Goal: Task Accomplishment & Management: Manage account settings

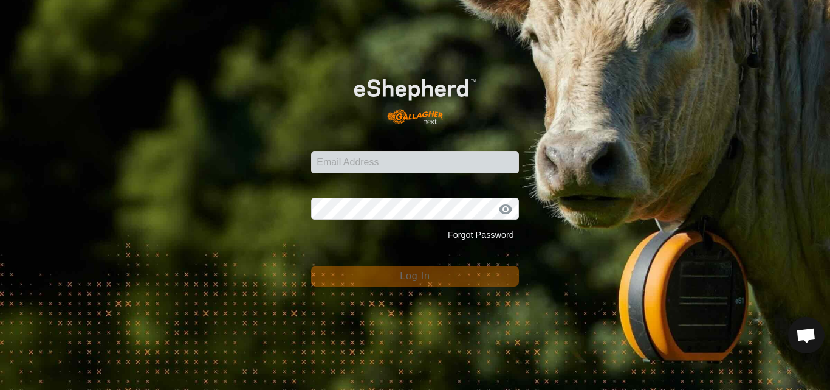
type input "[PERSON_NAME][EMAIL_ADDRESS][DOMAIN_NAME]"
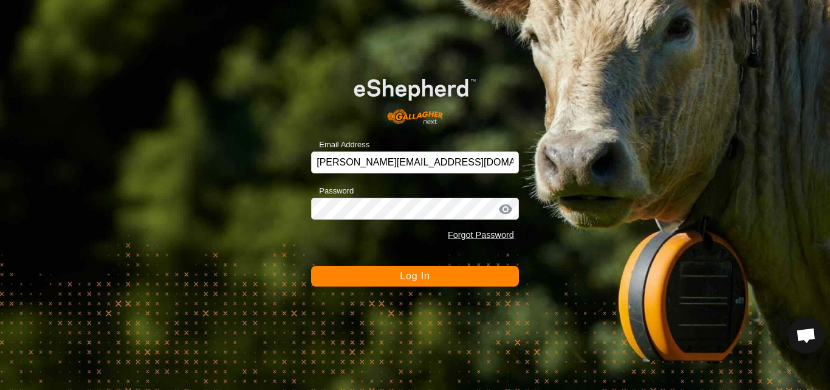
click at [432, 280] on button "Log In" at bounding box center [415, 276] width 208 height 21
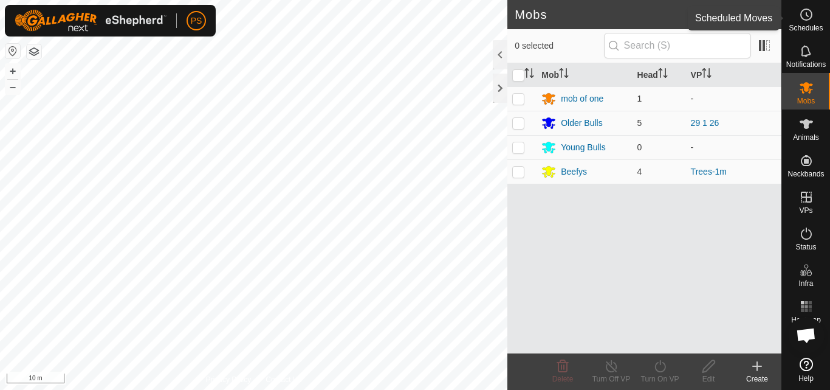
click at [806, 16] on icon at bounding box center [806, 14] width 15 height 15
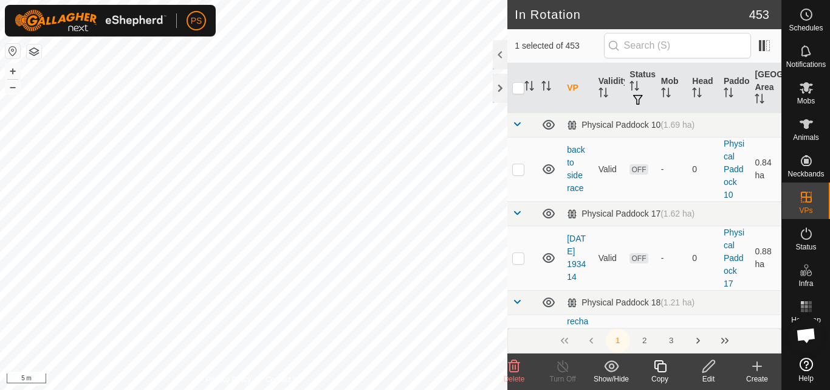
click at [708, 367] on icon at bounding box center [708, 366] width 15 height 15
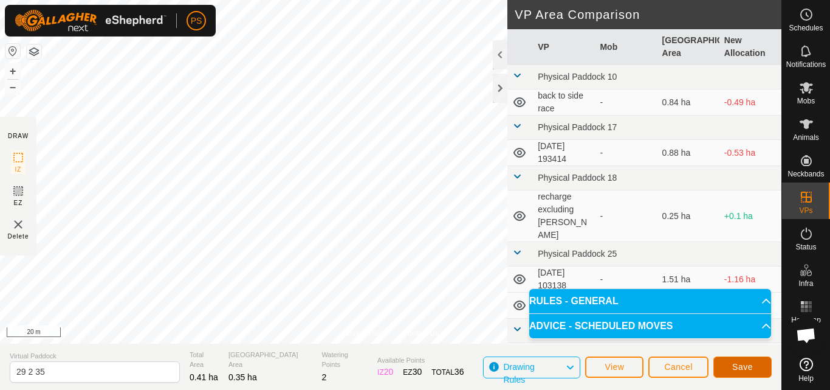
click at [741, 364] on span "Save" at bounding box center [742, 367] width 21 height 10
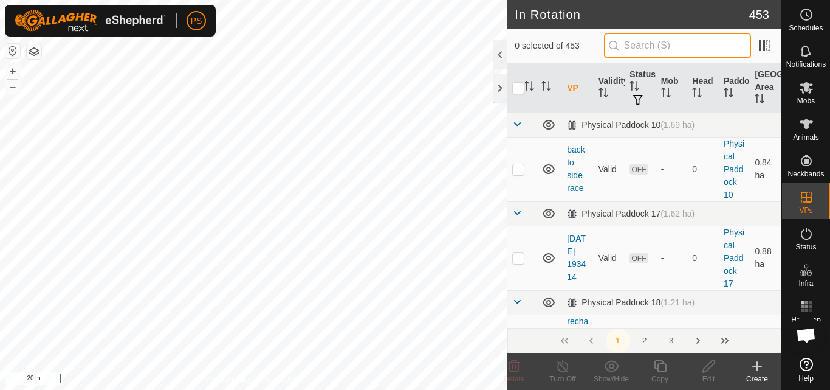
click at [689, 46] on input "text" at bounding box center [677, 46] width 147 height 26
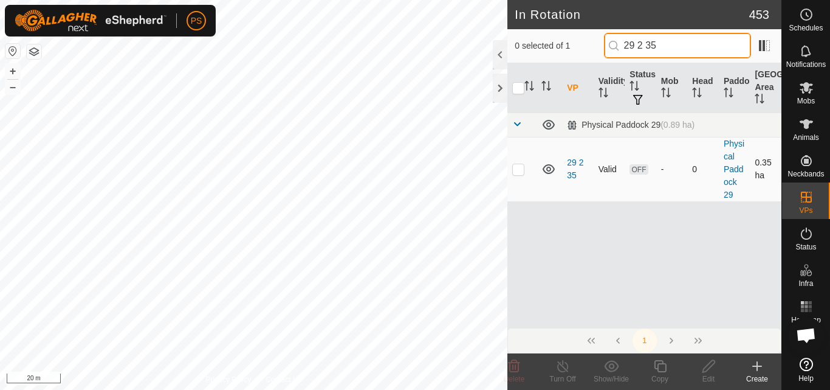
type input "29 2 35"
click at [520, 170] on p-checkbox at bounding box center [518, 169] width 12 height 10
checkbox input "true"
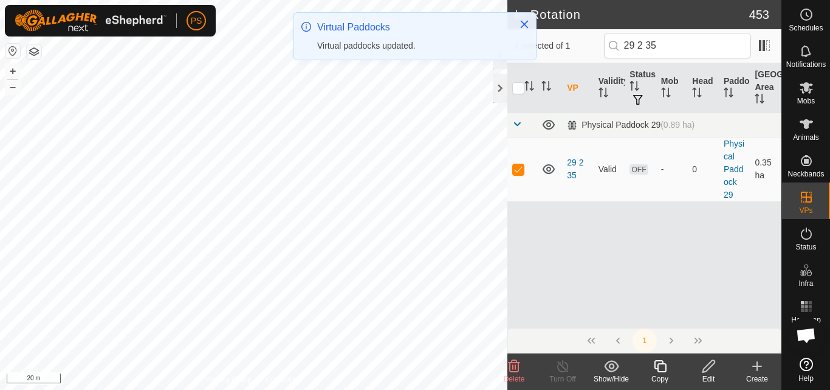
click at [660, 366] on icon at bounding box center [660, 366] width 15 height 15
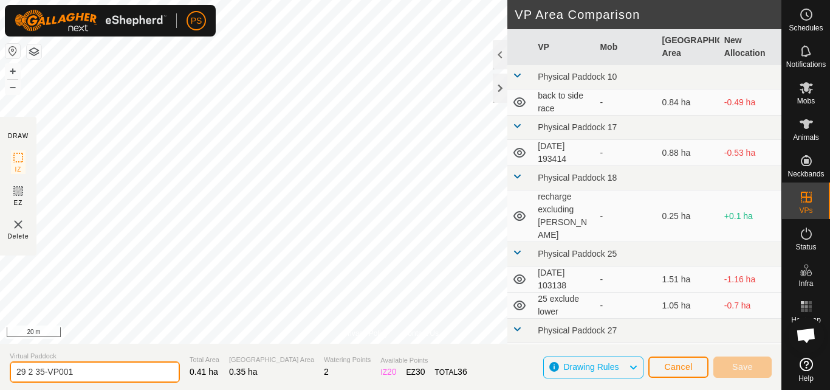
drag, startPoint x: 75, startPoint y: 370, endPoint x: 40, endPoint y: 371, distance: 35.3
click at [40, 371] on input "29 2 35-VP001" at bounding box center [95, 371] width 170 height 21
type input "29 2 36"
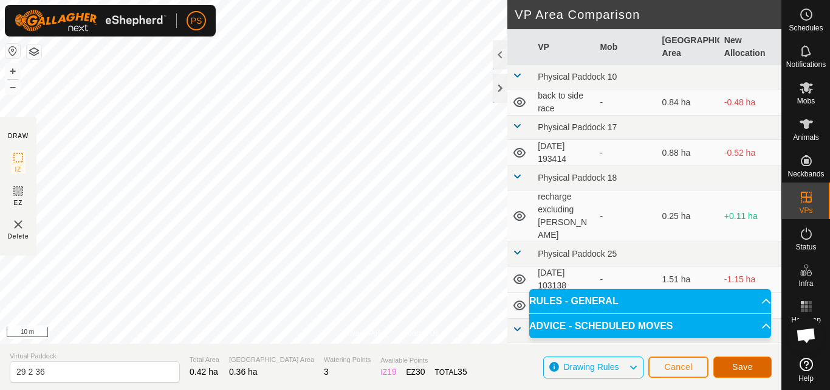
click at [745, 365] on span "Save" at bounding box center [742, 367] width 21 height 10
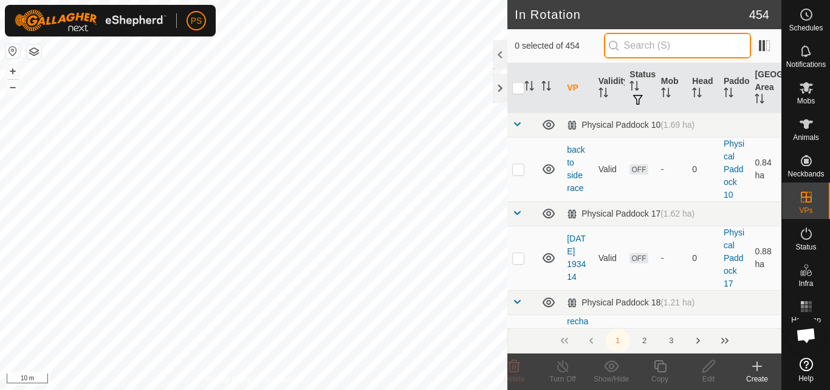
click at [675, 44] on input "text" at bounding box center [677, 46] width 147 height 26
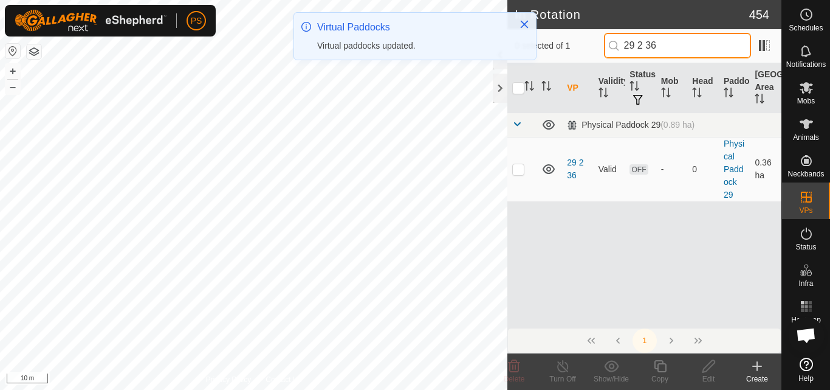
type input "29 2 36"
click at [520, 170] on p-checkbox at bounding box center [518, 169] width 12 height 10
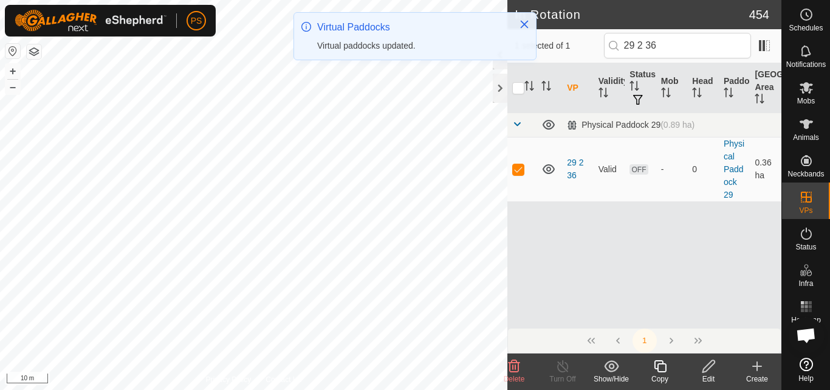
checkbox input "true"
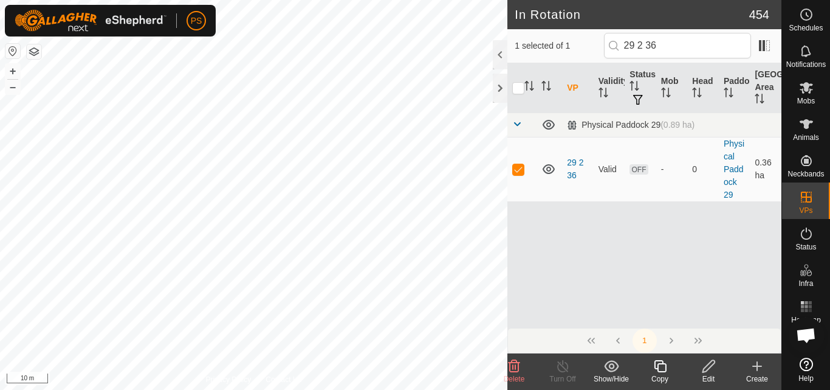
click at [663, 368] on icon at bounding box center [660, 366] width 15 height 15
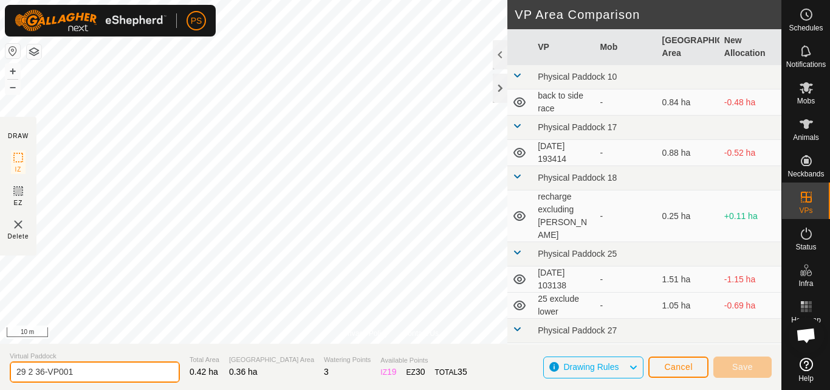
drag, startPoint x: 38, startPoint y: 371, endPoint x: 82, endPoint y: 374, distance: 43.9
click at [82, 374] on input "29 2 36-VP001" at bounding box center [95, 371] width 170 height 21
type input "29 2 37"
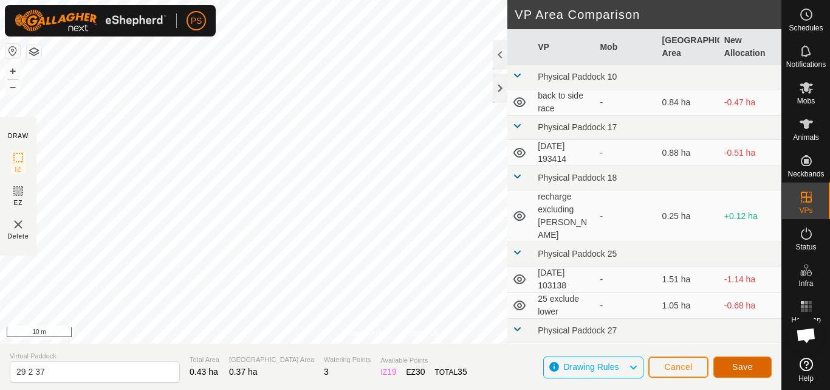
click at [748, 368] on span "Save" at bounding box center [742, 367] width 21 height 10
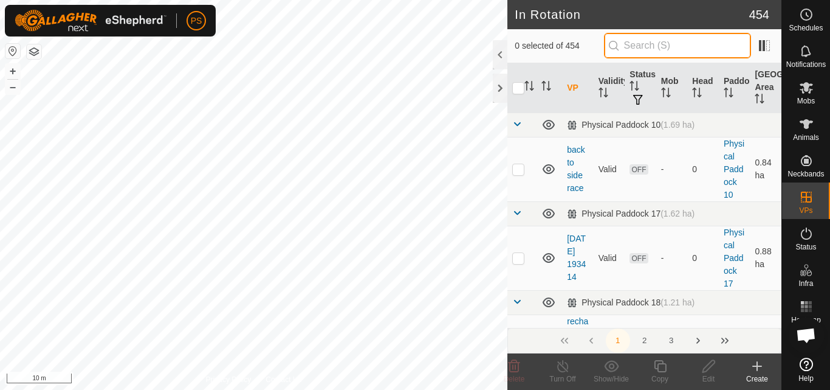
click at [654, 47] on input "text" at bounding box center [677, 46] width 147 height 26
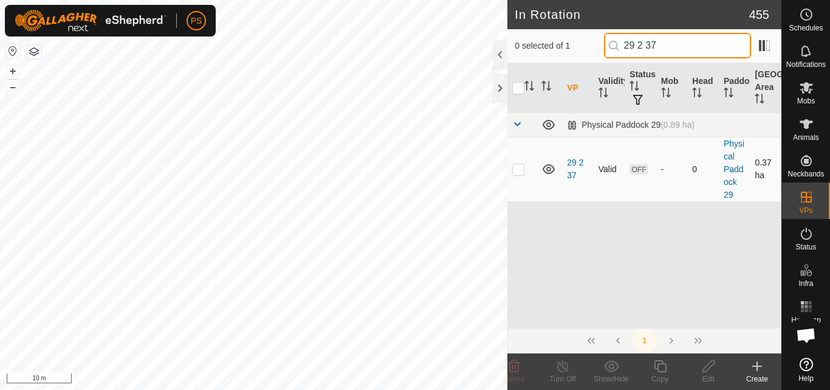
type input "29 2 37"
click at [518, 168] on p-checkbox at bounding box center [518, 169] width 12 height 10
checkbox input "true"
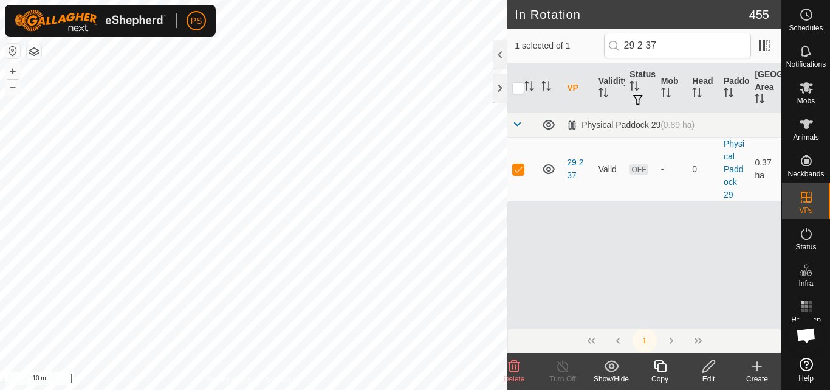
click at [661, 367] on icon at bounding box center [660, 366] width 15 height 15
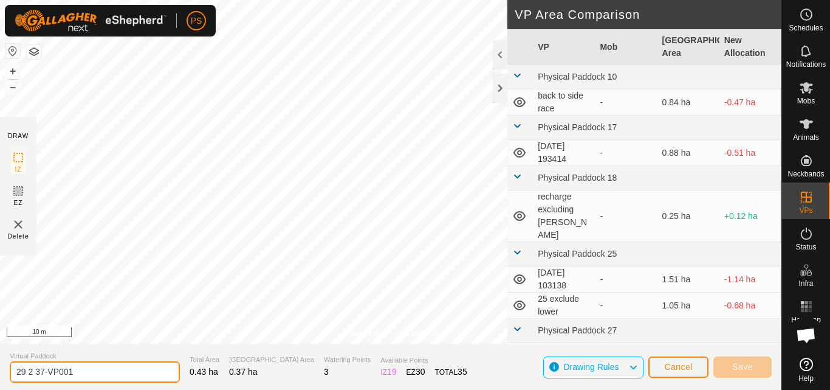
drag, startPoint x: 40, startPoint y: 371, endPoint x: 83, endPoint y: 373, distance: 42.6
click at [83, 373] on input "29 2 37-VP001" at bounding box center [95, 371] width 170 height 21
type input "29 2 38"
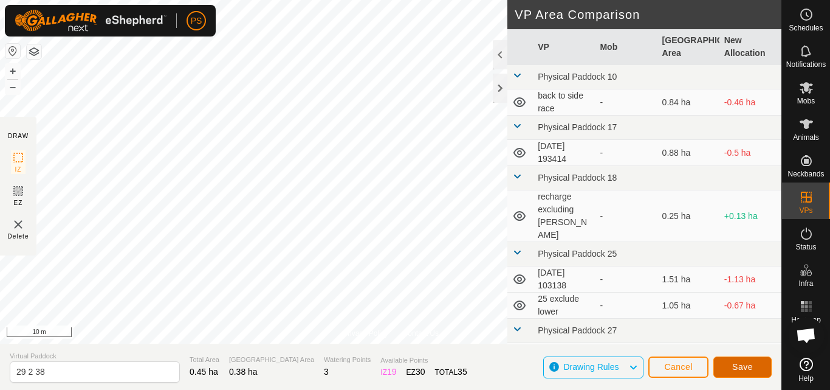
click at [740, 368] on span "Save" at bounding box center [742, 367] width 21 height 10
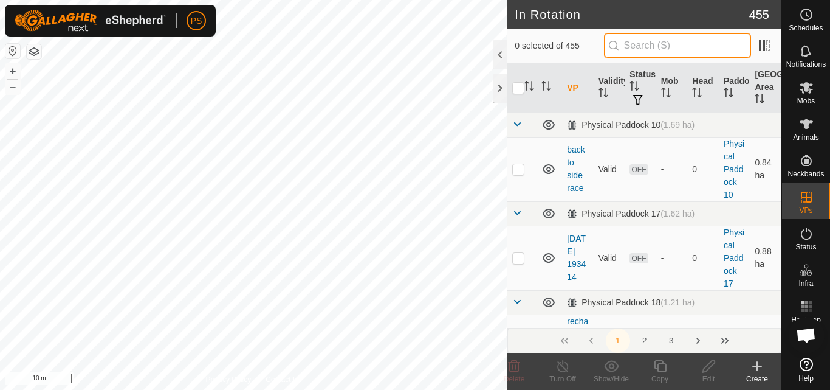
click at [646, 46] on input "text" at bounding box center [677, 46] width 147 height 26
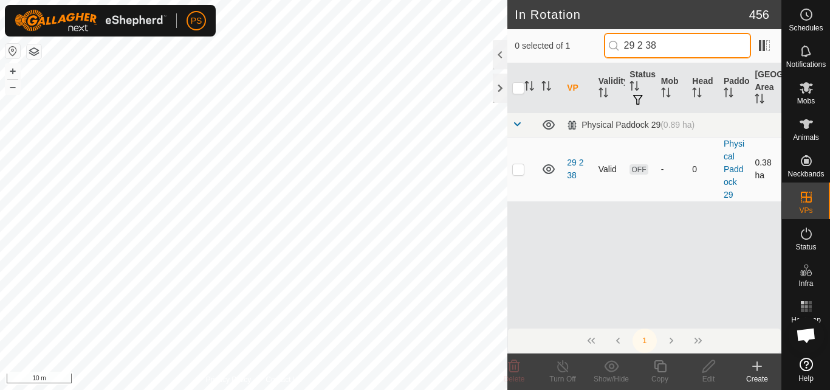
type input "29 2 38"
click at [520, 169] on p-checkbox at bounding box center [518, 169] width 12 height 10
checkbox input "true"
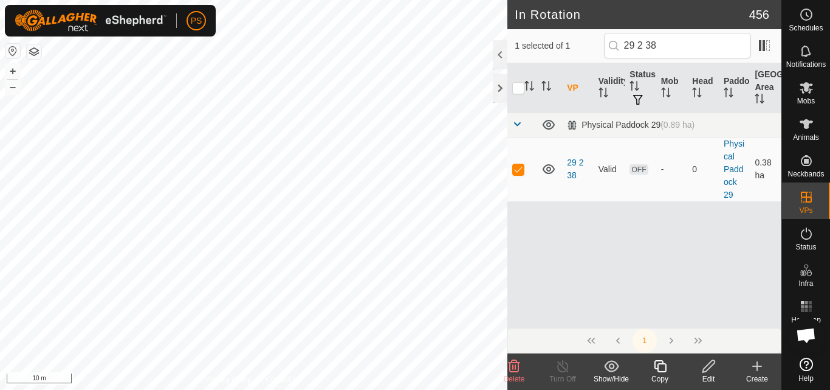
click at [661, 367] on icon at bounding box center [660, 366] width 15 height 15
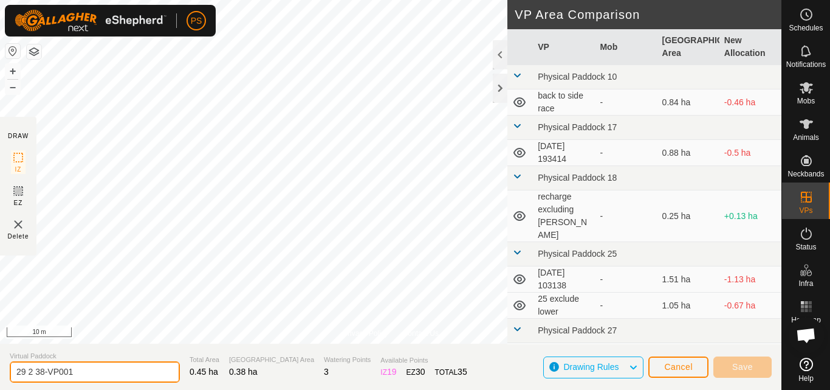
drag, startPoint x: 40, startPoint y: 370, endPoint x: 74, endPoint y: 373, distance: 34.2
click at [74, 373] on input "29 2 38-VP001" at bounding box center [95, 371] width 170 height 21
type input "29 2 39"
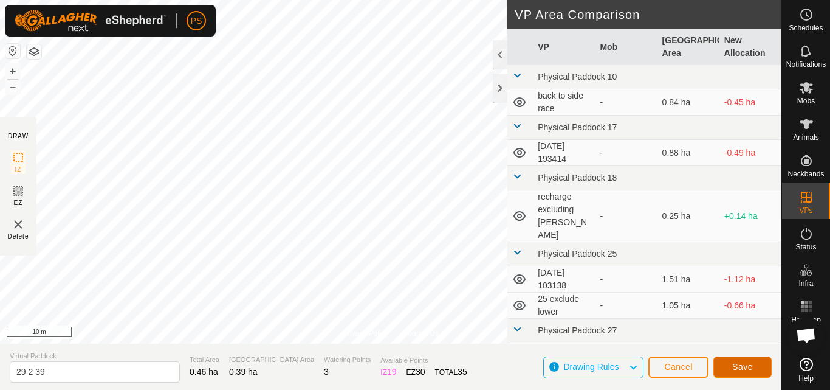
click at [754, 365] on button "Save" at bounding box center [743, 366] width 58 height 21
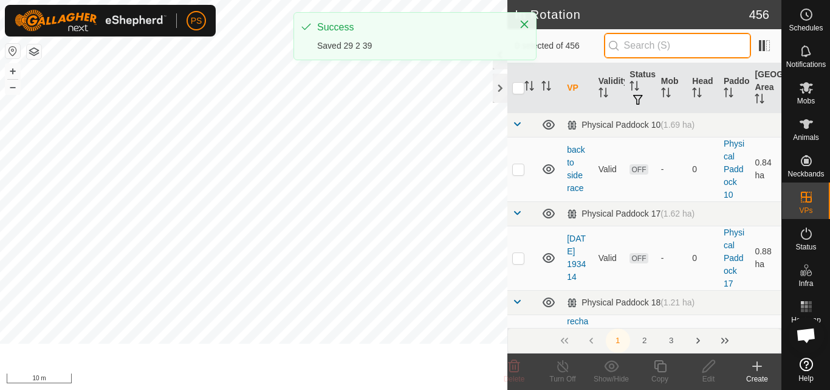
click at [653, 43] on input "text" at bounding box center [677, 46] width 147 height 26
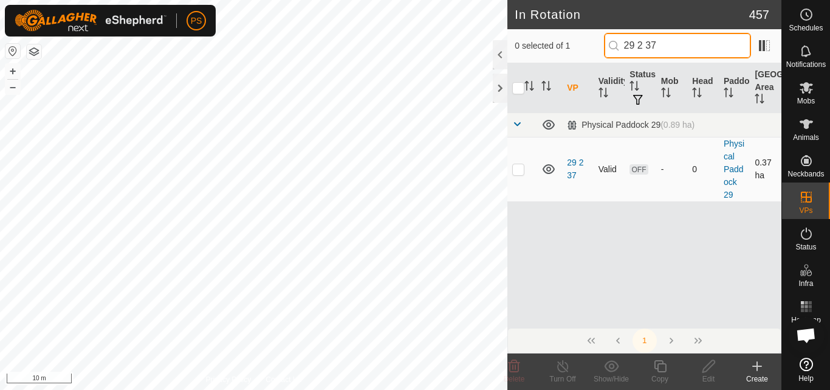
type input "29 2 37"
click at [520, 170] on p-checkbox at bounding box center [518, 169] width 12 height 10
checkbox input "true"
click at [670, 47] on input "29 2 37" at bounding box center [677, 46] width 147 height 26
type input "29 2 39"
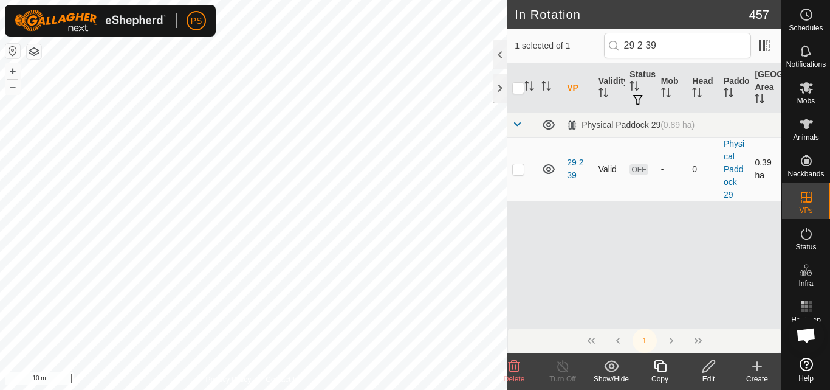
click at [517, 171] on p-checkbox at bounding box center [518, 169] width 12 height 10
checkbox input "false"
click at [686, 41] on input "29 2 39" at bounding box center [677, 46] width 147 height 26
type input "29 2 37"
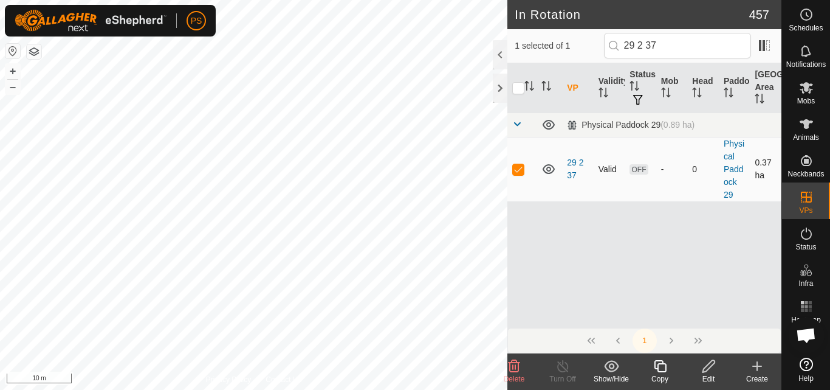
click at [518, 169] on p-checkbox at bounding box center [518, 169] width 12 height 10
checkbox input "false"
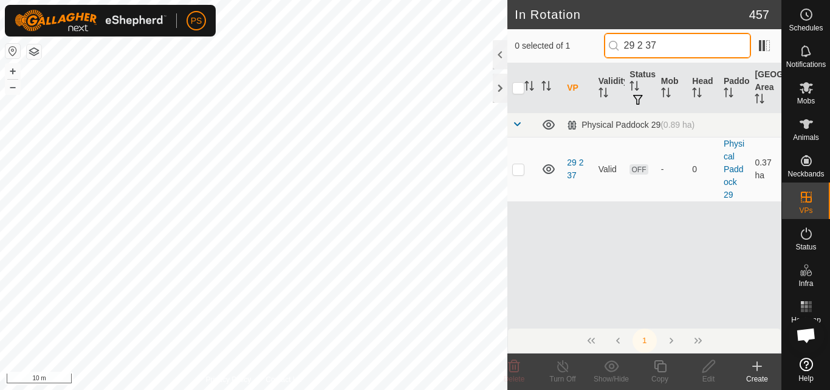
click at [687, 43] on input "29 2 37" at bounding box center [677, 46] width 147 height 26
type input "29 2 39"
click at [519, 169] on p-checkbox at bounding box center [518, 169] width 12 height 10
checkbox input "true"
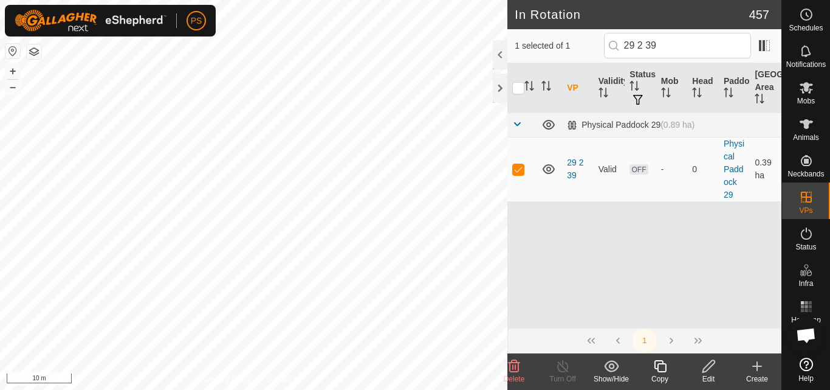
click at [661, 368] on icon at bounding box center [660, 366] width 15 height 15
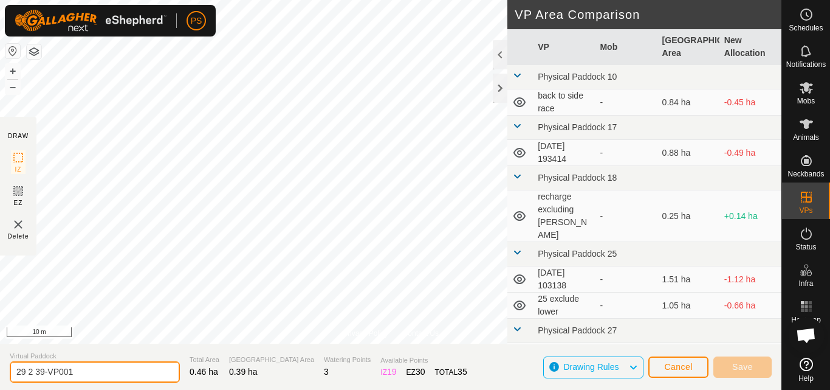
drag, startPoint x: 35, startPoint y: 370, endPoint x: 73, endPoint y: 373, distance: 37.8
click at [73, 373] on input "29 2 39-VP001" at bounding box center [95, 371] width 170 height 21
type input "29 2 40"
drag, startPoint x: 53, startPoint y: 369, endPoint x: 0, endPoint y: 369, distance: 53.5
click at [0, 369] on section "Virtual Paddock 29 2 40 Total Area 0.47 ha Grazing Area 0.4 ha Watering Points …" at bounding box center [391, 366] width 782 height 46
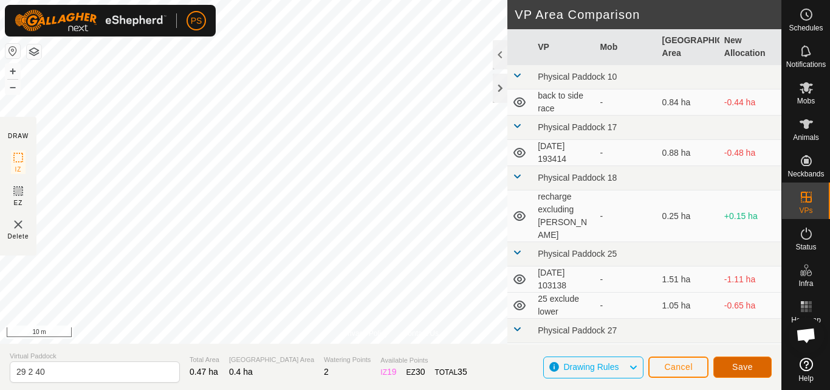
click at [743, 366] on span "Save" at bounding box center [742, 367] width 21 height 10
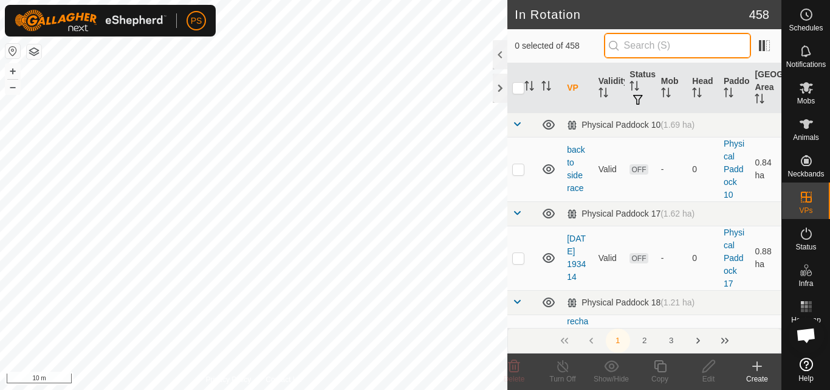
click at [669, 47] on input "text" at bounding box center [677, 46] width 147 height 26
paste input "29 2 40"
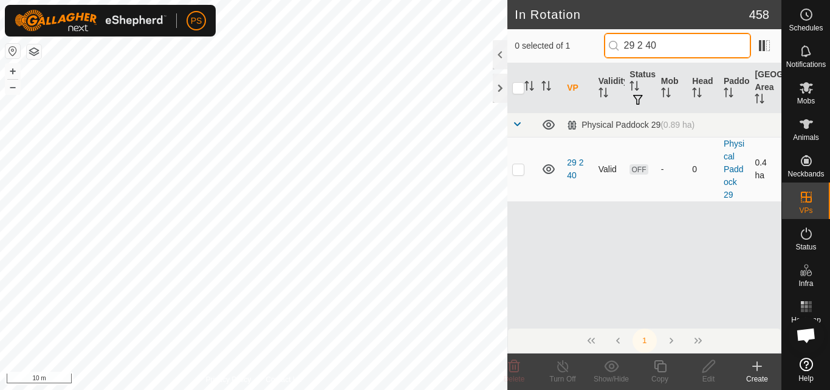
type input "29 2 40"
click at [521, 170] on p-checkbox at bounding box center [518, 169] width 12 height 10
checkbox input "true"
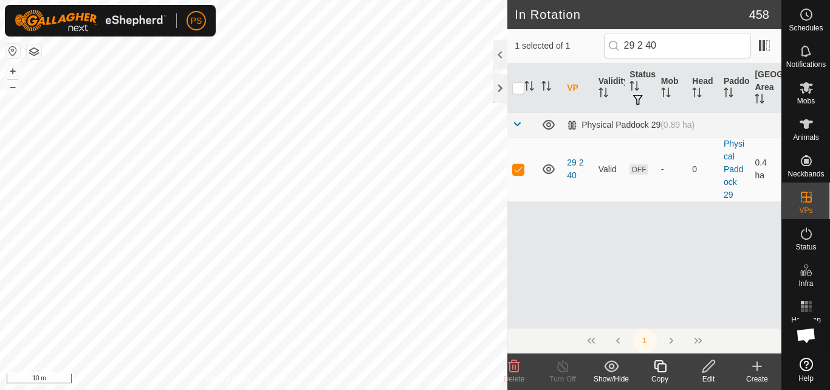
click at [656, 364] on icon at bounding box center [660, 366] width 15 height 15
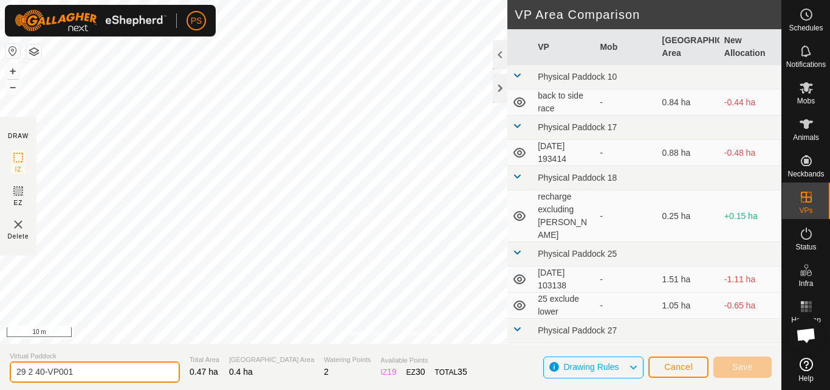
drag, startPoint x: 40, startPoint y: 370, endPoint x: 75, endPoint y: 372, distance: 35.9
click at [75, 372] on input "29 2 40-VP001" at bounding box center [95, 371] width 170 height 21
type input "29 2 41"
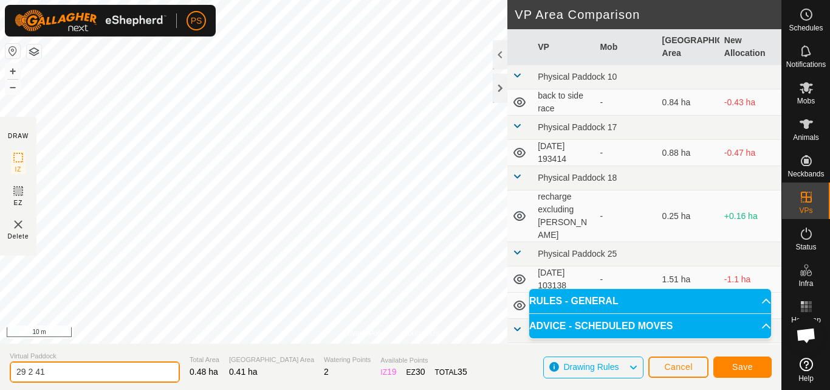
drag, startPoint x: 54, startPoint y: 370, endPoint x: 6, endPoint y: 370, distance: 48.0
click at [6, 370] on section "Virtual Paddock 29 2 41 Total Area 0.48 ha Grazing Area 0.41 ha Watering Points…" at bounding box center [391, 366] width 782 height 46
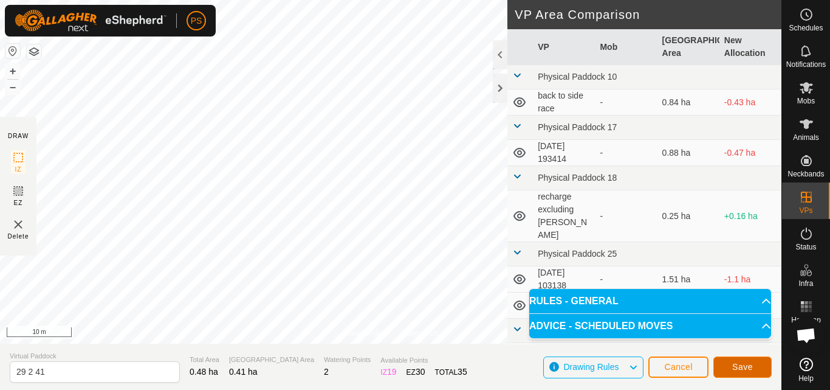
click at [738, 366] on span "Save" at bounding box center [742, 367] width 21 height 10
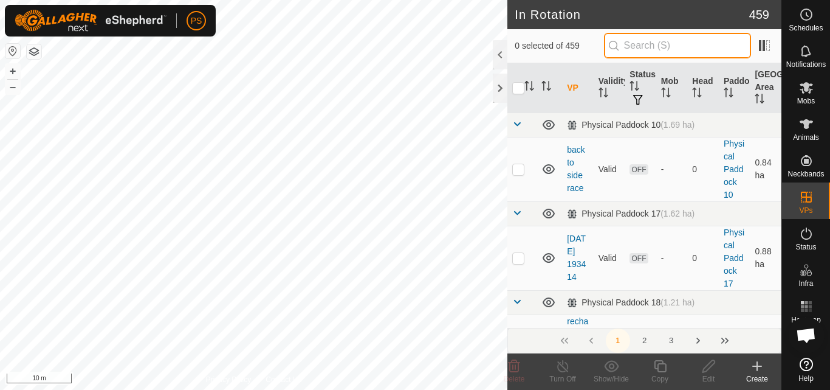
click at [639, 49] on input "text" at bounding box center [677, 46] width 147 height 26
paste input "29 2 41"
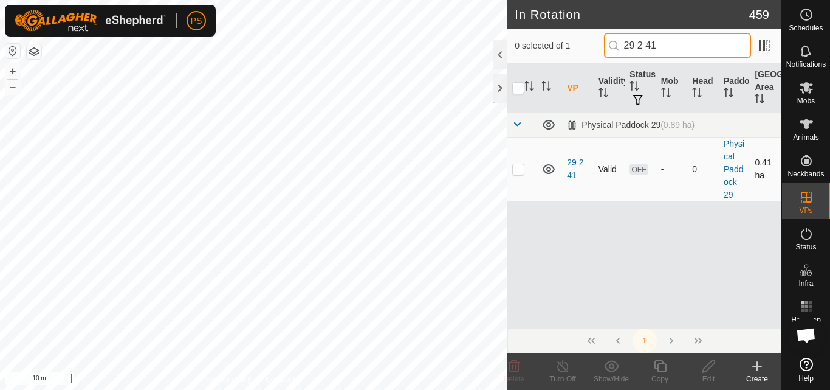
type input "29 2 41"
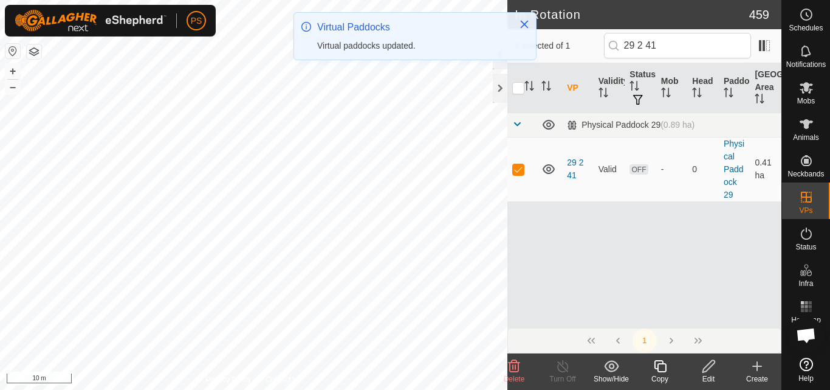
click at [662, 367] on icon at bounding box center [660, 366] width 15 height 15
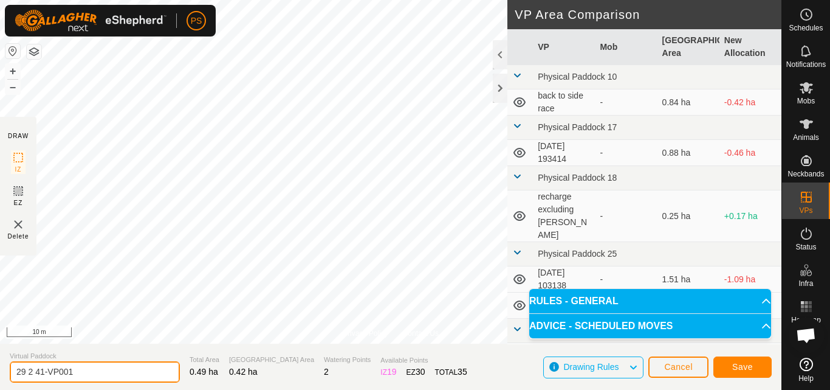
drag, startPoint x: 39, startPoint y: 371, endPoint x: 81, endPoint y: 373, distance: 42.0
click at [81, 373] on input "29 2 41-VP001" at bounding box center [95, 371] width 170 height 21
drag, startPoint x: 55, startPoint y: 368, endPoint x: 5, endPoint y: 369, distance: 49.8
click at [5, 369] on section "Virtual Paddock 29 2 42 Total Area 0.49 ha Grazing Area 0.42 ha Watering Points…" at bounding box center [391, 366] width 782 height 46
type input "29 2 42"
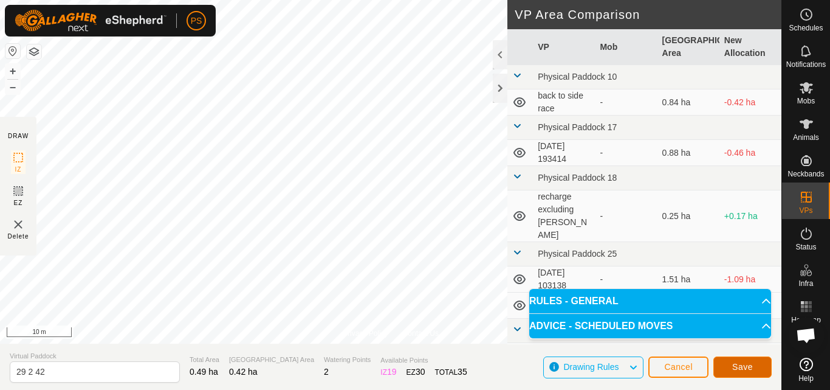
click at [751, 367] on span "Save" at bounding box center [742, 367] width 21 height 10
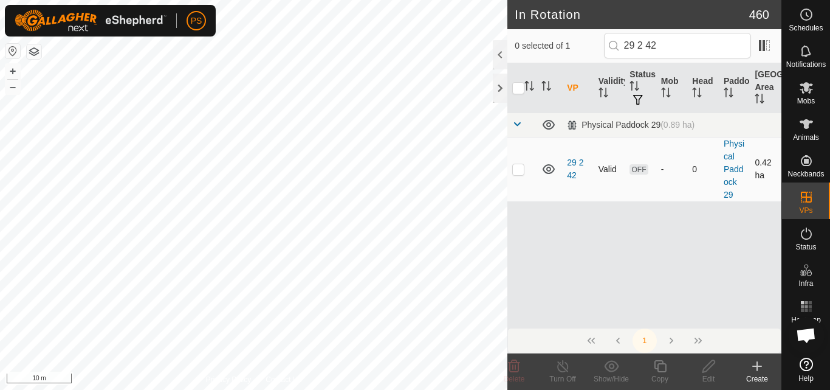
type input "29 2 42"
click at [517, 171] on p-checkbox at bounding box center [518, 169] width 12 height 10
checkbox input "true"
click at [661, 365] on icon at bounding box center [660, 366] width 15 height 15
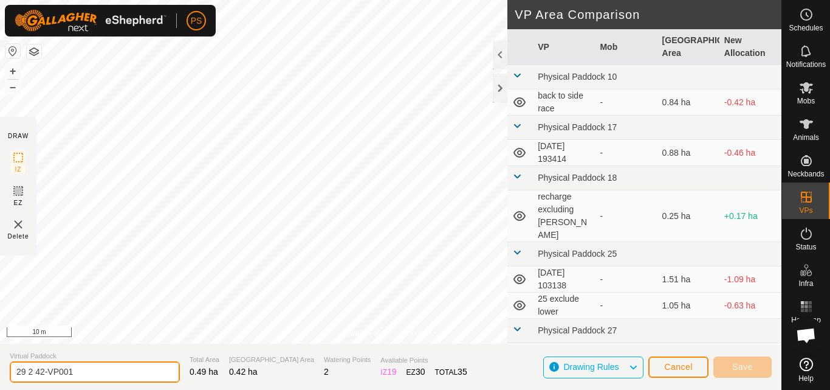
drag, startPoint x: 40, startPoint y: 371, endPoint x: 78, endPoint y: 376, distance: 37.9
click at [78, 376] on input "29 2 42-VP001" at bounding box center [95, 371] width 170 height 21
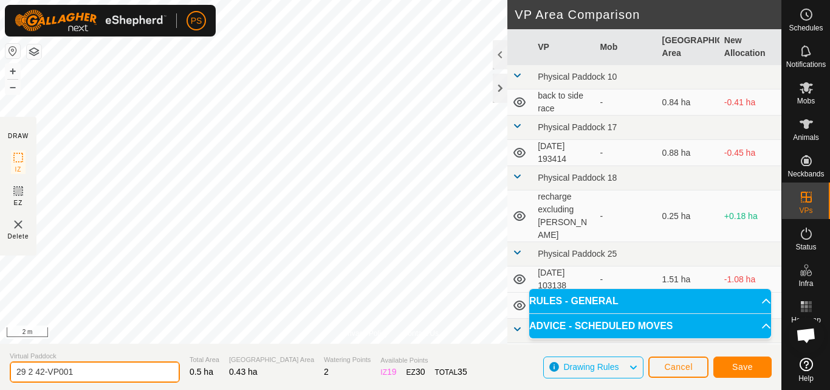
drag, startPoint x: 40, startPoint y: 372, endPoint x: 83, endPoint y: 373, distance: 43.2
click at [83, 373] on input "29 2 42-VP001" at bounding box center [95, 371] width 170 height 21
type input "29 2 43"
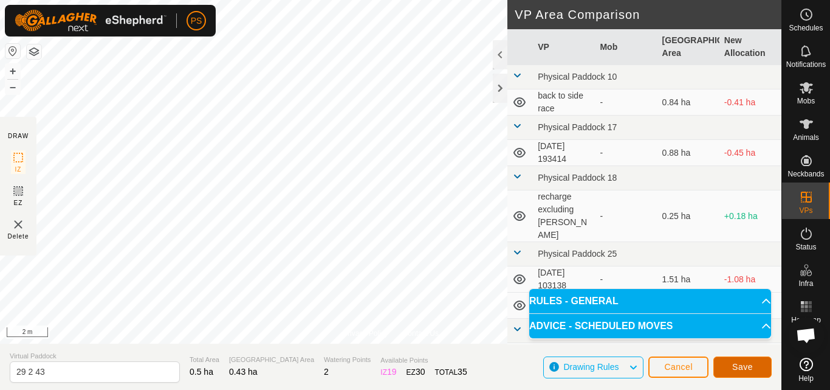
click at [750, 365] on span "Save" at bounding box center [742, 367] width 21 height 10
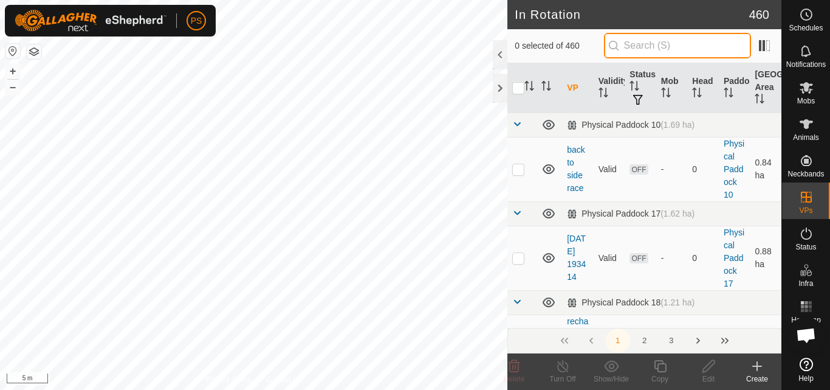
click at [654, 44] on input "text" at bounding box center [677, 46] width 147 height 26
paste input "29 2 42"
click at [654, 44] on input "29 2 42" at bounding box center [677, 46] width 147 height 26
click at [726, 0] on html "PS Schedules Notifications Mobs Animals Neckbands VPs Status Infra Heatmap Help…" at bounding box center [415, 195] width 830 height 390
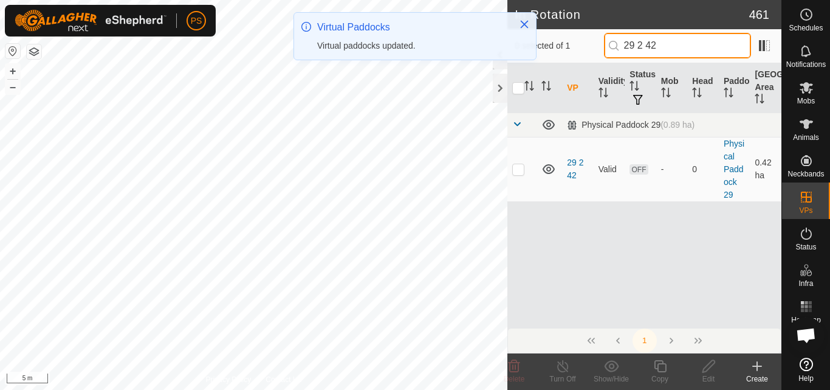
paste input "29 2 42"
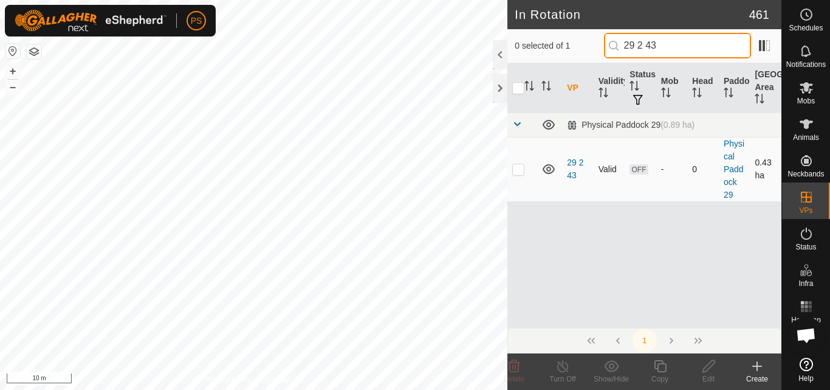
type input "29 2 43"
click at [517, 168] on p-checkbox at bounding box center [518, 169] width 12 height 10
checkbox input "true"
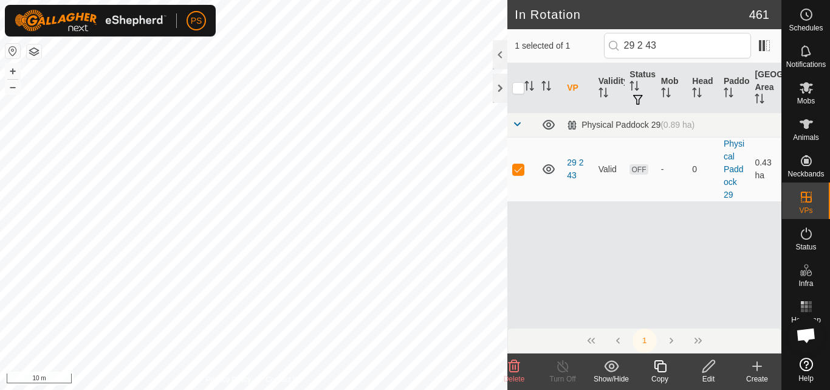
click at [660, 364] on icon at bounding box center [660, 366] width 12 height 12
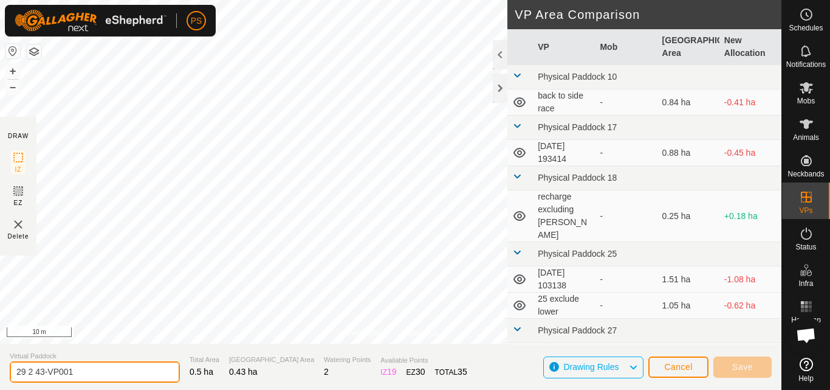
drag, startPoint x: 40, startPoint y: 369, endPoint x: 97, endPoint y: 372, distance: 57.2
click at [97, 372] on input "29 2 43-VP001" at bounding box center [95, 371] width 170 height 21
type input "29 2 44"
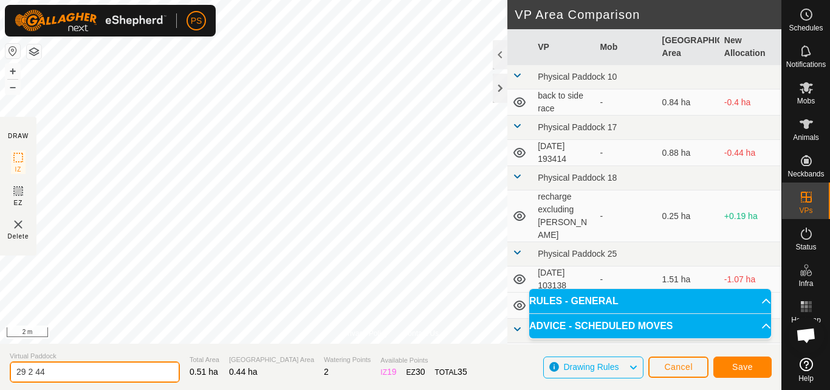
drag, startPoint x: 55, startPoint y: 374, endPoint x: 13, endPoint y: 374, distance: 41.9
click at [13, 374] on input "29 2 44" at bounding box center [95, 371] width 170 height 21
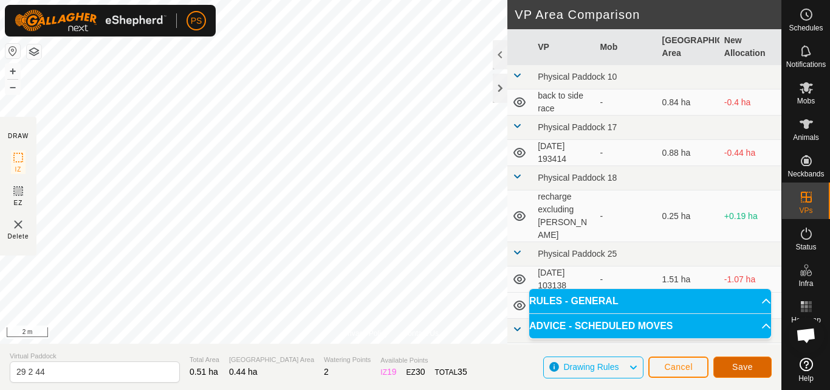
click at [747, 366] on span "Save" at bounding box center [742, 367] width 21 height 10
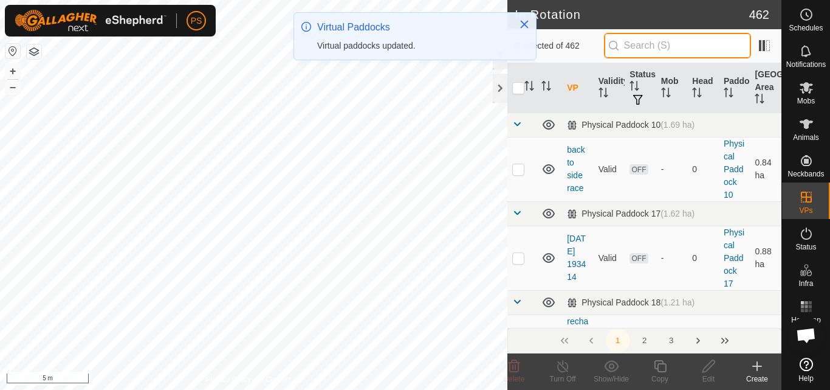
click at [656, 47] on input "text" at bounding box center [677, 46] width 147 height 26
paste input "29 2 44"
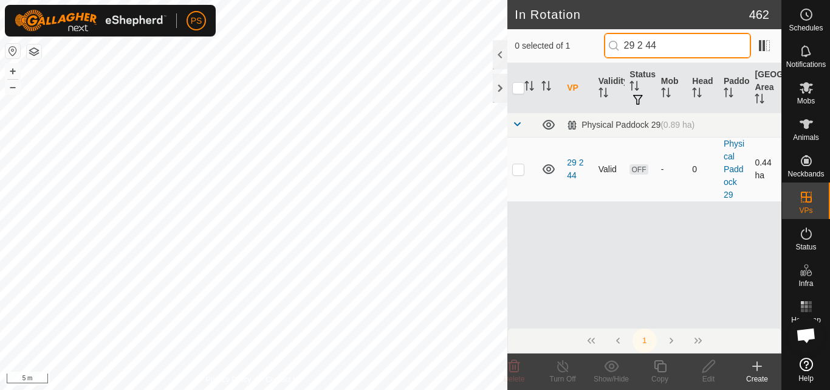
type input "29 2 44"
click at [521, 173] on p-checkbox at bounding box center [518, 169] width 12 height 10
checkbox input "true"
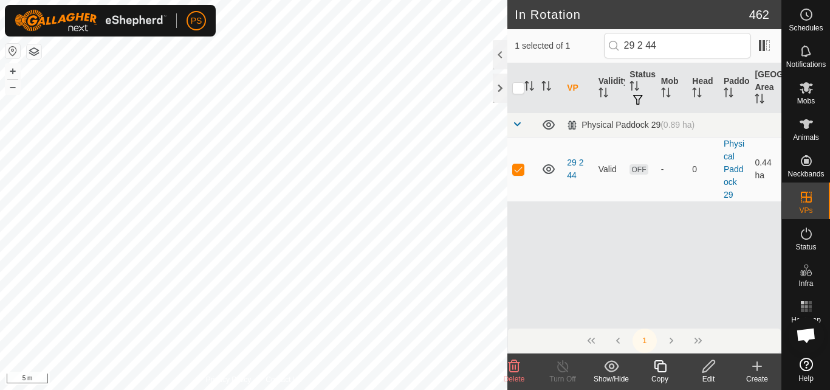
click at [663, 370] on icon at bounding box center [660, 366] width 15 height 15
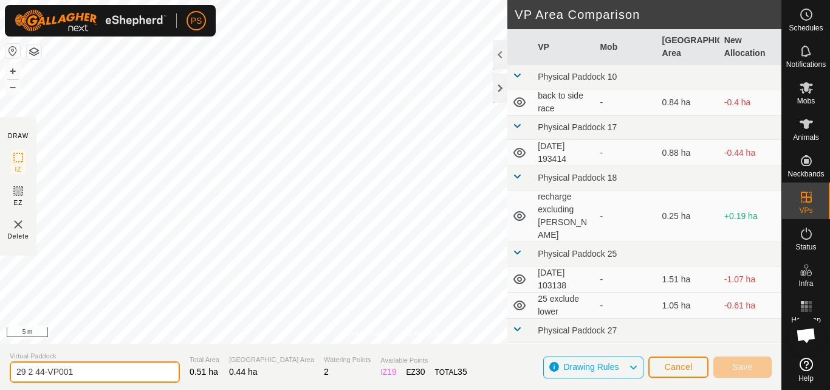
drag, startPoint x: 40, startPoint y: 371, endPoint x: 76, endPoint y: 371, distance: 36.5
click at [76, 371] on input "29 2 44-VP001" at bounding box center [95, 371] width 170 height 21
type input "29 2 45"
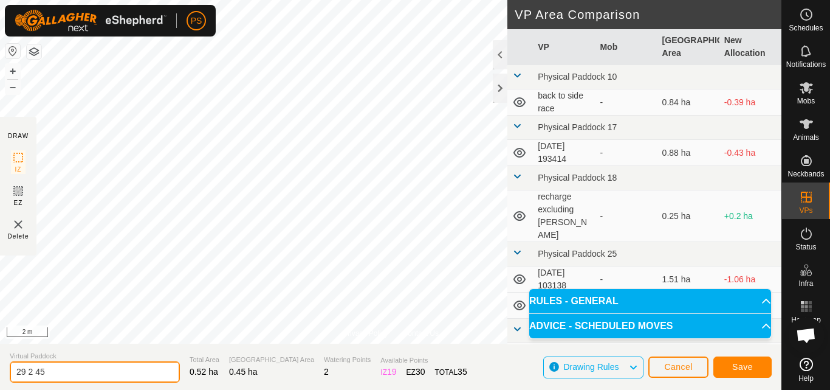
drag, startPoint x: 60, startPoint y: 368, endPoint x: 0, endPoint y: 368, distance: 60.2
click at [0, 368] on section "Virtual Paddock 29 2 45 Total Area 0.52 ha Grazing Area 0.45 ha Watering Points…" at bounding box center [391, 366] width 782 height 46
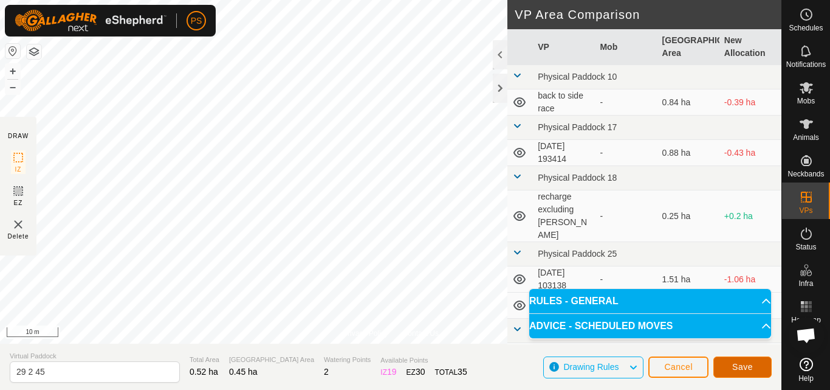
click at [741, 368] on span "Save" at bounding box center [742, 367] width 21 height 10
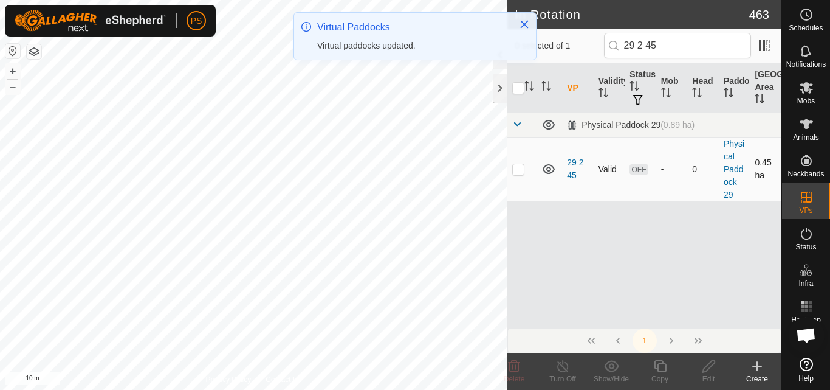
type input "29 2 45"
click at [519, 171] on p-checkbox at bounding box center [518, 169] width 12 height 10
checkbox input "true"
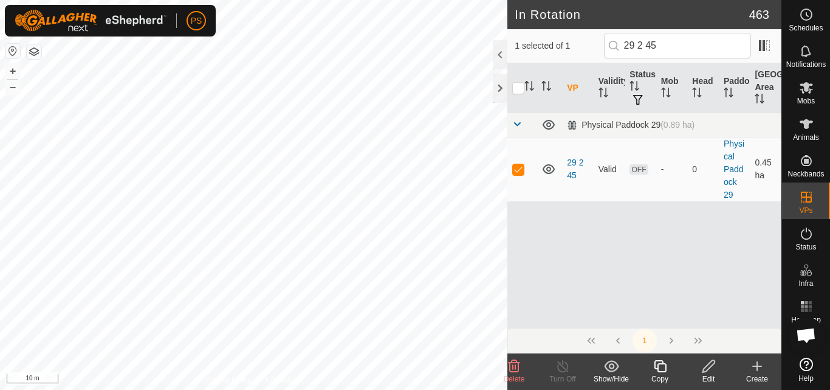
click at [661, 365] on icon at bounding box center [660, 366] width 15 height 15
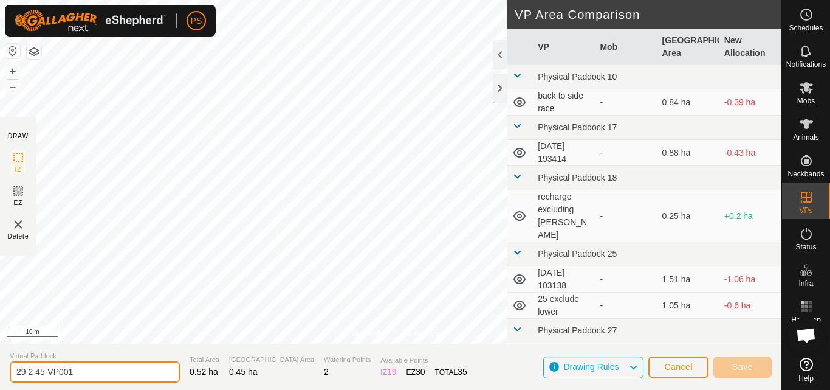
drag, startPoint x: 38, startPoint y: 370, endPoint x: 80, endPoint y: 371, distance: 42.0
click at [80, 371] on input "29 2 45-VP001" at bounding box center [95, 371] width 170 height 21
type input "29 2 46"
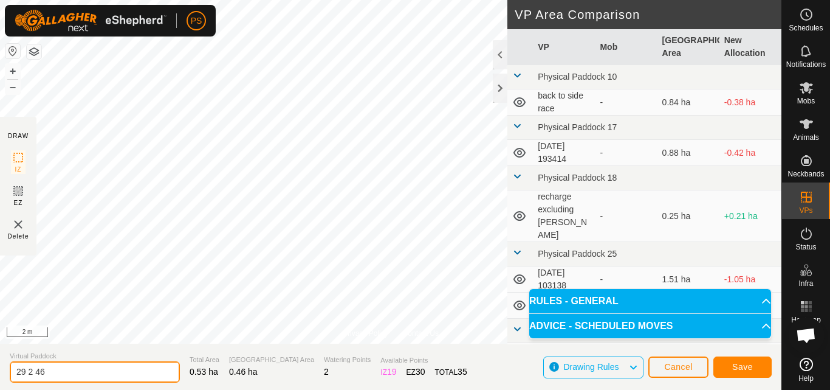
drag, startPoint x: 51, startPoint y: 367, endPoint x: 9, endPoint y: 368, distance: 42.6
click at [9, 368] on section "Virtual Paddock 29 2 46 Total Area 0.53 ha Grazing Area 0.46 ha Watering Points…" at bounding box center [391, 366] width 782 height 46
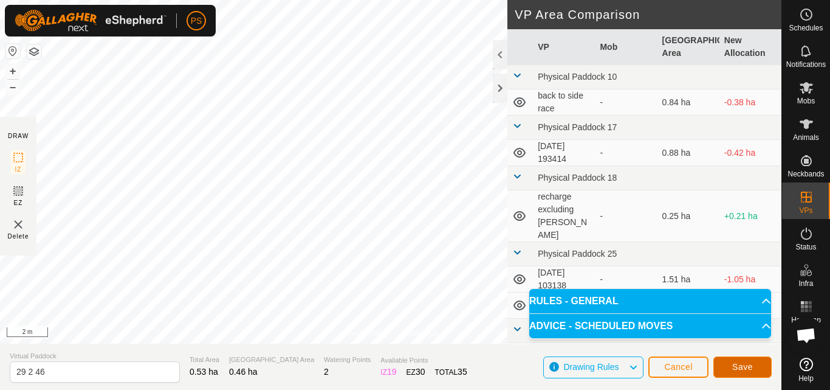
click at [744, 364] on span "Save" at bounding box center [742, 367] width 21 height 10
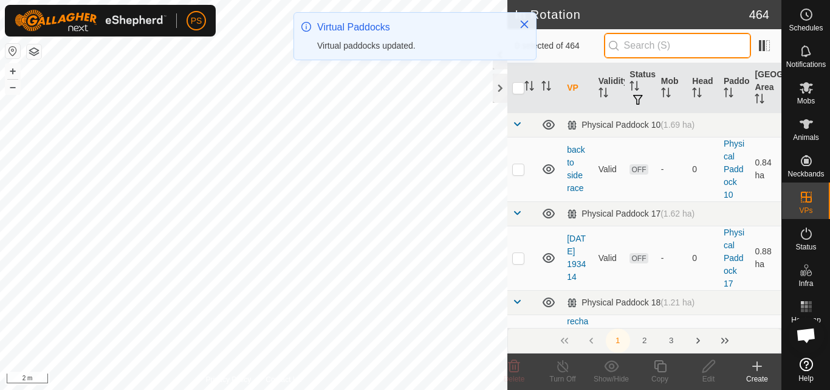
click at [645, 45] on input "text" at bounding box center [677, 46] width 147 height 26
paste input "29 2 46"
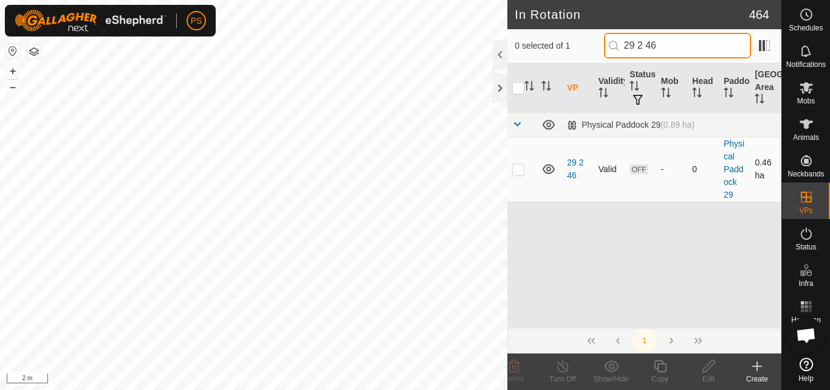
type input "29 2 46"
click at [520, 169] on p-checkbox at bounding box center [518, 169] width 12 height 10
checkbox input "true"
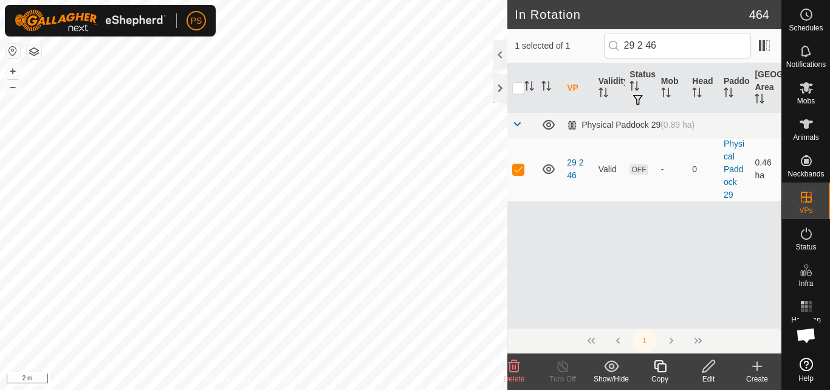
click at [660, 368] on icon at bounding box center [660, 366] width 15 height 15
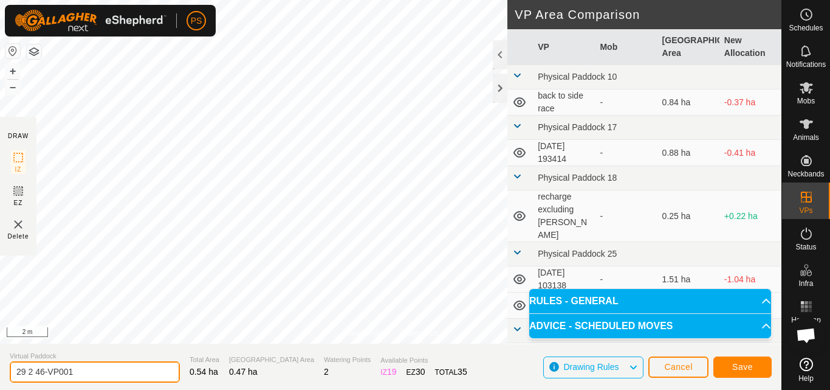
drag, startPoint x: 38, startPoint y: 370, endPoint x: 105, endPoint y: 376, distance: 67.1
click at [105, 376] on input "29 2 46-VP001" at bounding box center [95, 371] width 170 height 21
drag, startPoint x: 57, startPoint y: 374, endPoint x: 0, endPoint y: 373, distance: 56.5
click at [0, 373] on section "Virtual Paddock 29 2 47 Total Area 0.54 ha Grazing Area 0.47 ha Watering Points…" at bounding box center [391, 366] width 782 height 46
type input "29 2 47"
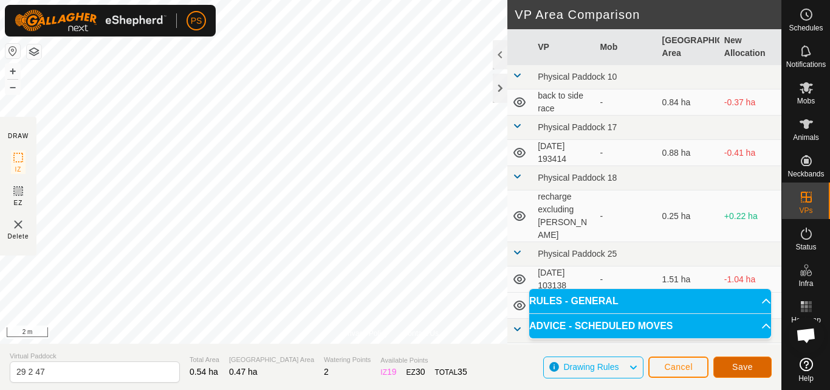
click at [737, 365] on span "Save" at bounding box center [742, 367] width 21 height 10
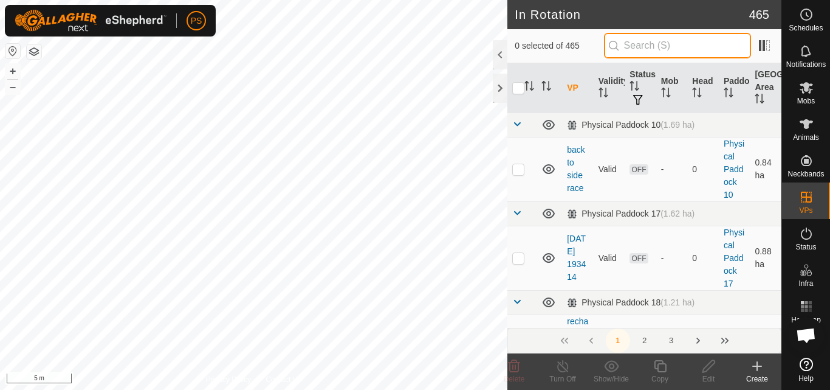
click at [656, 46] on input "text" at bounding box center [677, 46] width 147 height 26
paste input "29 2 47"
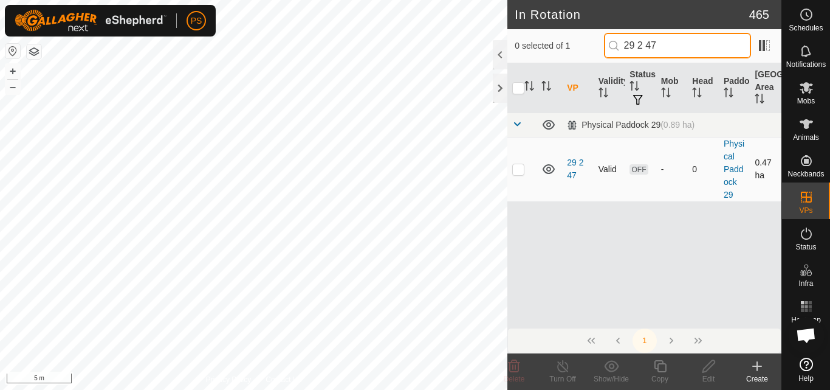
type input "29 2 47"
click at [519, 168] on p-checkbox at bounding box center [518, 169] width 12 height 10
checkbox input "true"
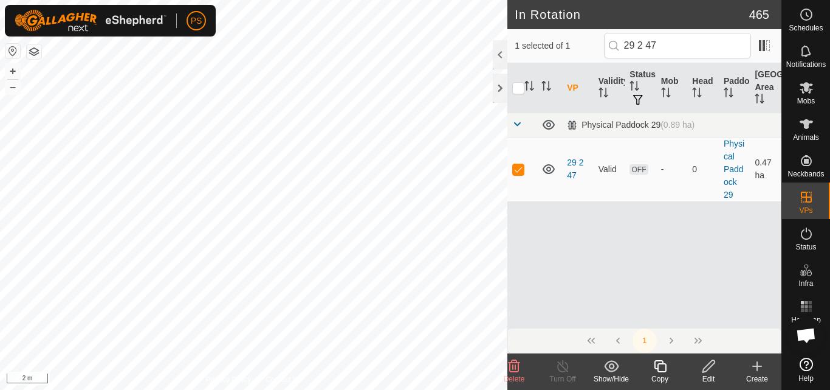
click at [661, 367] on icon at bounding box center [660, 366] width 15 height 15
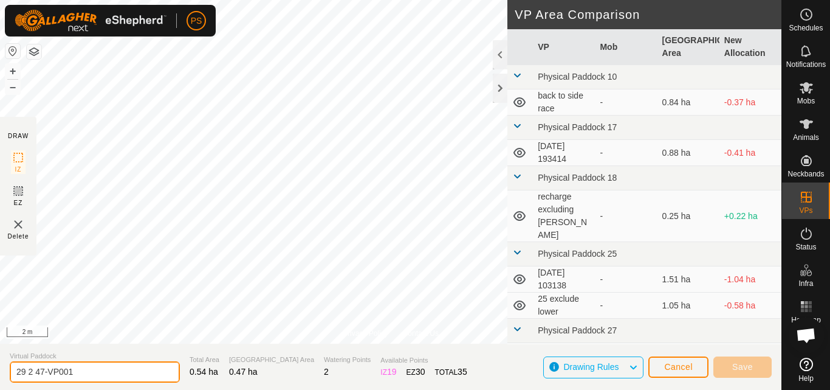
drag, startPoint x: 40, startPoint y: 371, endPoint x: 83, endPoint y: 371, distance: 43.2
click at [83, 371] on input "29 2 47-VP001" at bounding box center [95, 371] width 170 height 21
drag, startPoint x: 41, startPoint y: 372, endPoint x: 94, endPoint y: 378, distance: 53.2
click at [94, 378] on input "29 2 47-VP001" at bounding box center [95, 371] width 170 height 21
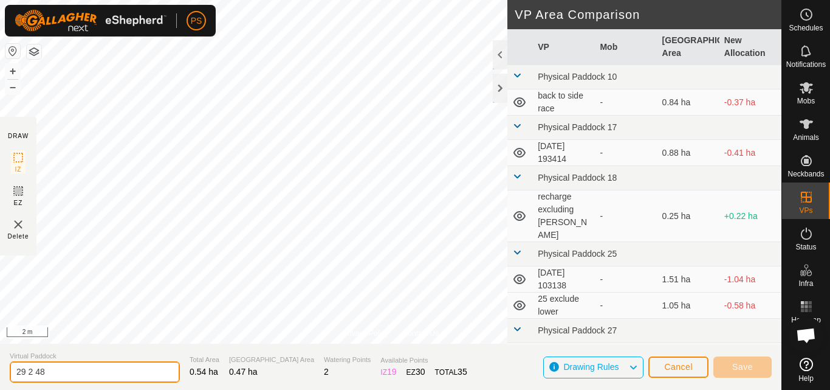
type input "29 2 48"
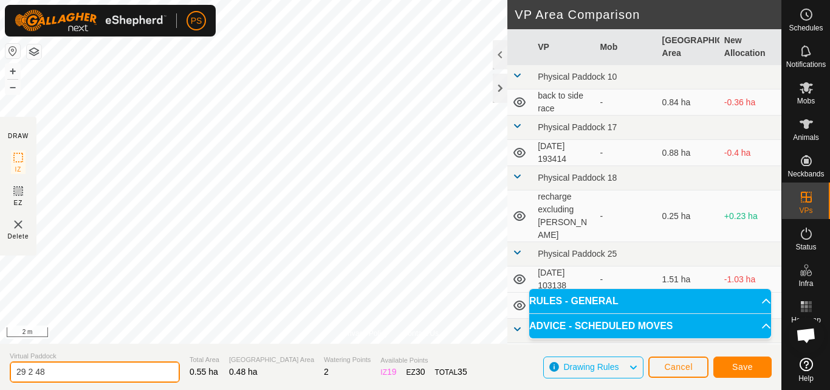
drag, startPoint x: 53, startPoint y: 371, endPoint x: 3, endPoint y: 371, distance: 50.5
click at [3, 371] on section "Virtual Paddock 29 2 48 Total Area 0.55 ha Grazing Area 0.48 ha Watering Points…" at bounding box center [391, 366] width 782 height 46
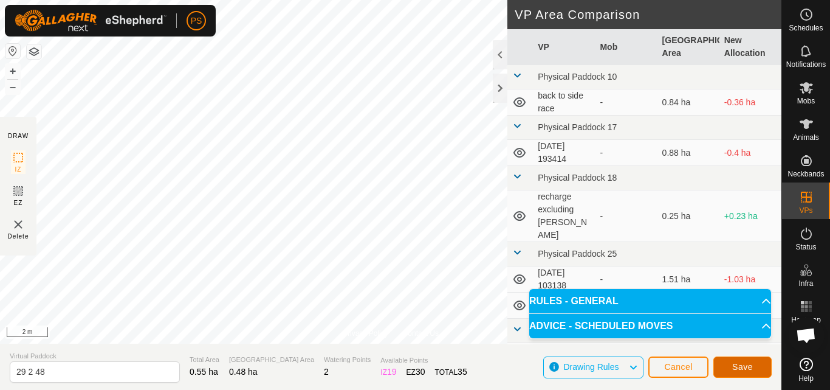
click at [754, 367] on button "Save" at bounding box center [743, 366] width 58 height 21
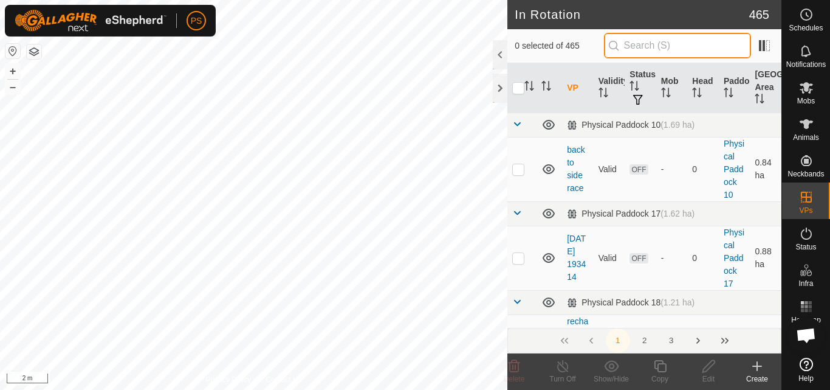
click at [690, 40] on input "text" at bounding box center [677, 46] width 147 height 26
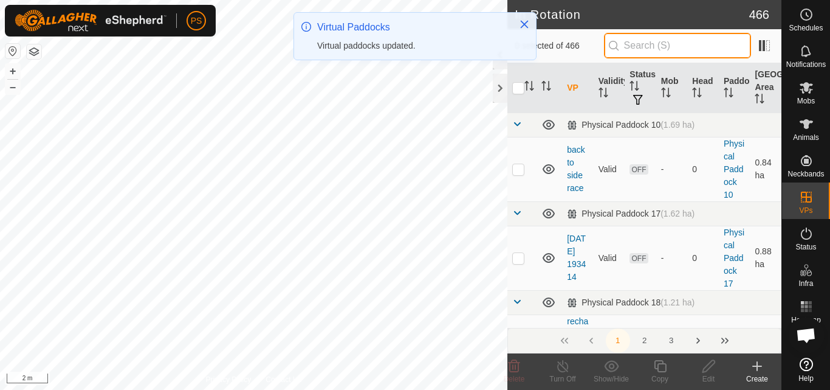
click at [660, 44] on input "text" at bounding box center [677, 46] width 147 height 26
paste input "29 2 48"
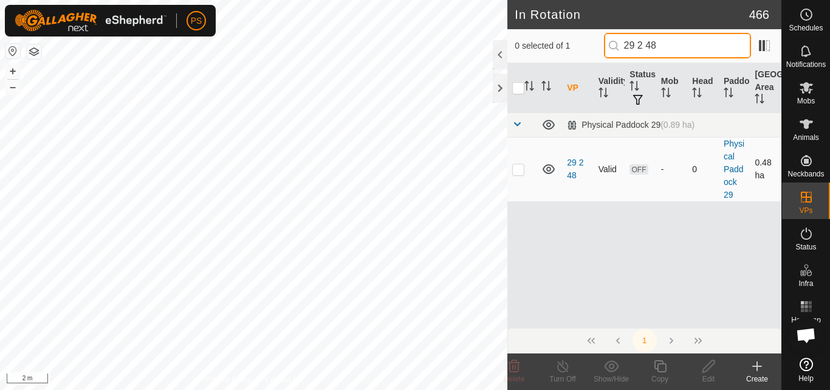
type input "29 2 48"
click at [520, 170] on p-checkbox at bounding box center [518, 169] width 12 height 10
checkbox input "true"
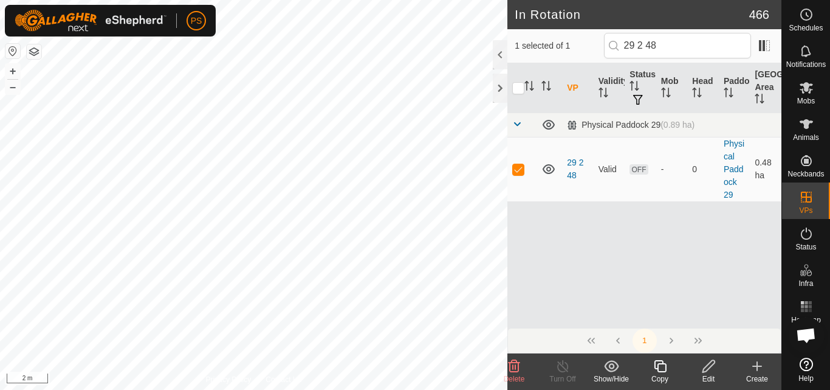
click at [662, 365] on icon at bounding box center [660, 366] width 15 height 15
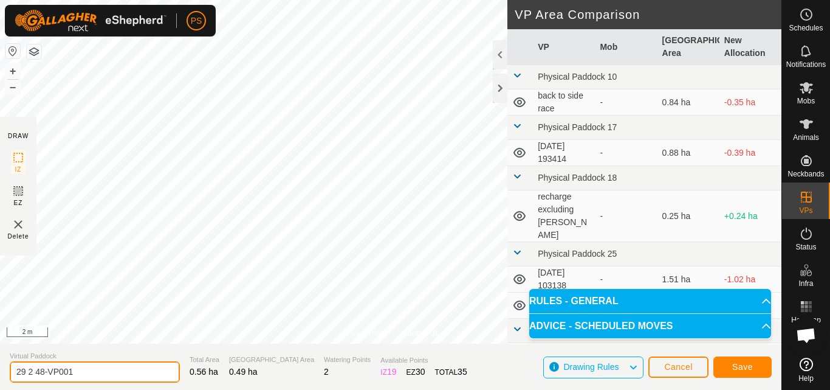
drag, startPoint x: 41, startPoint y: 370, endPoint x: 88, endPoint y: 376, distance: 47.8
click at [88, 376] on input "29 2 48-VP001" at bounding box center [95, 371] width 170 height 21
drag, startPoint x: 12, startPoint y: 371, endPoint x: 66, endPoint y: 373, distance: 54.1
click at [66, 373] on input "29 2 49" at bounding box center [95, 371] width 170 height 21
type input "29 2 49"
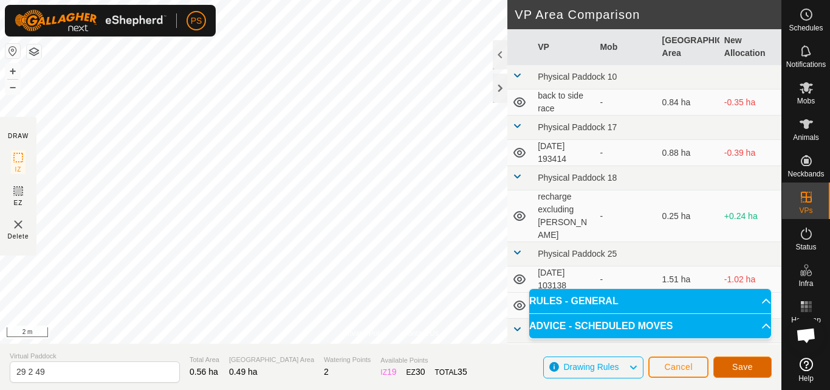
click at [755, 364] on button "Save" at bounding box center [743, 366] width 58 height 21
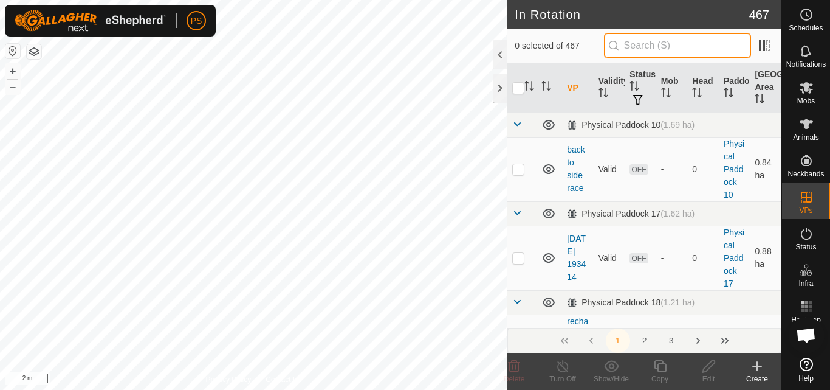
click at [658, 43] on input "text" at bounding box center [677, 46] width 147 height 26
paste input "29 2 49"
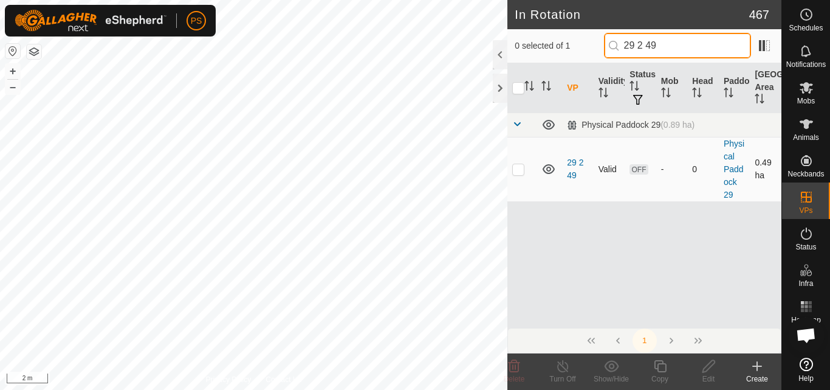
type input "29 2 49"
click at [519, 171] on p-checkbox at bounding box center [518, 169] width 12 height 10
checkbox input "true"
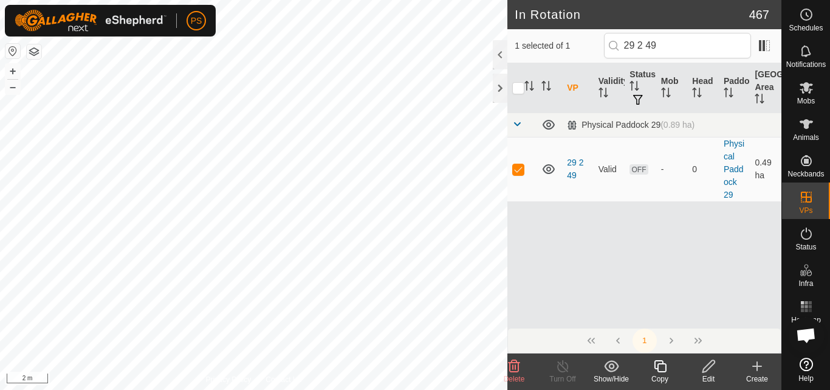
click at [656, 366] on icon at bounding box center [660, 366] width 15 height 15
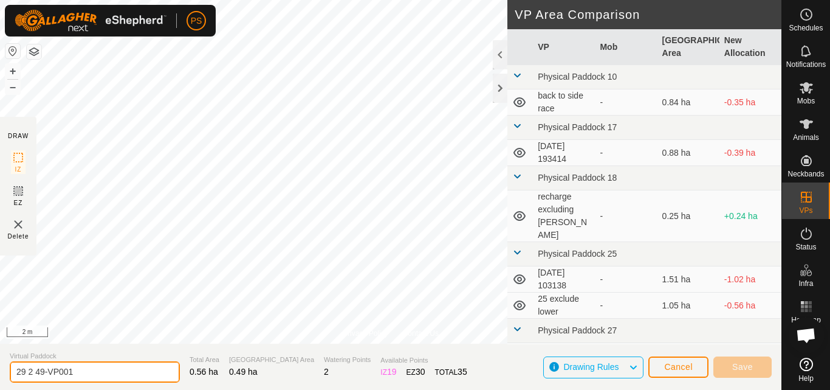
drag, startPoint x: 36, startPoint y: 370, endPoint x: 81, endPoint y: 372, distance: 45.0
click at [81, 372] on input "29 2 49-VP001" at bounding box center [95, 371] width 170 height 21
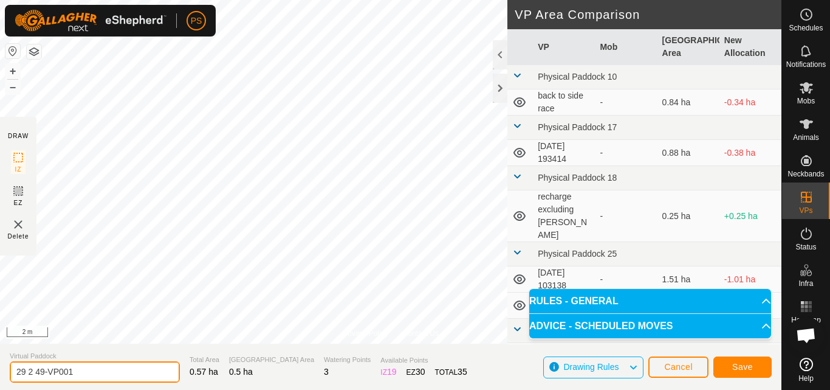
drag, startPoint x: 36, startPoint y: 370, endPoint x: 88, endPoint y: 374, distance: 51.8
click at [88, 374] on input "29 2 49-VP001" at bounding box center [95, 371] width 170 height 21
drag, startPoint x: 69, startPoint y: 367, endPoint x: 7, endPoint y: 373, distance: 62.3
click at [7, 373] on section "Virtual Paddock 29 2 50 Total Area 0.57 ha Grazing Area 0.5 ha Watering Points …" at bounding box center [391, 366] width 782 height 46
type input "29 2 50"
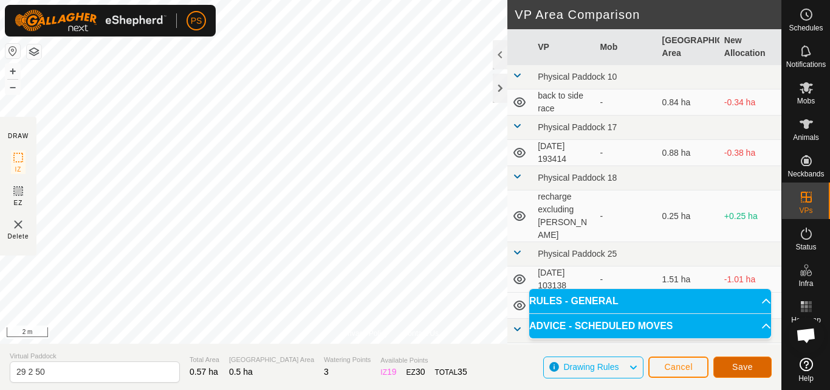
click at [745, 369] on span "Save" at bounding box center [742, 367] width 21 height 10
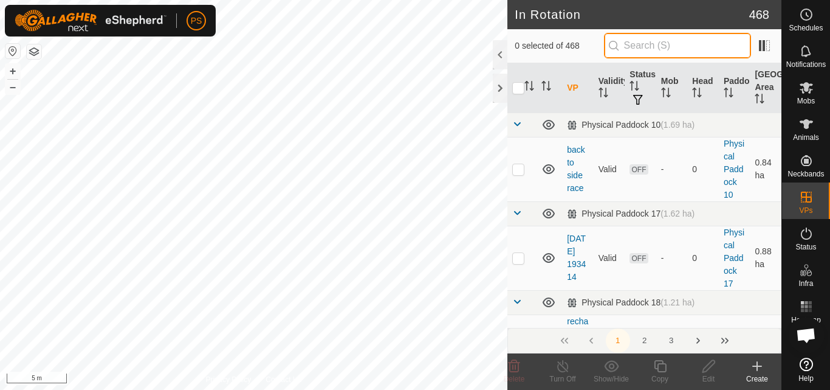
click at [650, 44] on input "text" at bounding box center [677, 46] width 147 height 26
paste input "29 2 50"
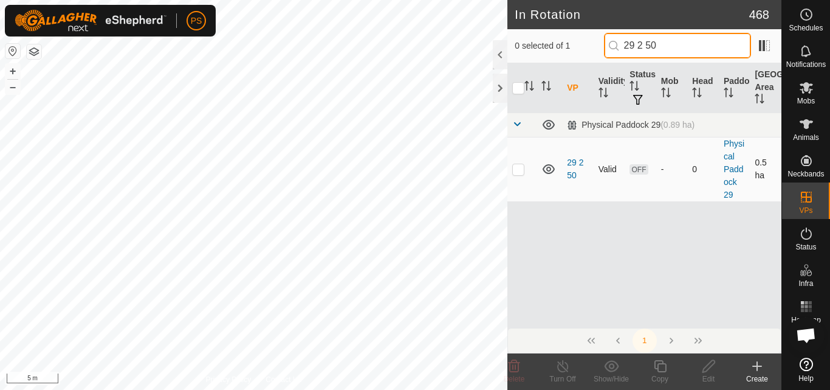
type input "29 2 50"
click at [521, 168] on p-checkbox at bounding box center [518, 169] width 12 height 10
checkbox input "true"
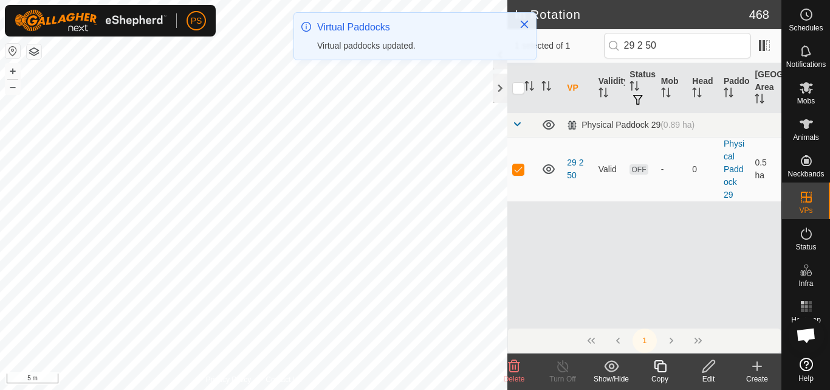
click at [658, 367] on icon at bounding box center [660, 366] width 12 height 12
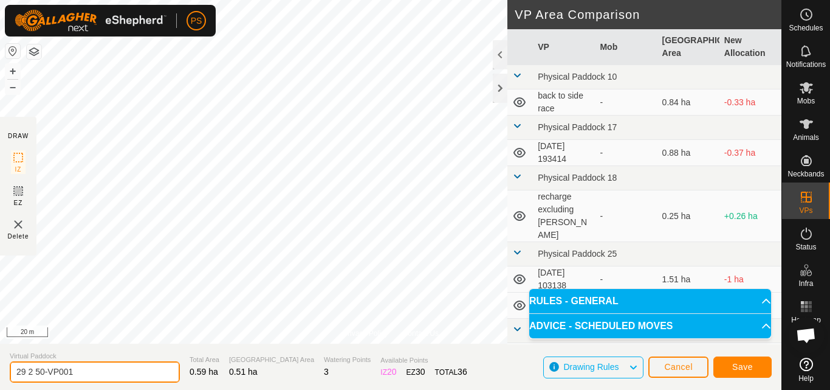
drag, startPoint x: 33, startPoint y: 370, endPoint x: 81, endPoint y: 373, distance: 47.5
click at [81, 373] on input "29 2 50-VP001" at bounding box center [95, 371] width 170 height 21
click at [33, 371] on input "29 2 51" at bounding box center [95, 371] width 170 height 21
type input "29 3 51"
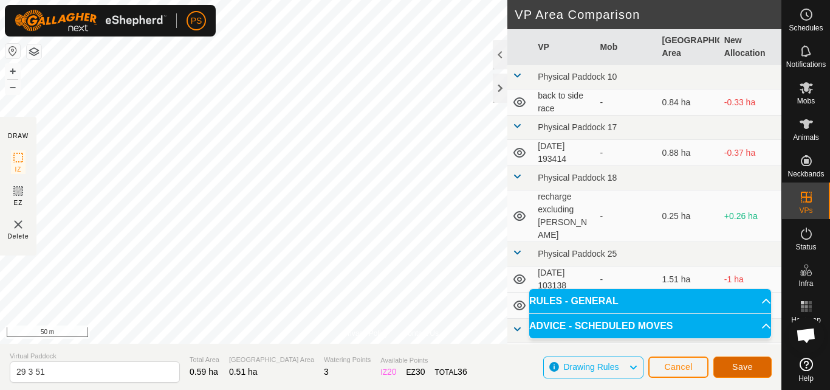
click at [739, 365] on span "Save" at bounding box center [742, 367] width 21 height 10
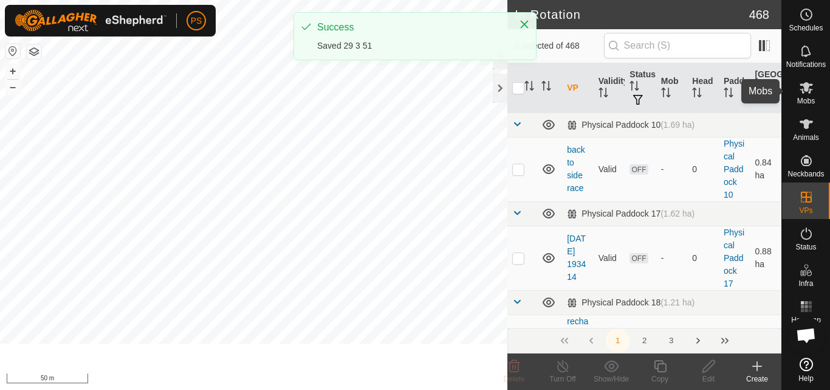
click at [807, 89] on icon at bounding box center [806, 88] width 13 height 12
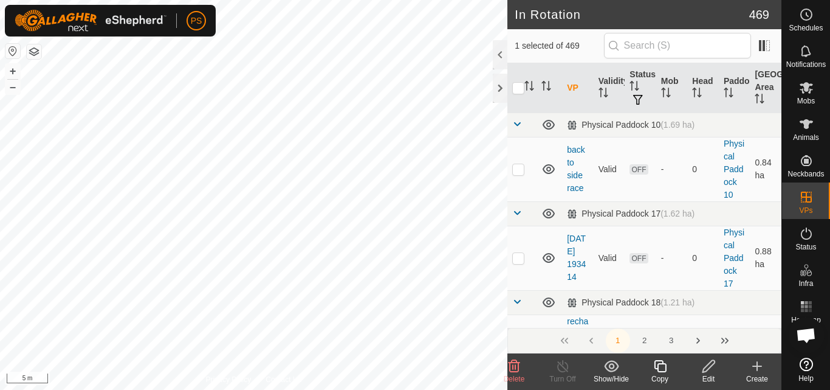
click at [709, 370] on icon at bounding box center [708, 366] width 15 height 15
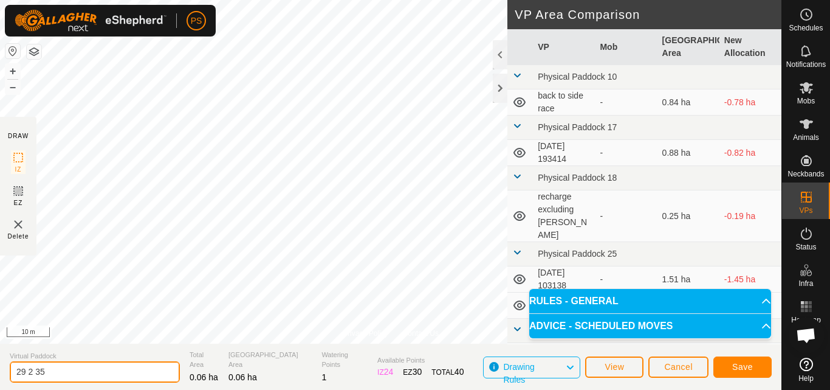
drag, startPoint x: 60, startPoint y: 370, endPoint x: 1, endPoint y: 365, distance: 58.6
click at [2, 368] on section "Virtual Paddock 29 2 35 Total Area 0.06 ha Grazing Area 0.06 ha Watering Points…" at bounding box center [391, 366] width 782 height 46
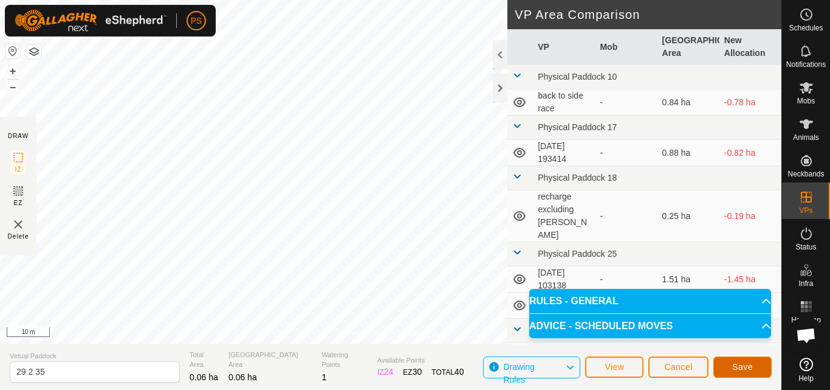
click at [750, 364] on span "Save" at bounding box center [742, 367] width 21 height 10
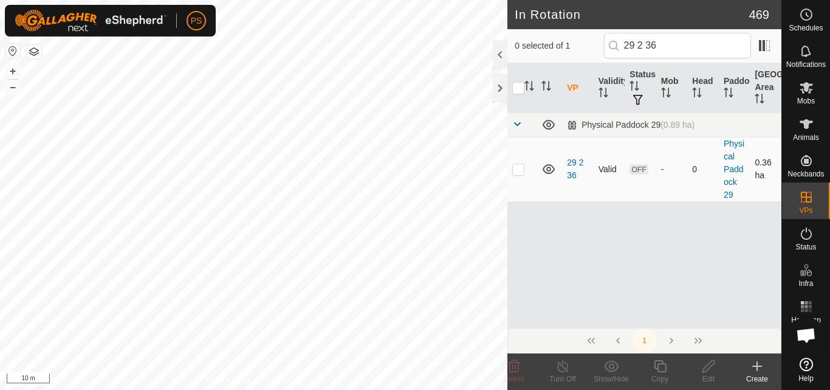
type input "29 2 36"
click at [517, 171] on p-checkbox at bounding box center [518, 169] width 12 height 10
checkbox input "true"
click at [712, 367] on icon at bounding box center [708, 366] width 15 height 15
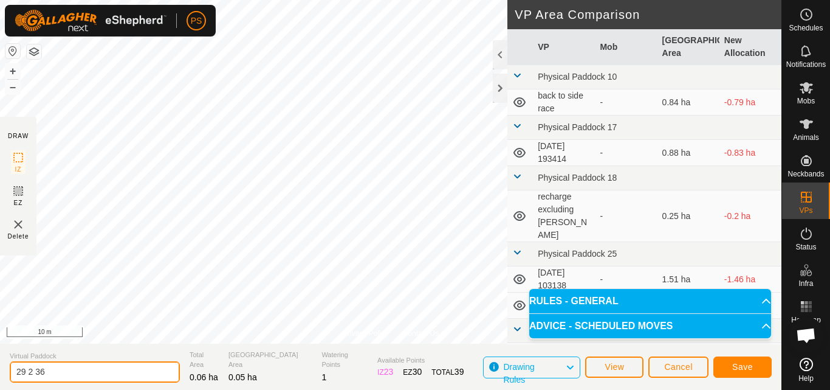
drag, startPoint x: 49, startPoint y: 370, endPoint x: 6, endPoint y: 368, distance: 43.2
click at [6, 368] on section "Virtual Paddock 29 2 36 Total Area 0.06 ha Grazing Area 0.05 ha Watering Points…" at bounding box center [391, 366] width 782 height 46
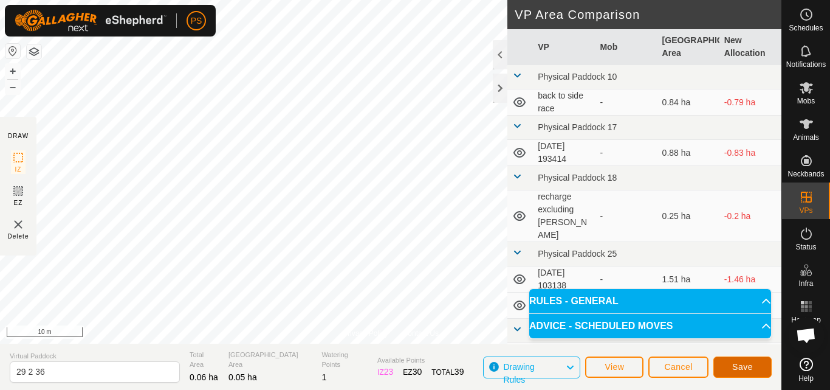
click at [739, 363] on span "Save" at bounding box center [742, 367] width 21 height 10
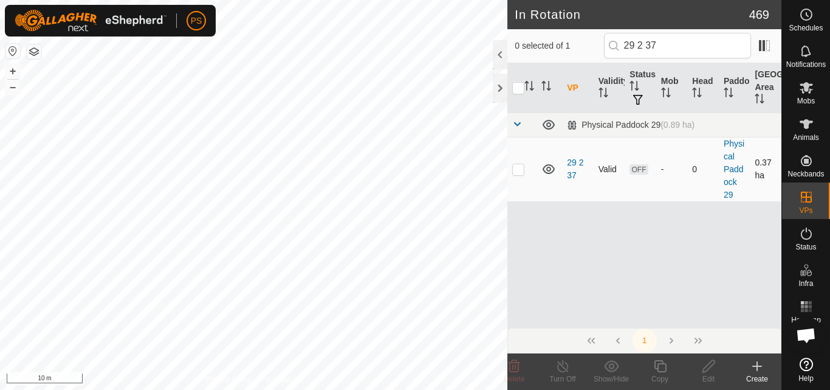
type input "29 2 37"
click at [518, 170] on p-checkbox at bounding box center [518, 169] width 12 height 10
checkbox input "true"
click at [708, 367] on icon at bounding box center [708, 366] width 15 height 15
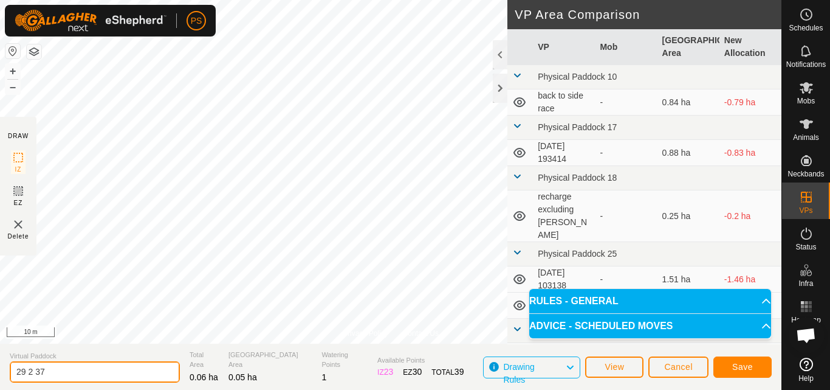
drag, startPoint x: 61, startPoint y: 370, endPoint x: 5, endPoint y: 370, distance: 56.5
click at [5, 370] on section "Virtual Paddock 29 2 37 Total Area 0.06 ha Grazing Area 0.05 ha Watering Points…" at bounding box center [391, 366] width 782 height 46
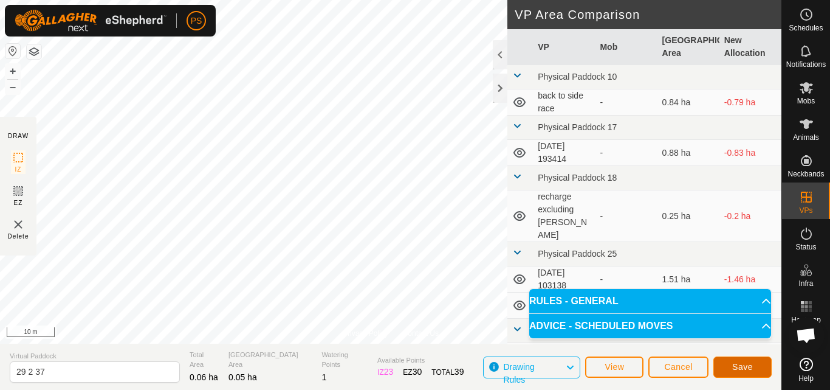
click at [746, 367] on span "Save" at bounding box center [742, 367] width 21 height 10
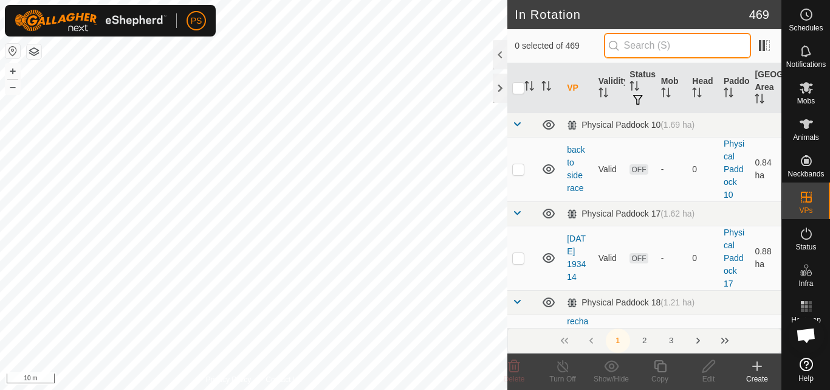
click at [652, 46] on input "text" at bounding box center [677, 46] width 147 height 26
paste input "29 2 37"
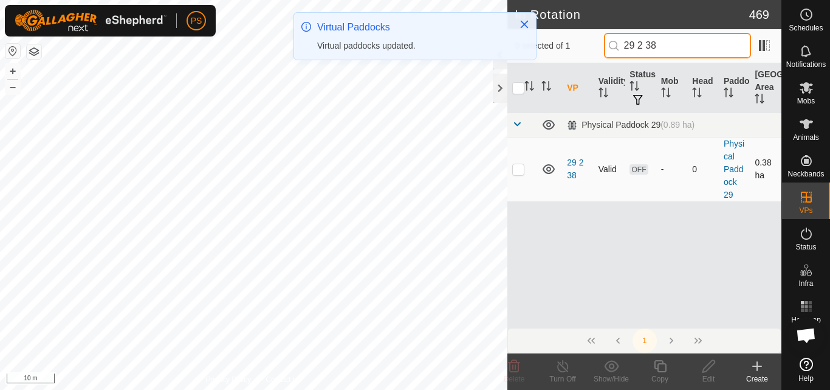
type input "29 2 38"
click at [520, 170] on p-checkbox at bounding box center [518, 169] width 12 height 10
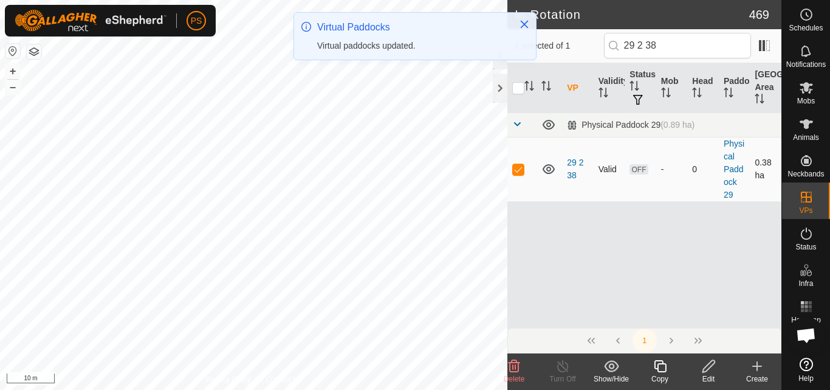
checkbox input "true"
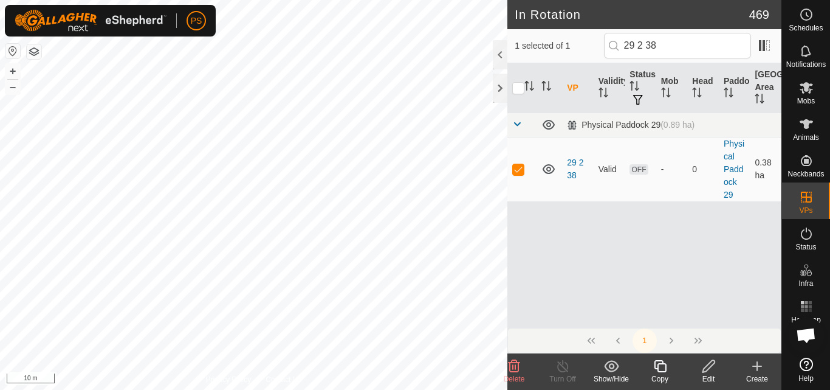
click at [709, 367] on icon at bounding box center [708, 366] width 15 height 15
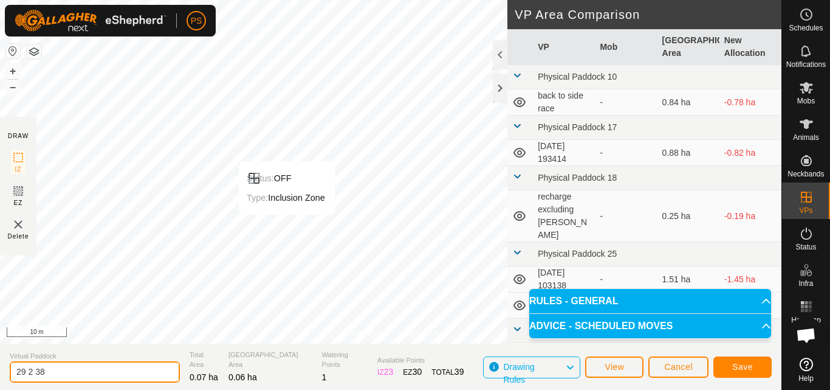
drag, startPoint x: 51, startPoint y: 368, endPoint x: 2, endPoint y: 368, distance: 48.6
click at [2, 368] on section "Virtual Paddock 29 2 38 Total Area 0.07 ha Grazing Area 0.06 ha Watering Points…" at bounding box center [391, 366] width 782 height 46
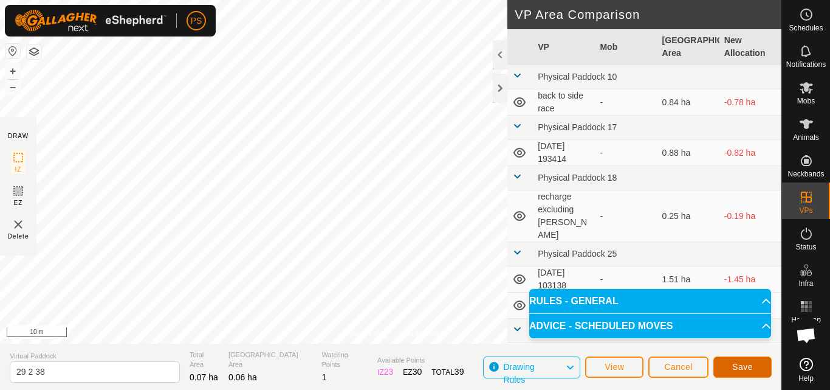
click at [745, 367] on span "Save" at bounding box center [742, 367] width 21 height 10
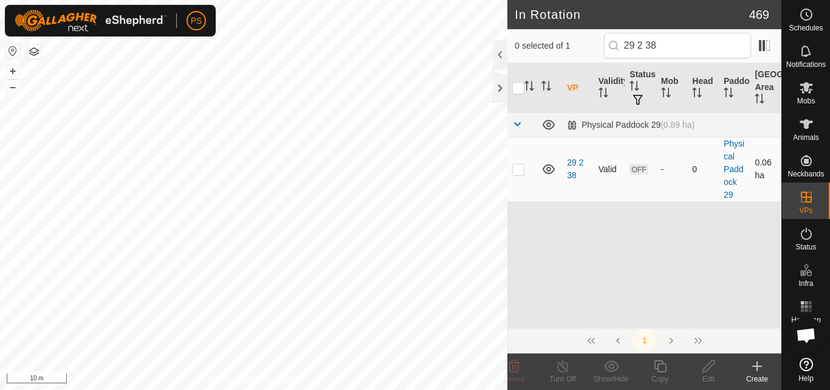
type input "29 2 38"
click at [517, 171] on p-checkbox at bounding box center [518, 169] width 12 height 10
click at [518, 170] on p-checkbox at bounding box center [518, 169] width 12 height 10
checkbox input "false"
click at [680, 41] on input "29 2 38" at bounding box center [677, 46] width 147 height 26
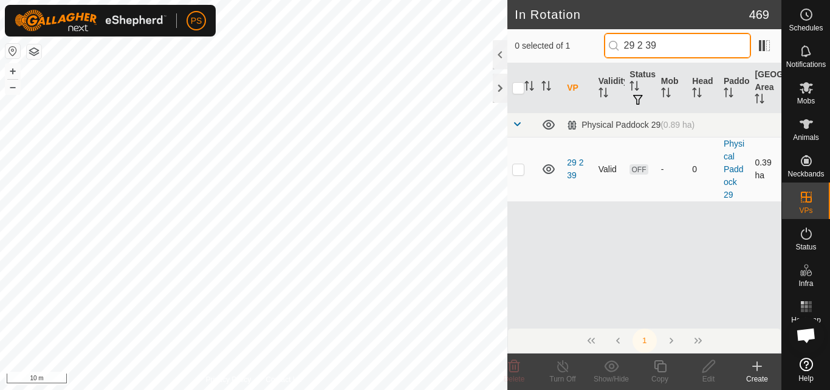
type input "29 2 39"
click at [515, 170] on p-checkbox at bounding box center [518, 169] width 12 height 10
checkbox input "true"
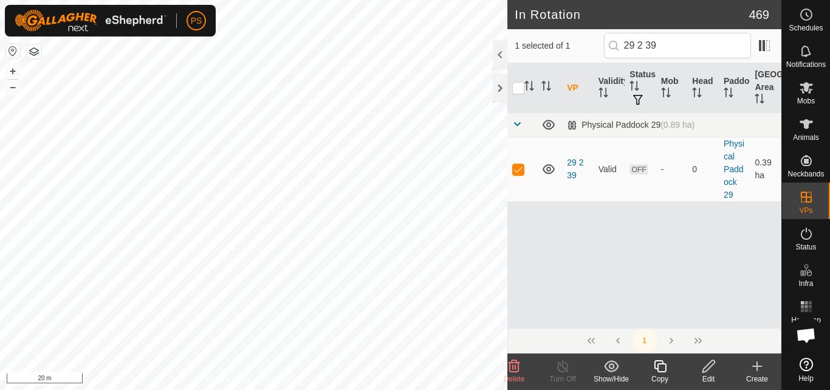
click at [710, 367] on icon at bounding box center [709, 366] width 12 height 12
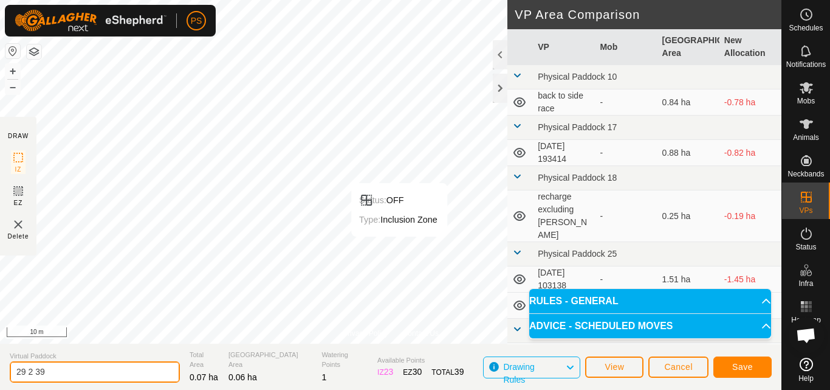
drag, startPoint x: 47, startPoint y: 371, endPoint x: 5, endPoint y: 371, distance: 41.9
click at [5, 371] on section "Virtual Paddock 29 2 39 Total Area 0.07 ha Grazing Area 0.06 ha Watering Points…" at bounding box center [391, 366] width 782 height 46
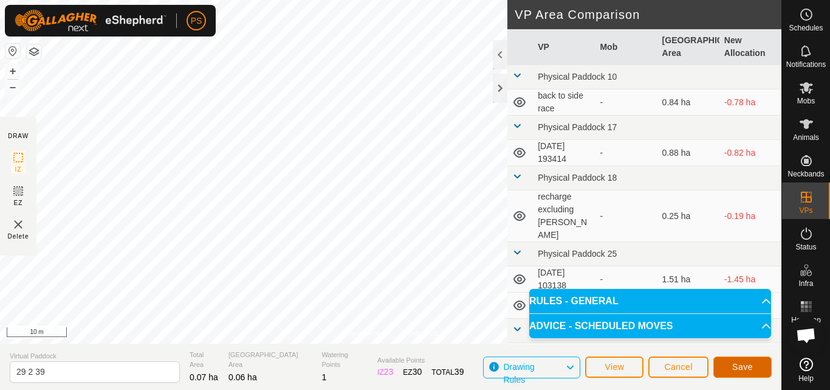
click at [740, 368] on span "Save" at bounding box center [742, 367] width 21 height 10
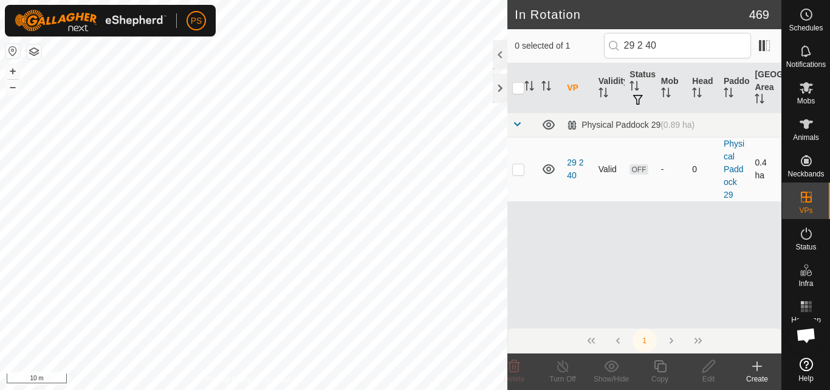
type input "29 2 40"
click at [519, 170] on p-checkbox at bounding box center [518, 169] width 12 height 10
checkbox input "true"
click at [708, 368] on icon at bounding box center [708, 366] width 15 height 15
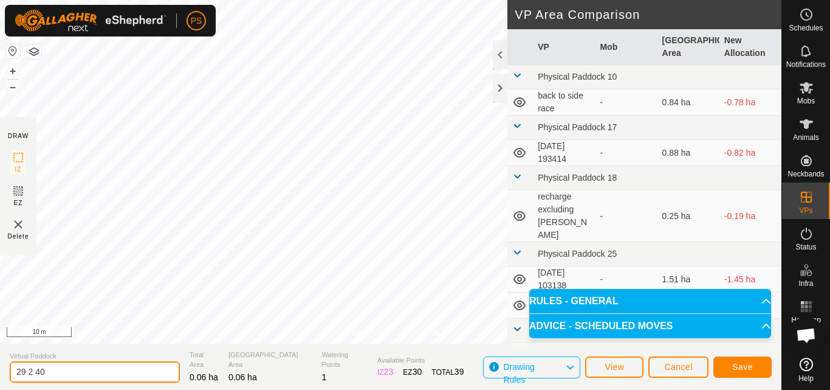
drag, startPoint x: 52, startPoint y: 369, endPoint x: 0, endPoint y: 368, distance: 52.3
click at [0, 368] on section "Virtual Paddock 29 2 40 Total Area 0.06 ha Grazing Area 0.06 ha Watering Points…" at bounding box center [391, 366] width 782 height 46
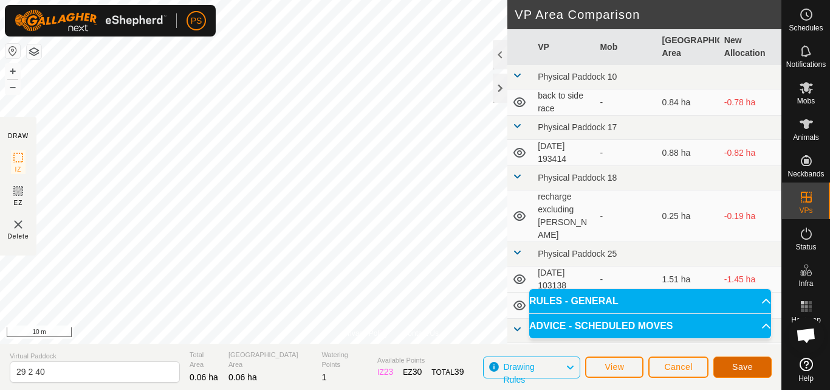
click at [748, 366] on span "Save" at bounding box center [742, 367] width 21 height 10
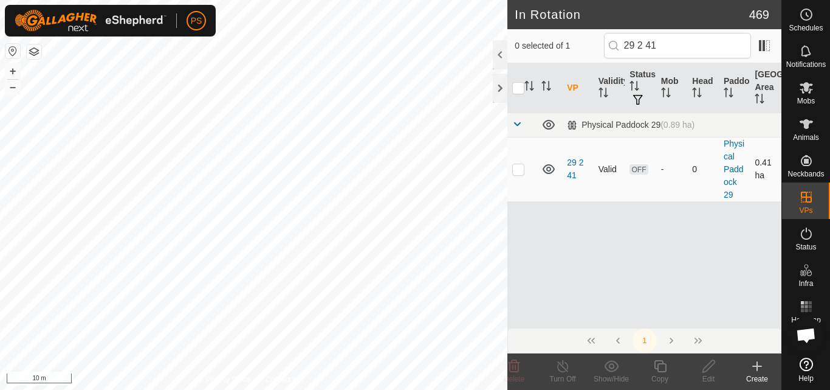
type input "29 2 41"
click at [520, 170] on p-checkbox at bounding box center [518, 169] width 12 height 10
checkbox input "true"
click at [708, 371] on icon at bounding box center [708, 366] width 15 height 15
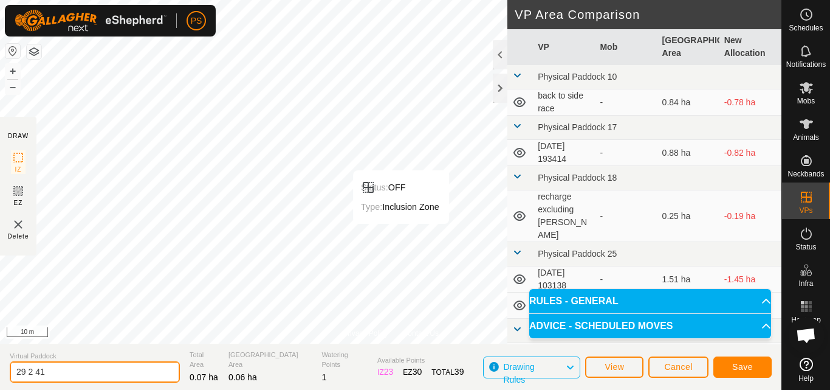
drag, startPoint x: 51, startPoint y: 370, endPoint x: 6, endPoint y: 373, distance: 45.1
click at [6, 373] on section "Virtual Paddock 29 2 41 Total Area 0.07 ha Grazing Area 0.06 ha Watering Points…" at bounding box center [391, 366] width 782 height 46
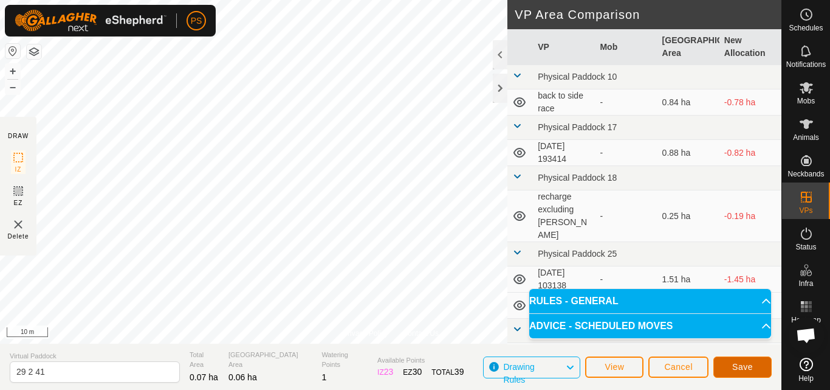
click at [757, 367] on button "Save" at bounding box center [743, 366] width 58 height 21
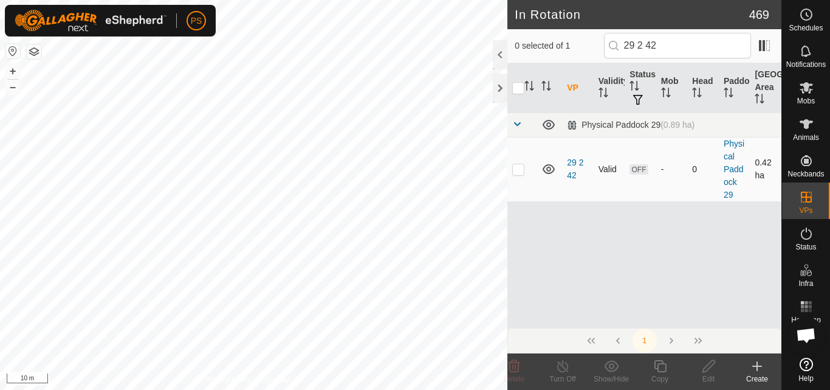
type input "29 2 42"
click at [520, 170] on p-checkbox at bounding box center [518, 169] width 12 height 10
checkbox input "true"
click at [711, 370] on icon at bounding box center [708, 366] width 15 height 15
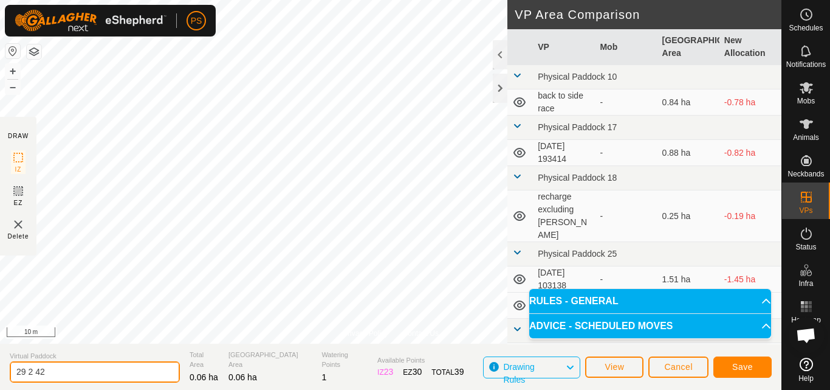
drag, startPoint x: 58, startPoint y: 373, endPoint x: 4, endPoint y: 376, distance: 54.2
click at [4, 376] on section "Virtual Paddock 29 2 42 Total Area 0.06 ha Grazing Area 0.06 ha Watering Points…" at bounding box center [391, 366] width 782 height 46
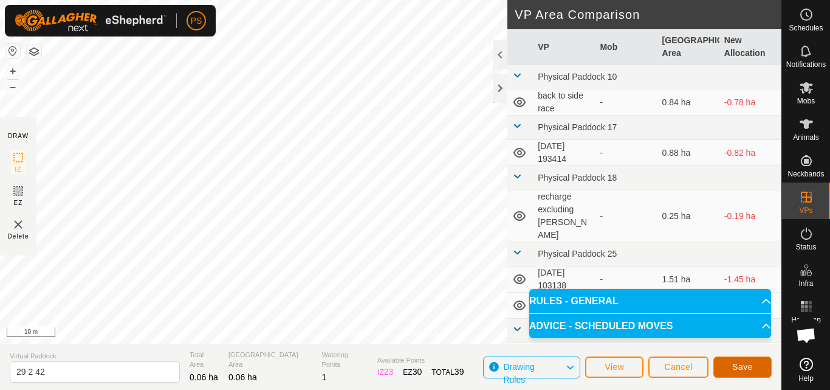
click at [743, 363] on span "Save" at bounding box center [742, 367] width 21 height 10
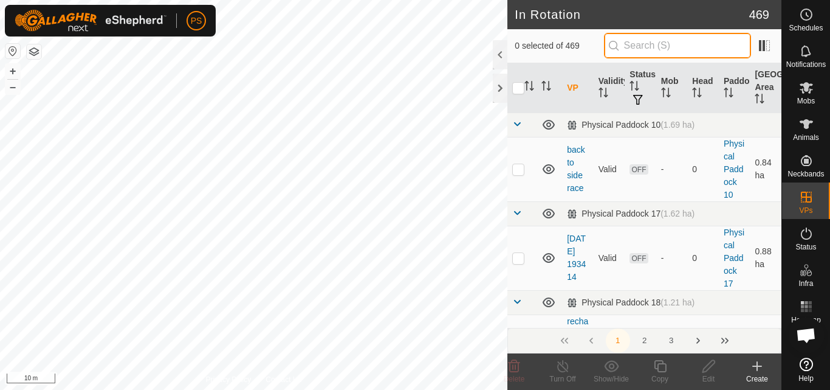
click at [655, 45] on input "text" at bounding box center [677, 46] width 147 height 26
paste input "29 2 42"
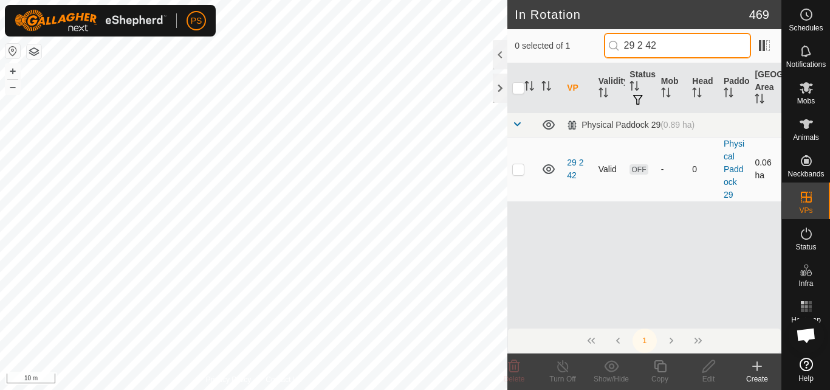
type input "29 2 42"
click at [521, 171] on p-checkbox at bounding box center [518, 169] width 12 height 10
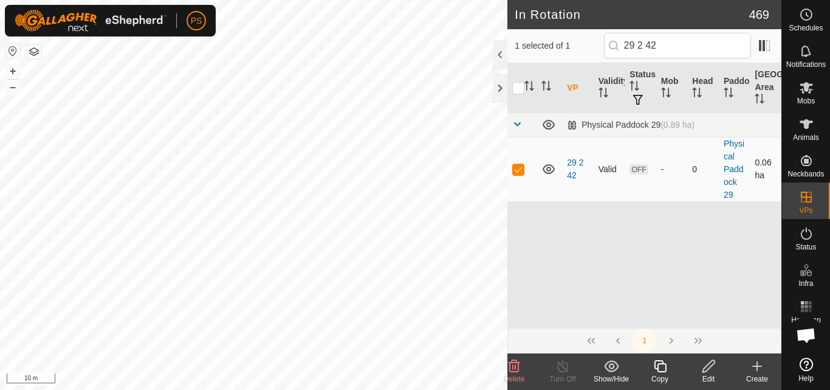
click at [521, 171] on p-checkbox at bounding box center [518, 169] width 12 height 10
checkbox input "false"
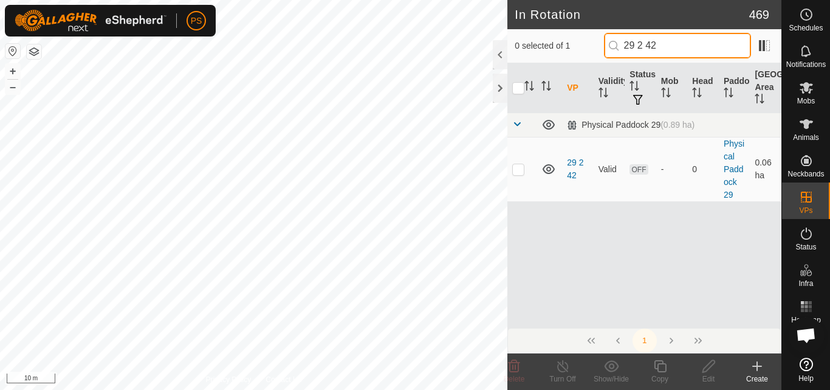
click at [669, 44] on input "29 2 42" at bounding box center [677, 46] width 147 height 26
type input "29 2 43"
click at [522, 170] on p-checkbox at bounding box center [518, 169] width 12 height 10
checkbox input "true"
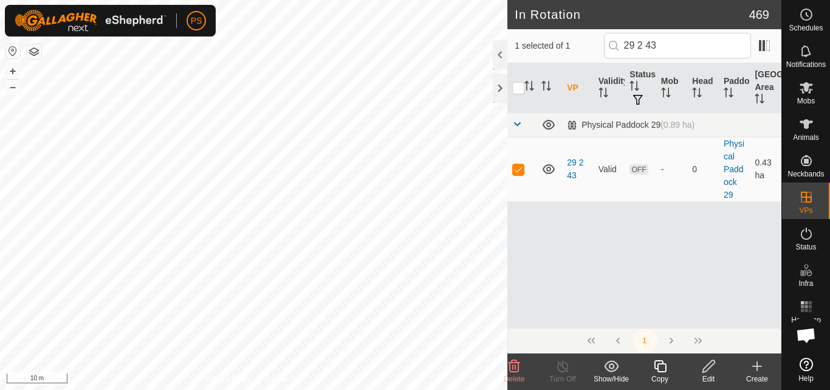
click at [709, 367] on icon at bounding box center [708, 366] width 15 height 15
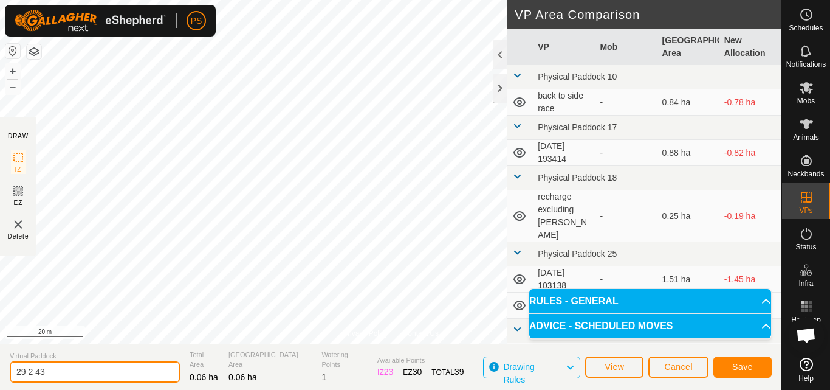
drag, startPoint x: 50, startPoint y: 373, endPoint x: 5, endPoint y: 371, distance: 44.4
click at [5, 371] on section "Virtual Paddock 29 2 43 Total Area 0.06 ha Grazing Area 0.06 ha Watering Points…" at bounding box center [391, 366] width 782 height 46
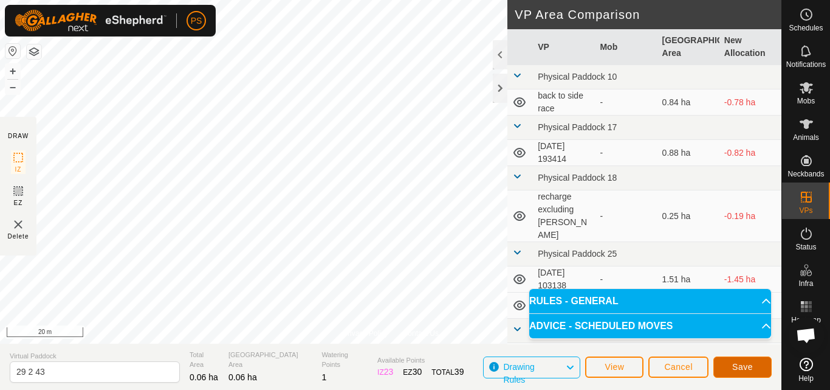
click at [743, 364] on span "Save" at bounding box center [742, 367] width 21 height 10
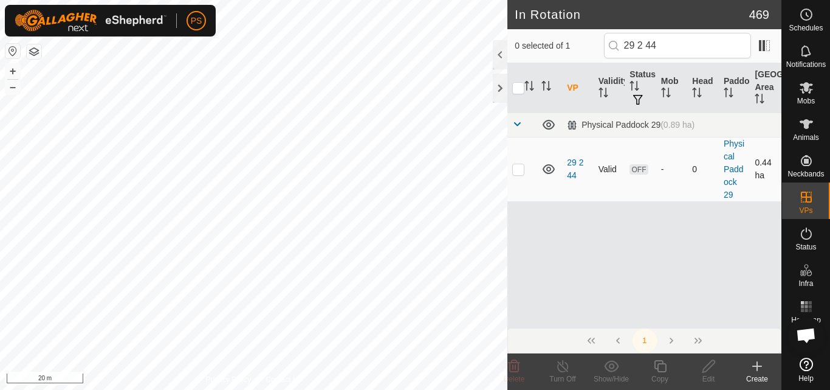
type input "29 2 44"
click at [519, 171] on p-checkbox at bounding box center [518, 169] width 12 height 10
checkbox input "true"
click at [708, 368] on icon at bounding box center [709, 366] width 12 height 12
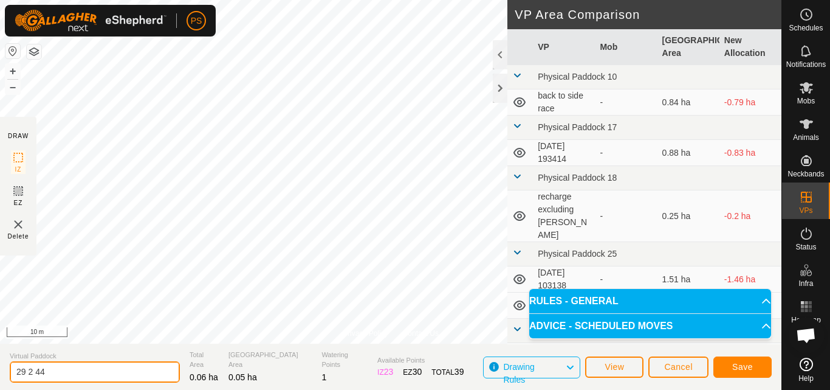
drag, startPoint x: 57, startPoint y: 369, endPoint x: 2, endPoint y: 370, distance: 54.7
click at [2, 370] on section "Virtual Paddock 29 2 44 Total Area 0.06 ha Grazing Area 0.05 ha Watering Points…" at bounding box center [391, 366] width 782 height 46
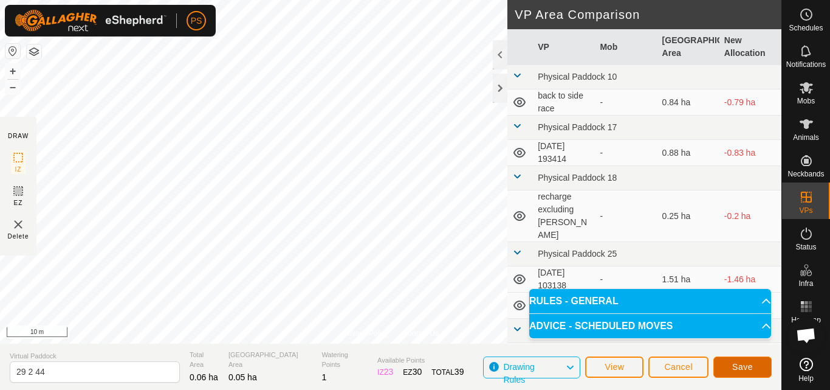
click at [746, 368] on span "Save" at bounding box center [742, 367] width 21 height 10
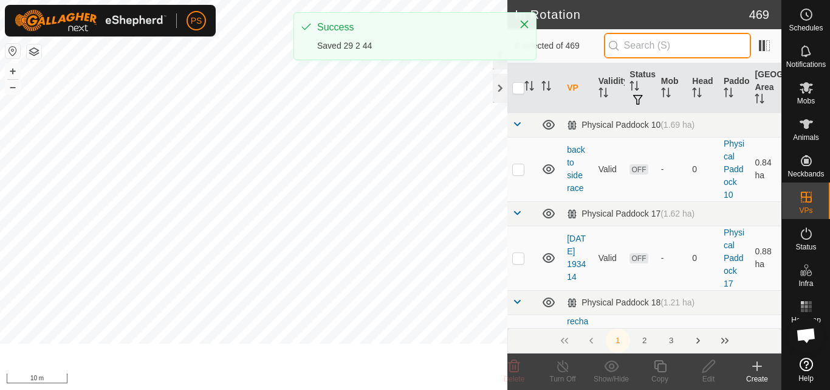
click at [653, 45] on input "text" at bounding box center [677, 46] width 147 height 26
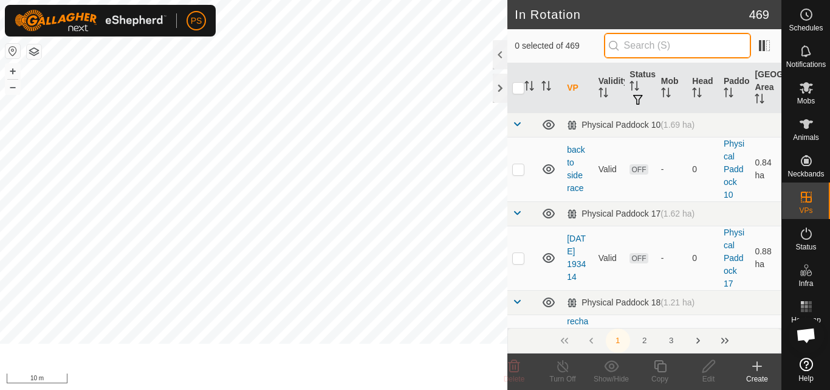
click at [678, 46] on input "text" at bounding box center [677, 46] width 147 height 26
paste input "29 2 44"
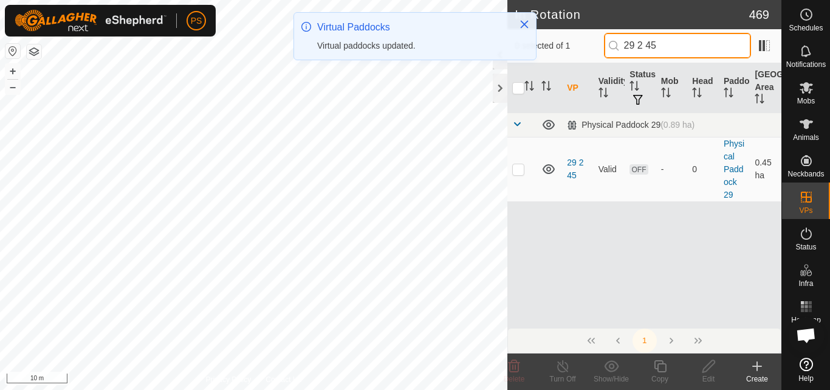
type input "29 2 45"
click at [520, 169] on p-checkbox at bounding box center [518, 169] width 12 height 10
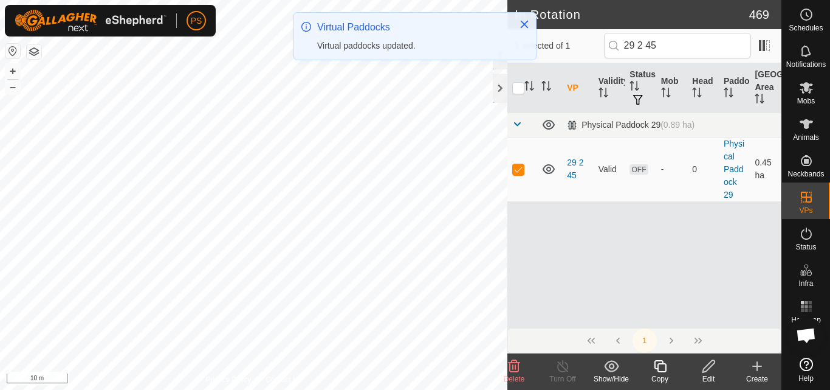
checkbox input "true"
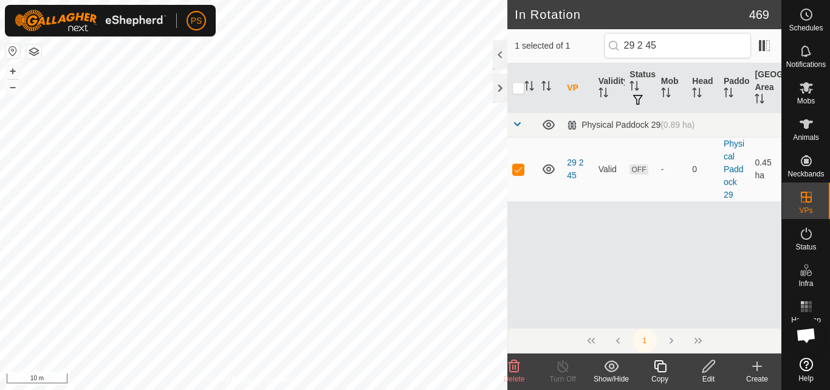
click at [709, 366] on icon at bounding box center [708, 366] width 15 height 15
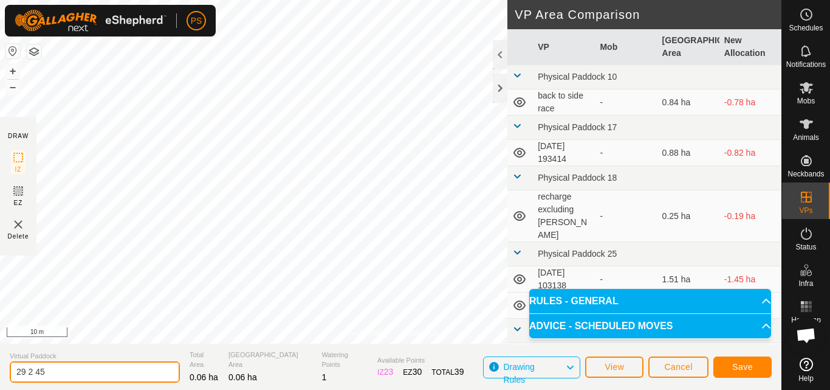
drag, startPoint x: 59, startPoint y: 371, endPoint x: 1, endPoint y: 373, distance: 58.4
click at [1, 373] on section "Virtual Paddock 29 2 45 Total Area 0.06 ha Grazing Area 0.06 ha Watering Points…" at bounding box center [391, 366] width 782 height 46
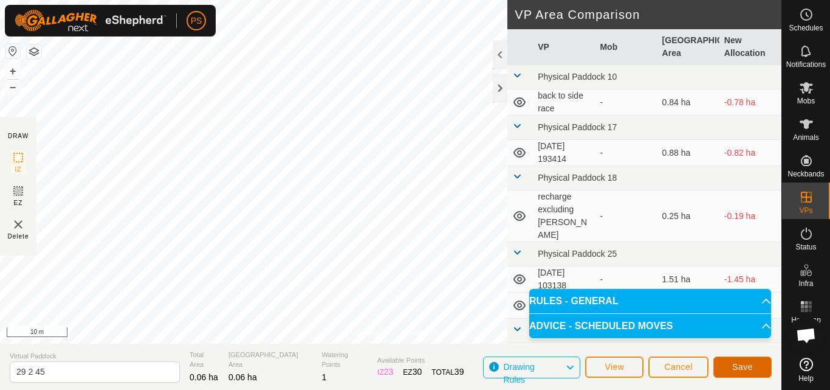
click at [743, 366] on span "Save" at bounding box center [742, 367] width 21 height 10
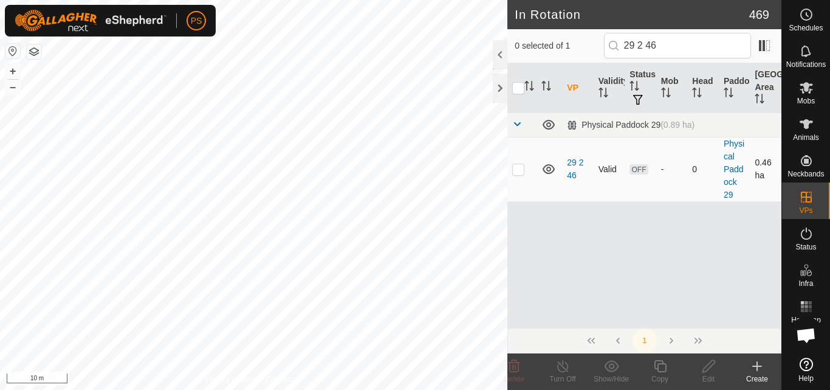
type input "29 2 46"
click at [520, 170] on p-checkbox at bounding box center [518, 169] width 12 height 10
checkbox input "true"
click at [709, 365] on icon at bounding box center [708, 366] width 15 height 15
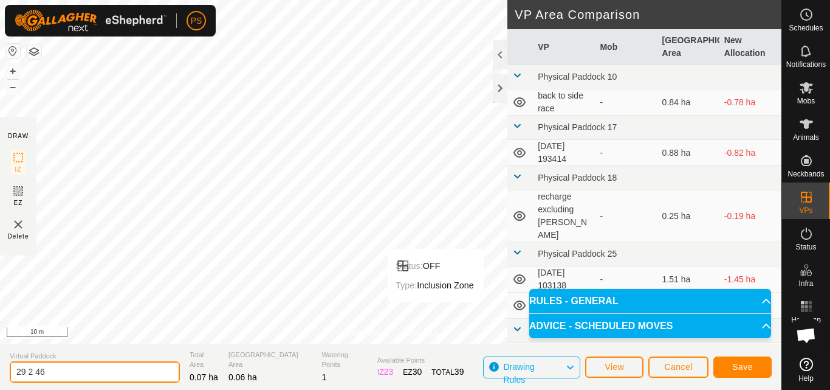
drag, startPoint x: 53, startPoint y: 374, endPoint x: 0, endPoint y: 374, distance: 52.9
click at [0, 374] on section "Virtual Paddock 29 2 46 Total Area 0.07 ha Grazing Area 0.06 ha Watering Points…" at bounding box center [391, 366] width 782 height 46
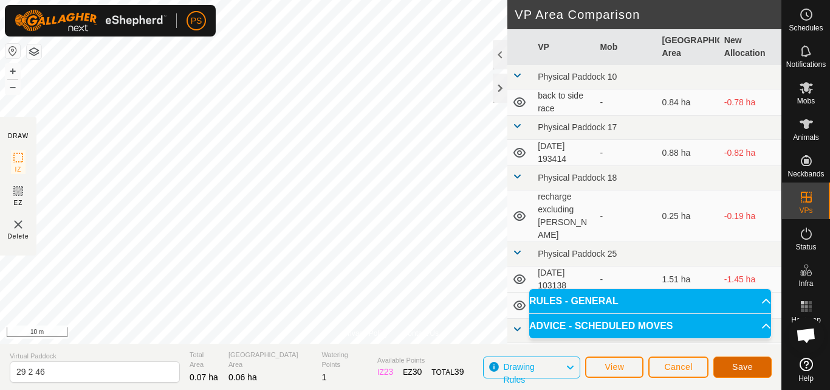
click at [740, 365] on span "Save" at bounding box center [742, 367] width 21 height 10
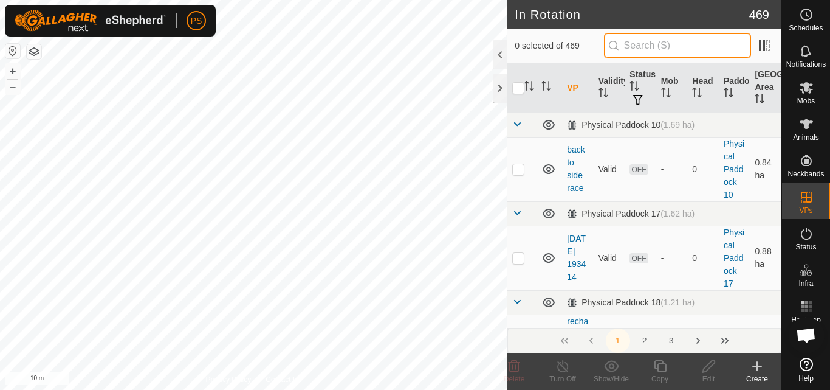
click at [671, 45] on input "text" at bounding box center [677, 46] width 147 height 26
paste input "29 2 46"
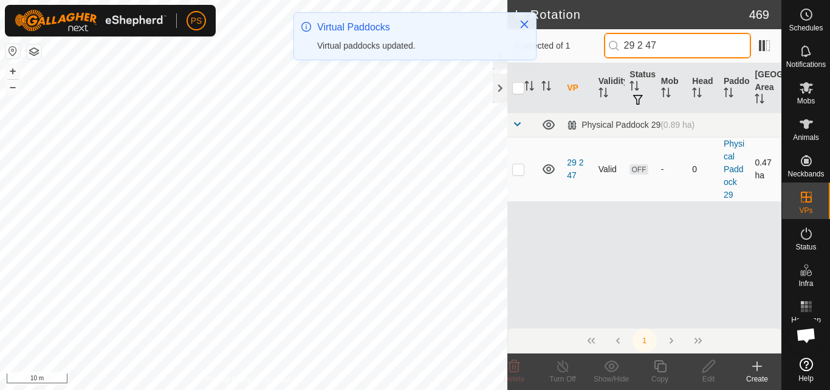
type input "29 2 47"
click at [517, 170] on p-checkbox at bounding box center [518, 169] width 12 height 10
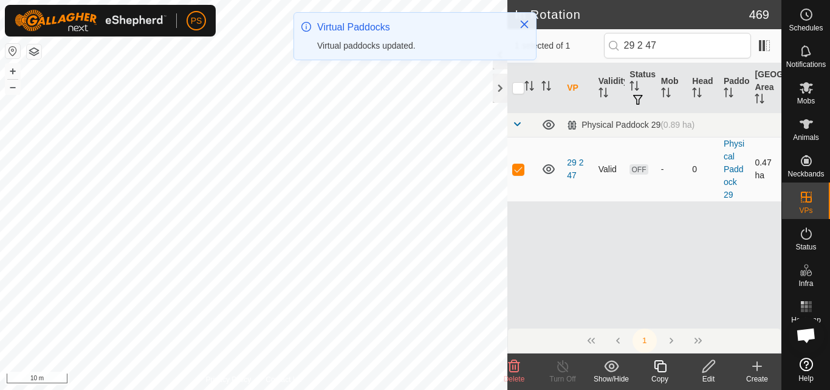
checkbox input "true"
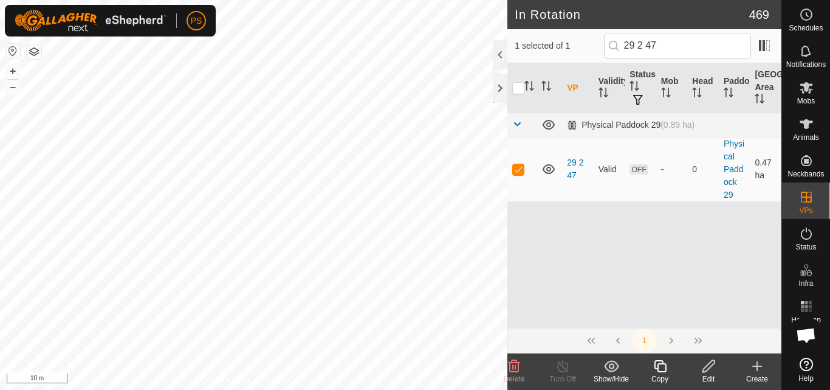
click at [710, 366] on icon at bounding box center [708, 366] width 15 height 15
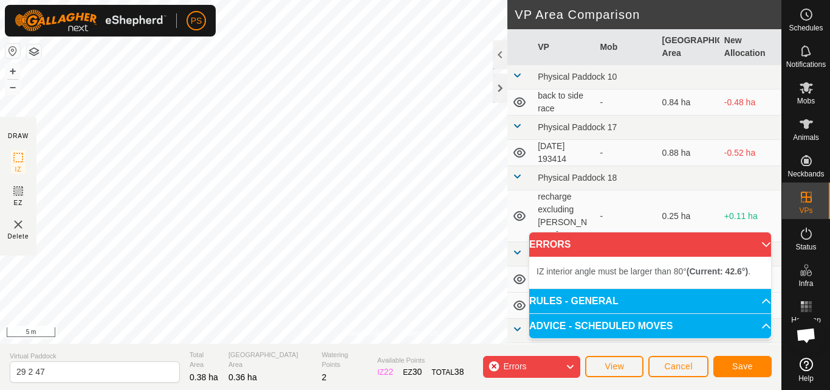
click at [13, 174] on div "Privacy Policy Contact Us Status: OFF Type: Inclusion Zone + – ⇧ i 5 m DRAW IZ …" at bounding box center [391, 195] width 782 height 390
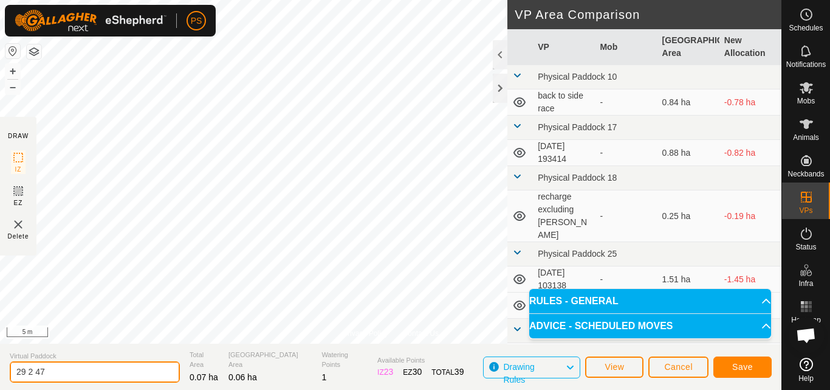
drag, startPoint x: 55, startPoint y: 372, endPoint x: 6, endPoint y: 372, distance: 49.2
click at [6, 372] on section "Virtual Paddock 29 2 47 Total Area 0.07 ha Grazing Area 0.06 ha Watering Points…" at bounding box center [391, 366] width 782 height 46
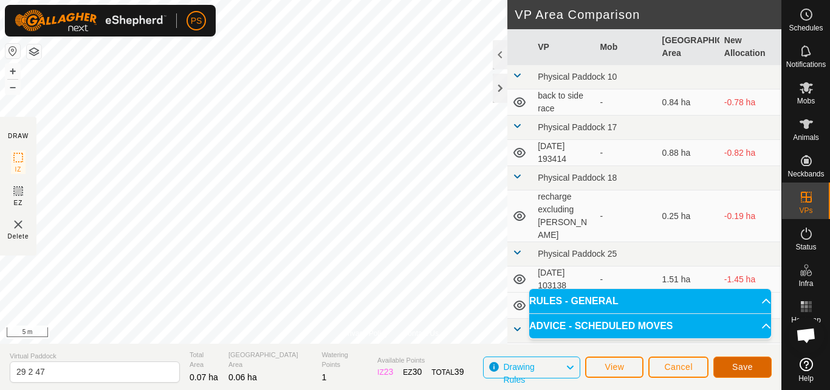
click at [748, 365] on span "Save" at bounding box center [742, 367] width 21 height 10
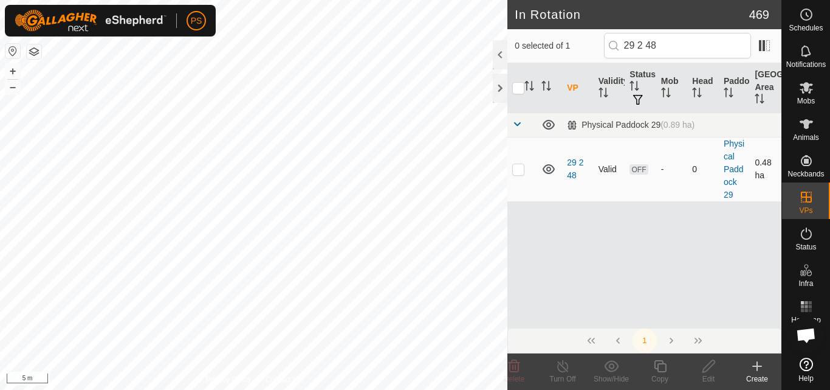
type input "29 2 48"
click at [520, 170] on p-checkbox at bounding box center [518, 169] width 12 height 10
checkbox input "true"
click at [709, 368] on icon at bounding box center [709, 366] width 12 height 12
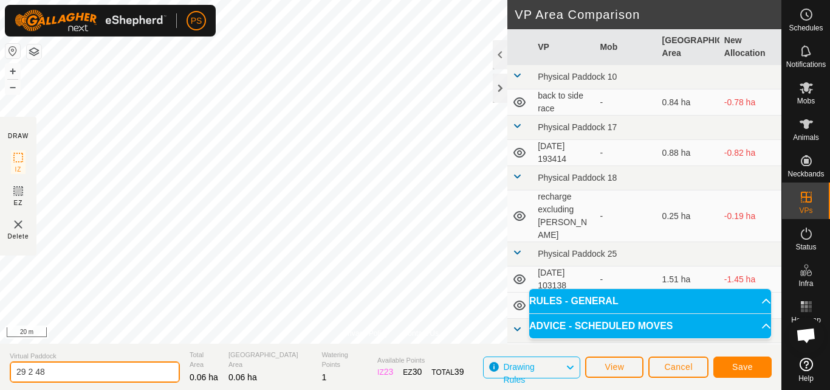
drag, startPoint x: 60, startPoint y: 371, endPoint x: 0, endPoint y: 368, distance: 59.6
click at [0, 368] on section "Virtual Paddock 29 2 48 Total Area 0.06 ha Grazing Area 0.06 ha Watering Points…" at bounding box center [391, 366] width 782 height 46
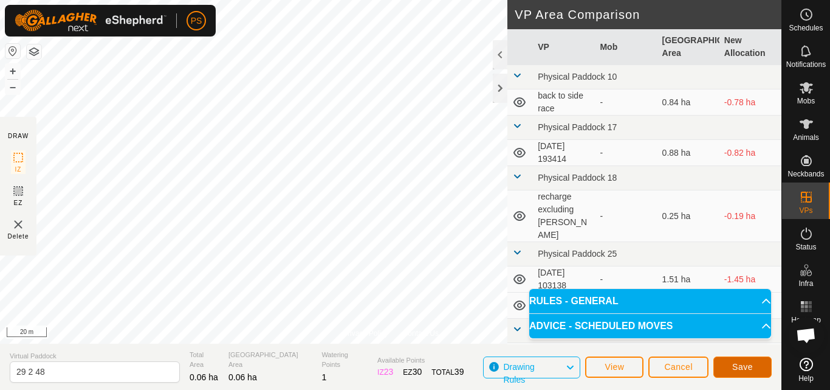
click at [754, 366] on button "Save" at bounding box center [743, 366] width 58 height 21
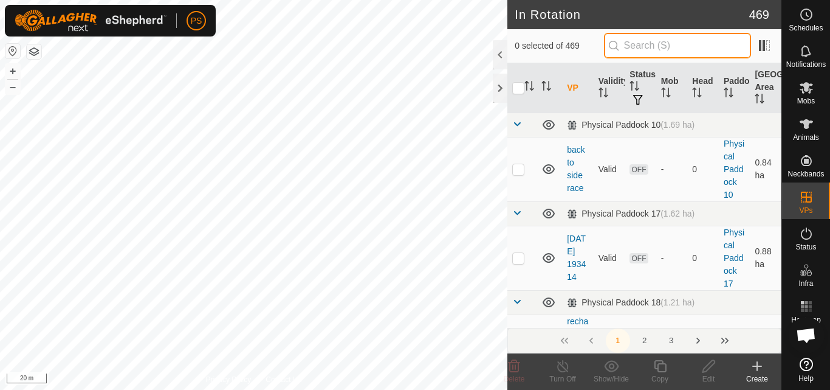
click at [653, 46] on input "text" at bounding box center [677, 46] width 147 height 26
paste input "29 2 48"
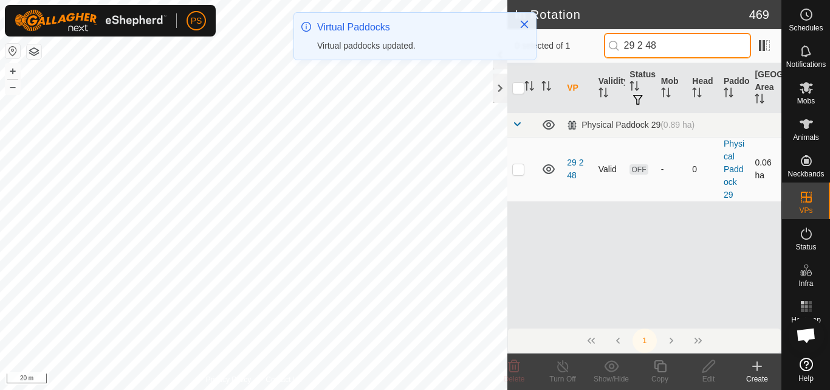
type input "29 2 48"
click at [518, 171] on p-checkbox at bounding box center [518, 169] width 12 height 10
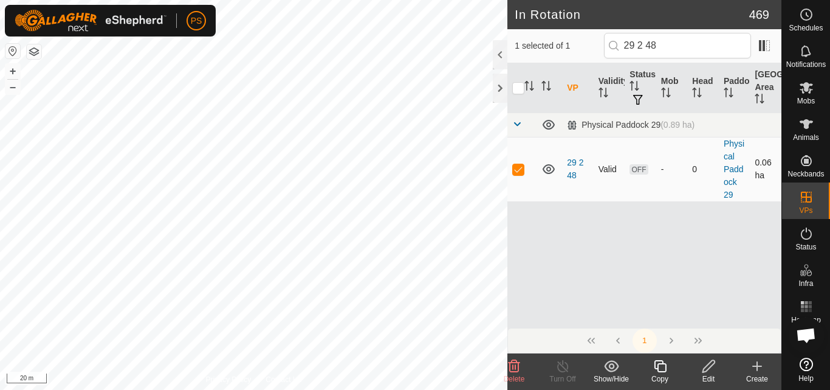
click at [518, 171] on p-checkbox at bounding box center [518, 169] width 12 height 10
checkbox input "false"
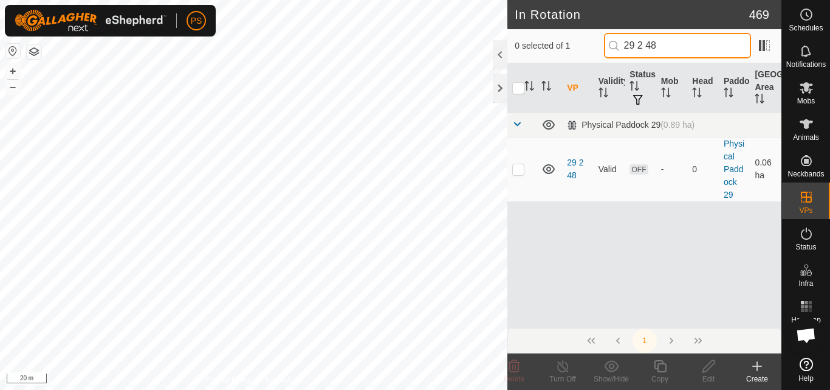
click at [686, 43] on input "29 2 48" at bounding box center [677, 46] width 147 height 26
type input "29 2 49"
click at [517, 170] on p-checkbox at bounding box center [518, 169] width 12 height 10
checkbox input "true"
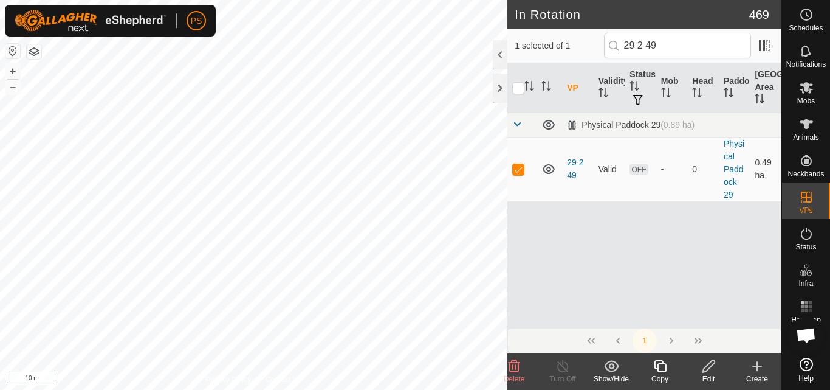
click at [710, 368] on icon at bounding box center [708, 366] width 15 height 15
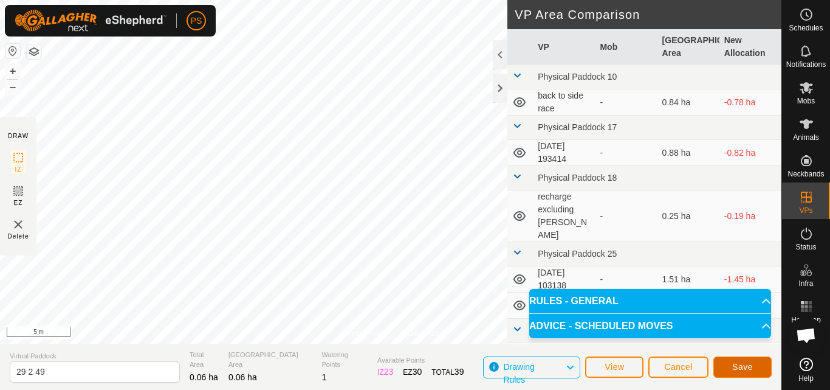
click at [747, 366] on span "Save" at bounding box center [742, 367] width 21 height 10
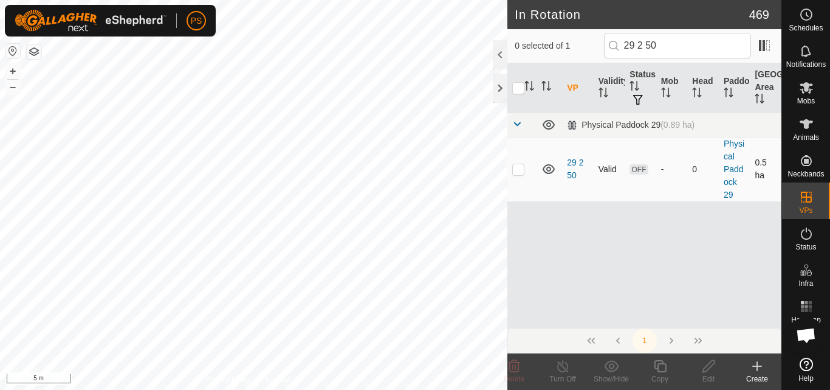
type input "29 2 50"
click at [518, 170] on p-checkbox at bounding box center [518, 169] width 12 height 10
checkbox input "true"
click at [709, 368] on icon at bounding box center [709, 366] width 12 height 12
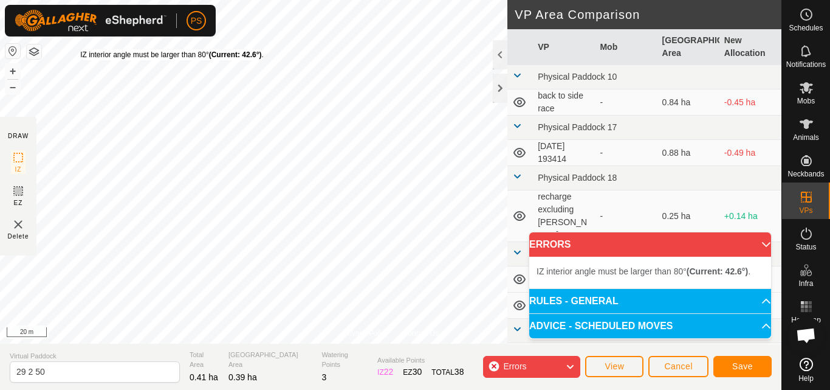
click at [172, 35] on div "PS" at bounding box center [110, 21] width 211 height 32
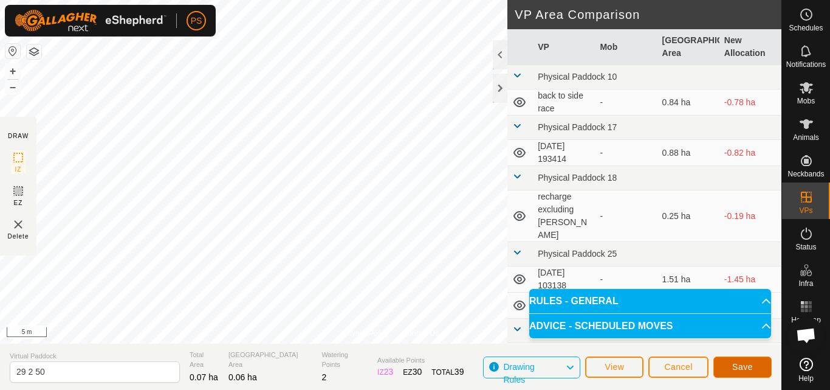
click at [745, 365] on span "Save" at bounding box center [742, 367] width 21 height 10
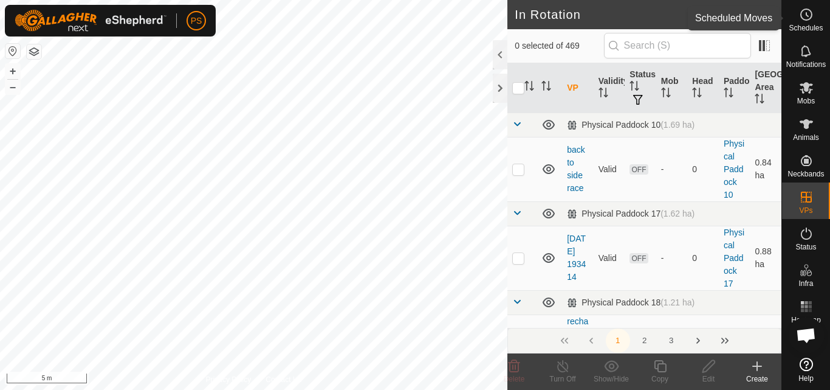
click at [807, 15] on icon at bounding box center [808, 15] width 2 height 4
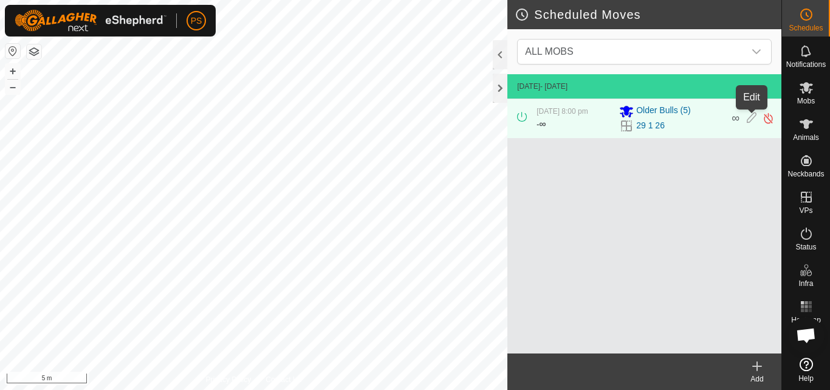
click at [751, 117] on icon at bounding box center [752, 118] width 10 height 13
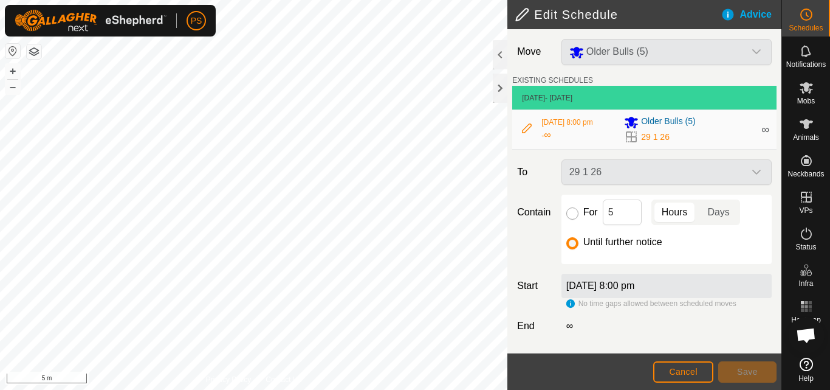
click at [574, 211] on input "For" at bounding box center [573, 213] width 12 height 12
radio input "true"
click at [747, 372] on span "Save" at bounding box center [747, 372] width 21 height 10
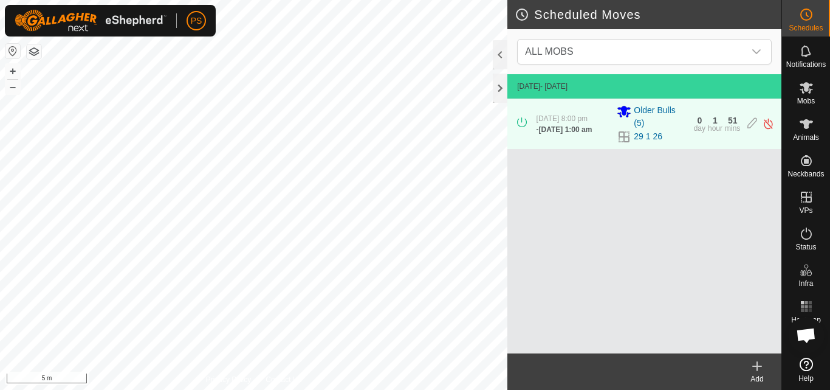
click at [757, 365] on icon at bounding box center [757, 366] width 0 height 9
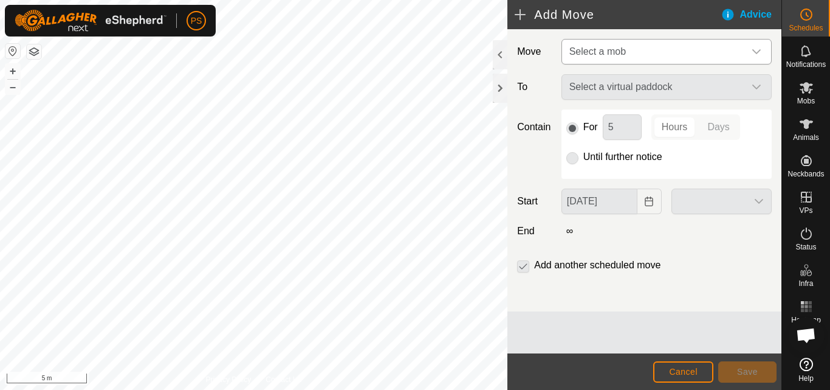
click at [759, 52] on icon "dropdown trigger" at bounding box center [757, 51] width 9 height 5
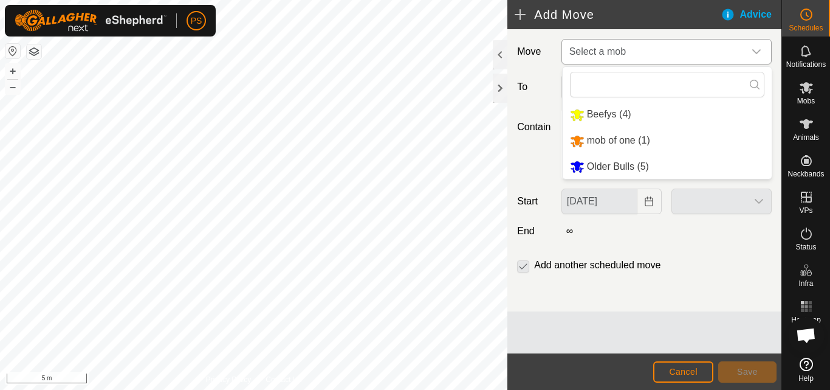
click at [641, 166] on li "Older Bulls (5)" at bounding box center [667, 166] width 209 height 25
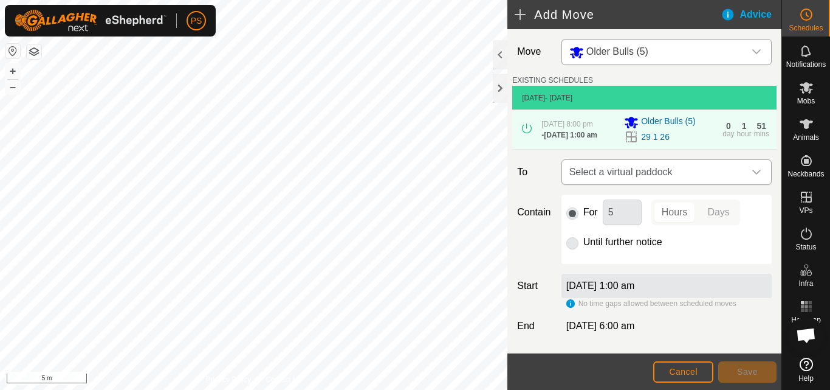
click at [752, 174] on icon "dropdown trigger" at bounding box center [757, 172] width 10 height 10
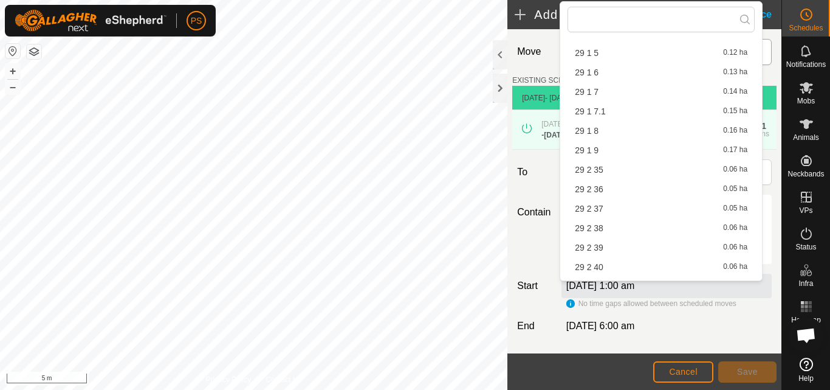
scroll to position [547, 0]
click at [602, 168] on li "29 2 35 0.06 ha" at bounding box center [661, 169] width 187 height 18
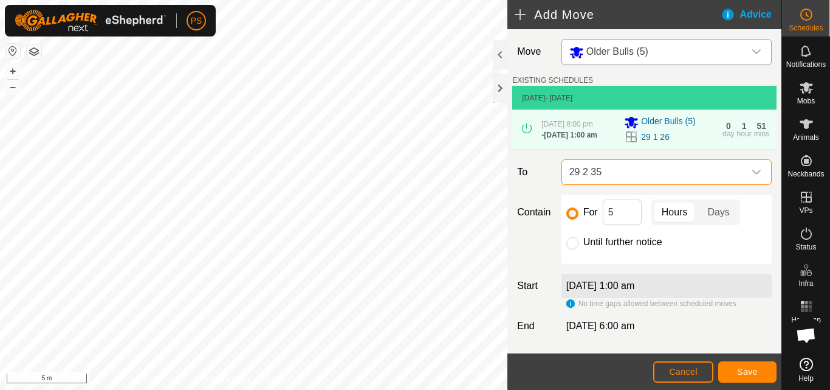
scroll to position [57, 0]
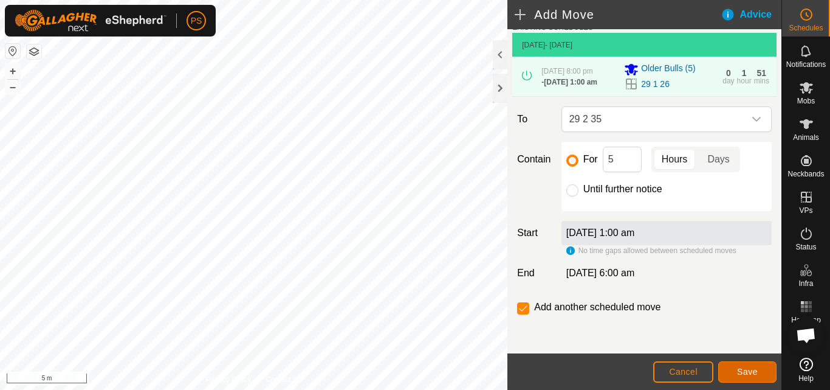
click at [743, 371] on span "Save" at bounding box center [747, 372] width 21 height 10
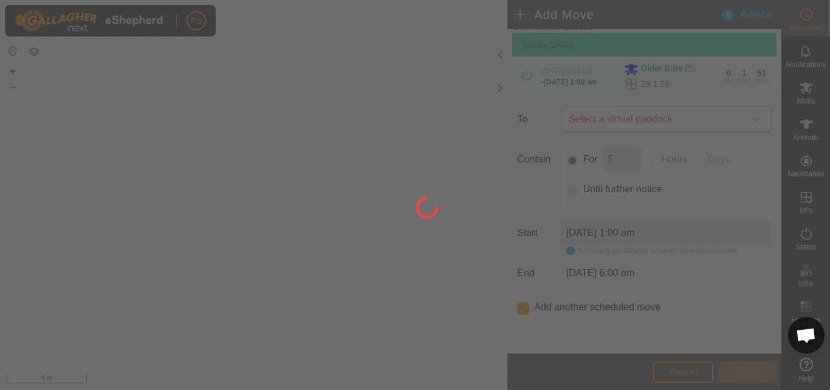
scroll to position [0, 0]
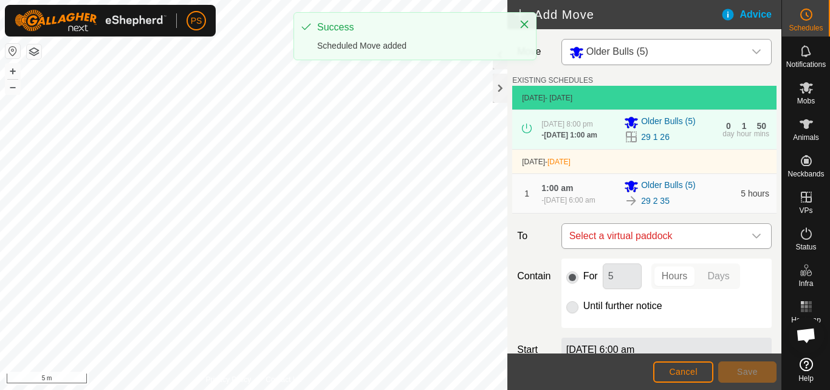
click at [753, 244] on div "dropdown trigger" at bounding box center [757, 236] width 24 height 24
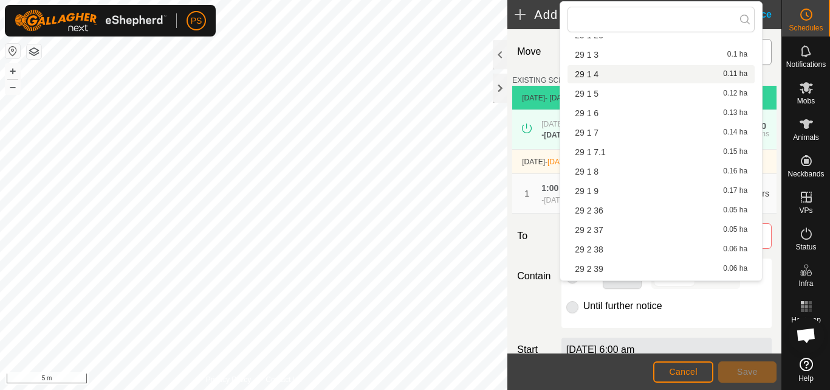
scroll to position [547, 0]
click at [609, 188] on li "29 2 36 0.05 ha" at bounding box center [661, 188] width 187 height 18
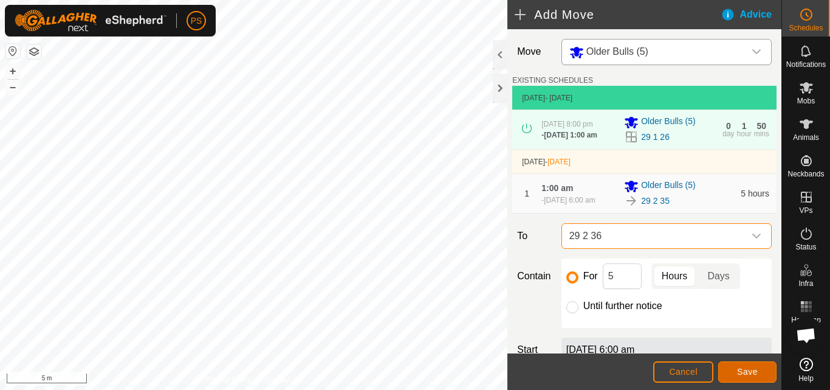
click at [753, 373] on span "Save" at bounding box center [747, 372] width 21 height 10
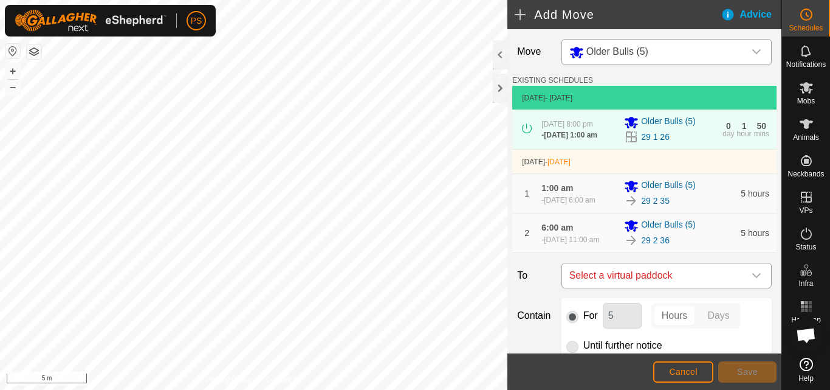
click at [753, 278] on icon "dropdown trigger" at bounding box center [757, 275] width 9 height 5
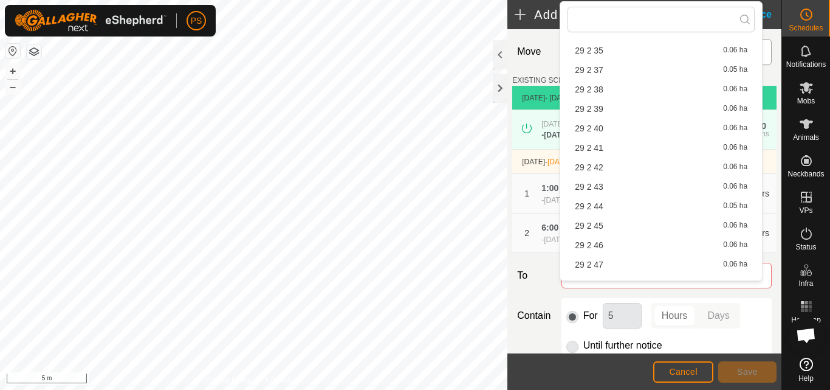
scroll to position [686, 0]
click at [598, 68] on li "29 2 37 0.05 ha" at bounding box center [661, 69] width 187 height 18
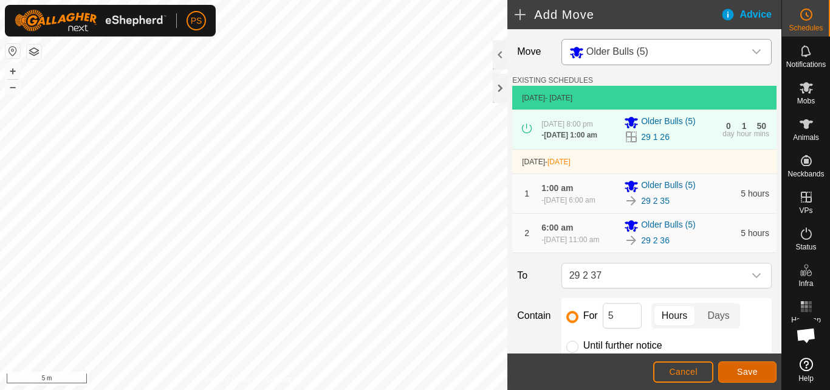
click at [746, 370] on span "Save" at bounding box center [747, 372] width 21 height 10
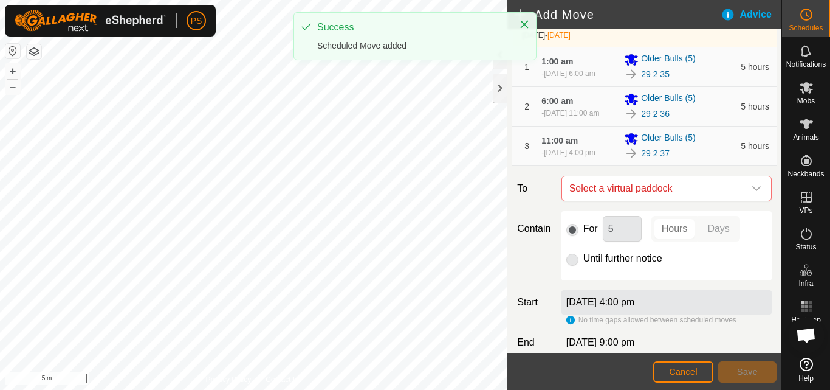
scroll to position [182, 0]
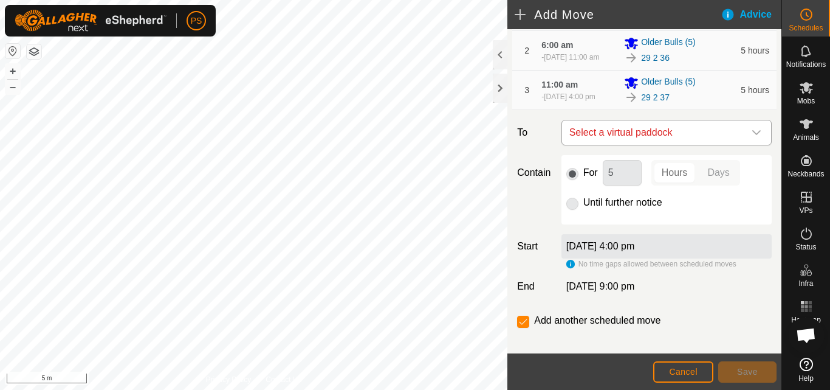
click at [752, 137] on icon "dropdown trigger" at bounding box center [757, 133] width 10 height 10
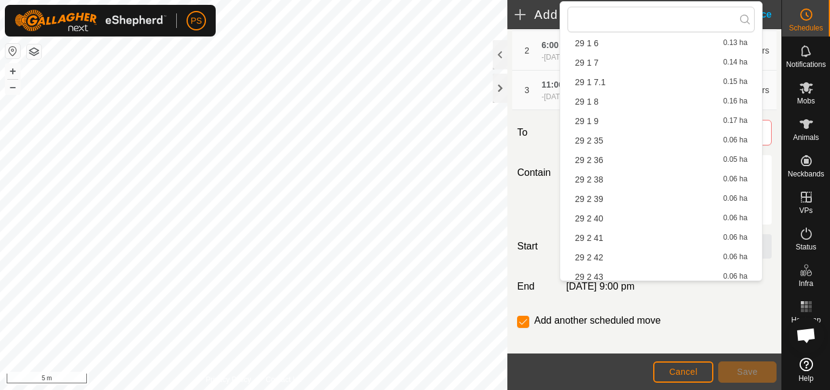
scroll to position [608, 0]
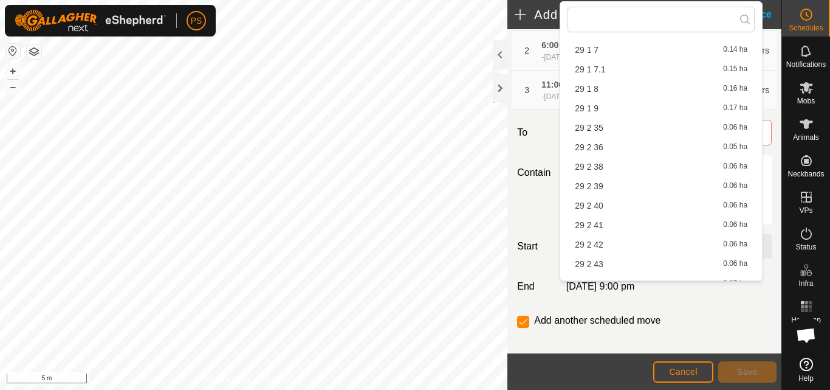
click at [606, 168] on li "29 2 38 0.06 ha" at bounding box center [661, 166] width 187 height 18
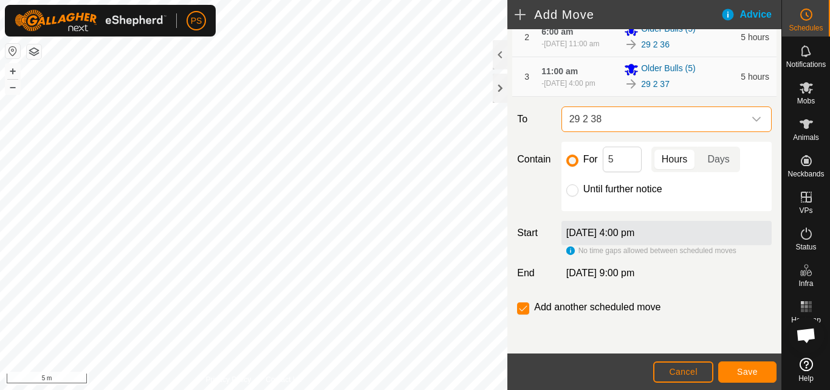
scroll to position [216, 0]
click at [756, 367] on span "Save" at bounding box center [747, 372] width 21 height 10
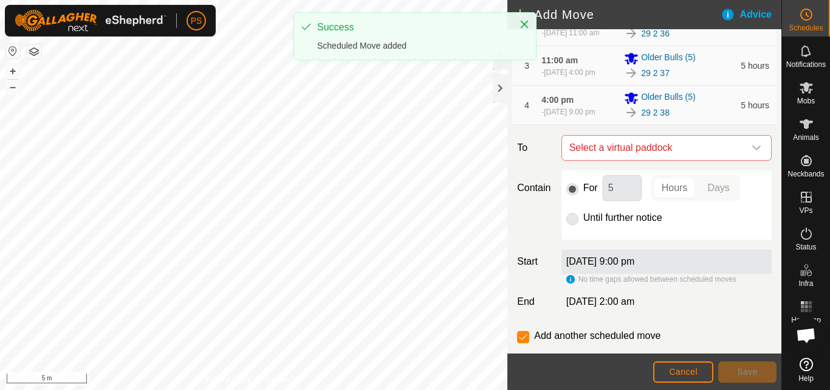
scroll to position [243, 0]
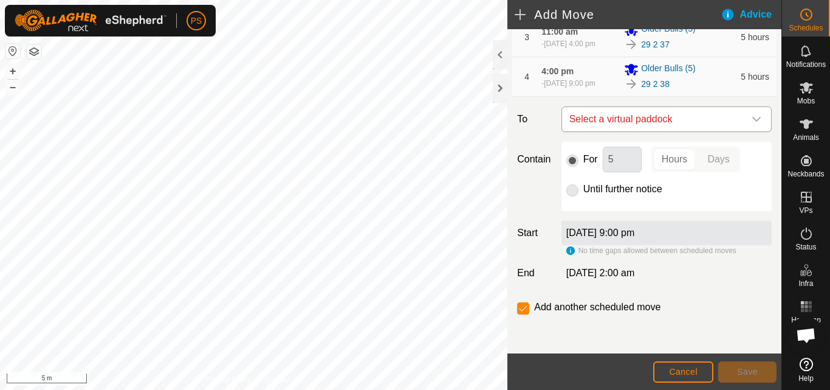
click at [752, 124] on icon "dropdown trigger" at bounding box center [757, 119] width 10 height 10
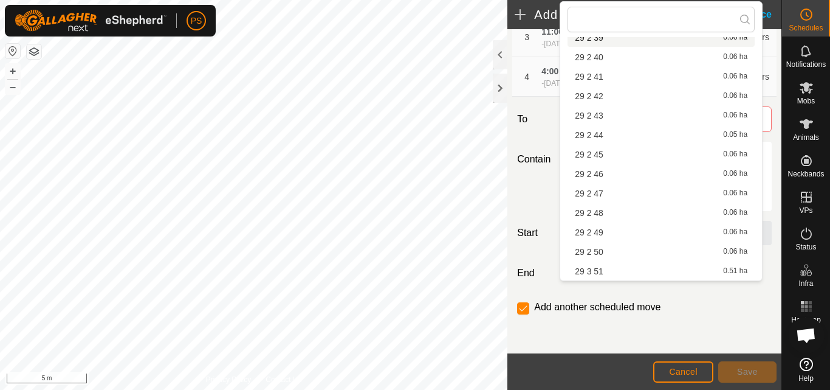
scroll to position [748, 0]
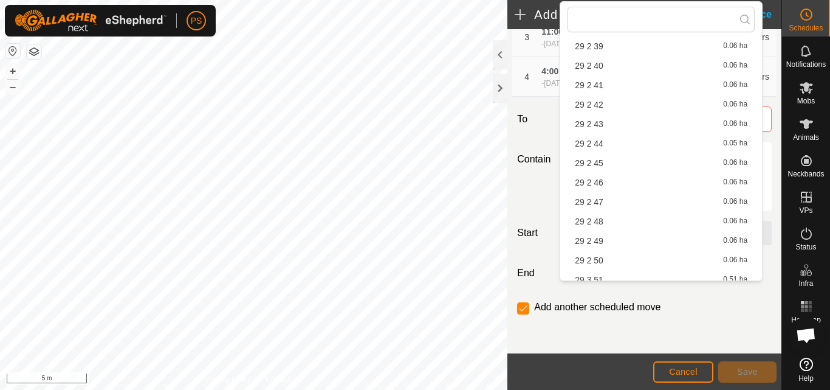
click at [608, 47] on li "29 2 39 0.06 ha" at bounding box center [661, 46] width 187 height 18
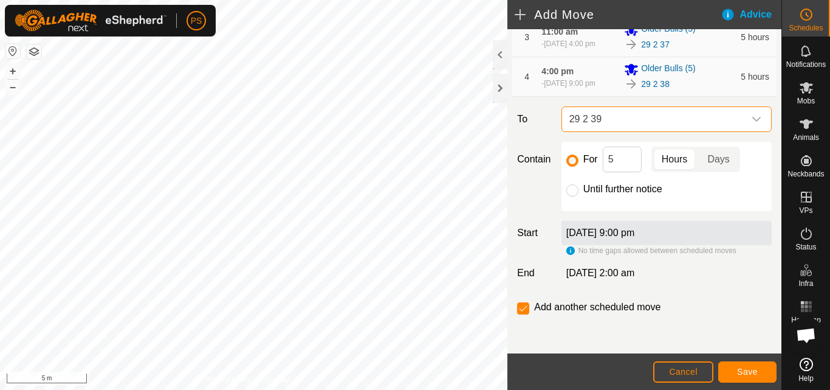
scroll to position [261, 0]
click at [749, 372] on span "Save" at bounding box center [747, 372] width 21 height 10
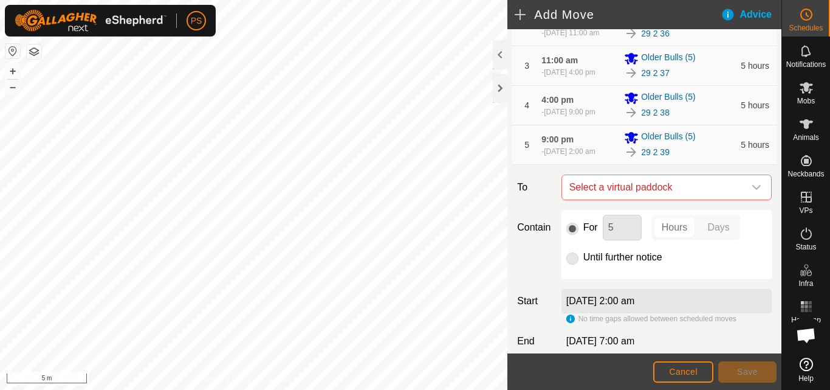
scroll to position [306, 0]
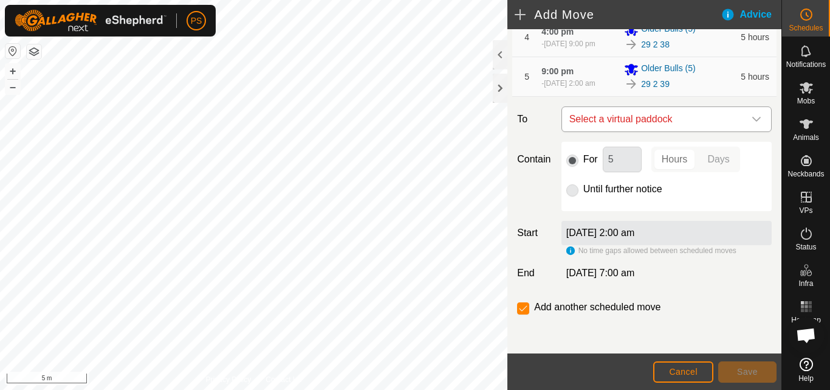
click at [745, 119] on div "dropdown trigger" at bounding box center [757, 119] width 24 height 24
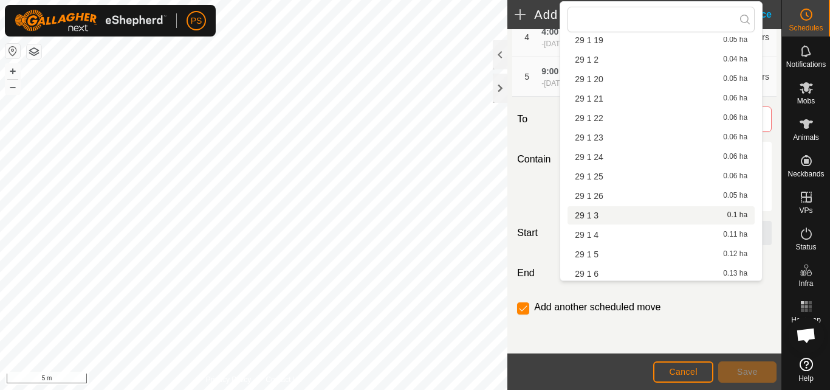
scroll to position [608, 0]
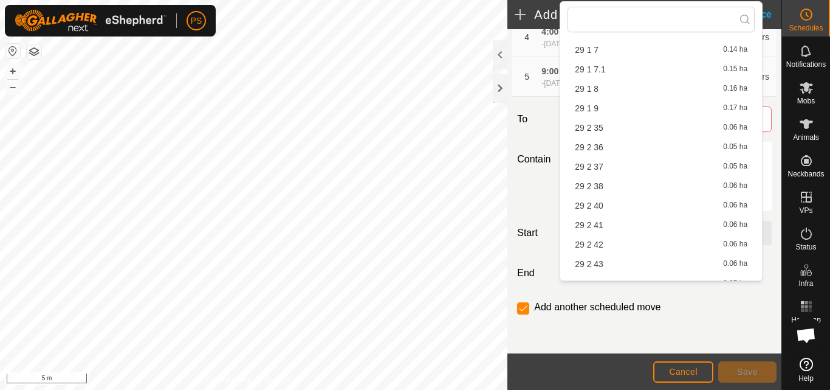
click at [601, 205] on li "29 2 40 0.06 ha" at bounding box center [661, 205] width 187 height 18
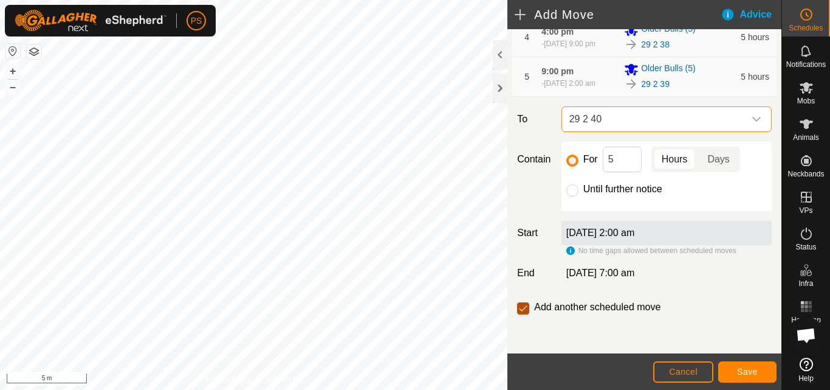
click at [523, 307] on input "checkbox" at bounding box center [523, 308] width 12 height 12
checkbox input "false"
click at [747, 369] on span "Save" at bounding box center [747, 372] width 21 height 10
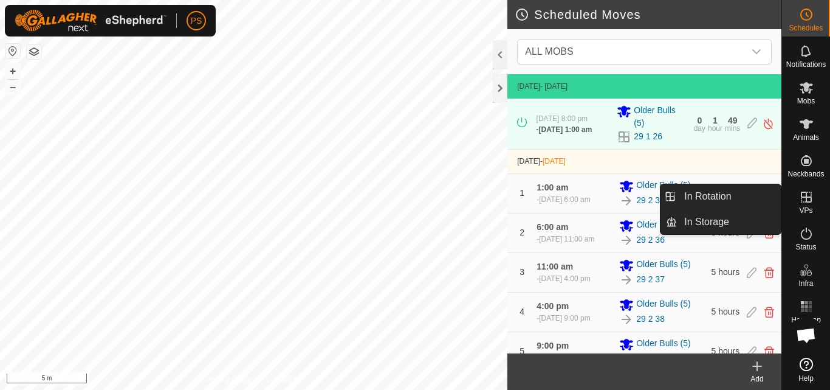
click at [808, 198] on icon at bounding box center [806, 196] width 11 height 11
click at [716, 196] on link "In Rotation" at bounding box center [729, 196] width 104 height 24
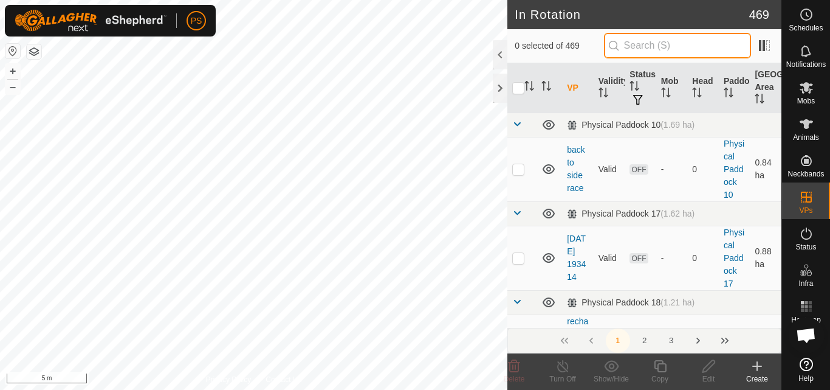
click at [676, 40] on input "text" at bounding box center [677, 46] width 147 height 26
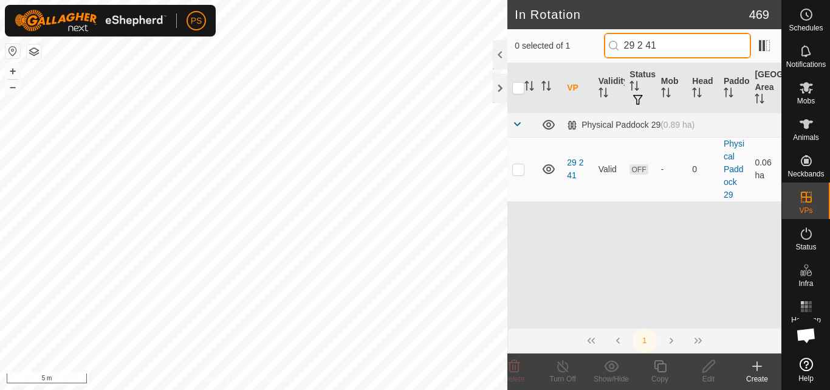
drag, startPoint x: 686, startPoint y: 45, endPoint x: 627, endPoint y: 44, distance: 59.0
click at [627, 44] on input "29 2 41" at bounding box center [677, 46] width 147 height 26
type input "29 2 41"
click at [517, 168] on p-checkbox at bounding box center [518, 169] width 12 height 10
checkbox input "true"
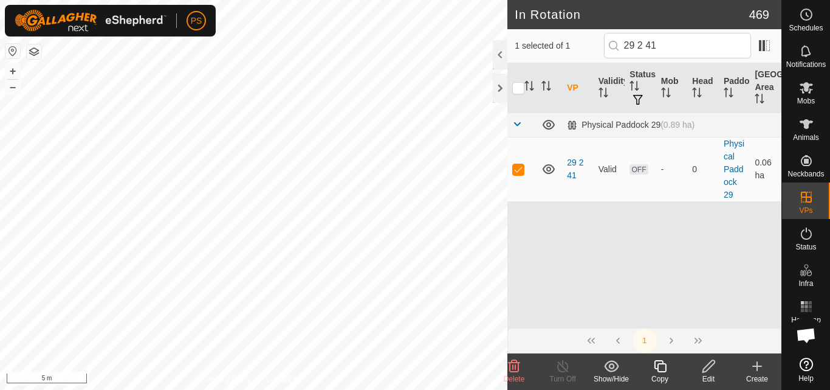
click at [709, 366] on icon at bounding box center [708, 366] width 15 height 15
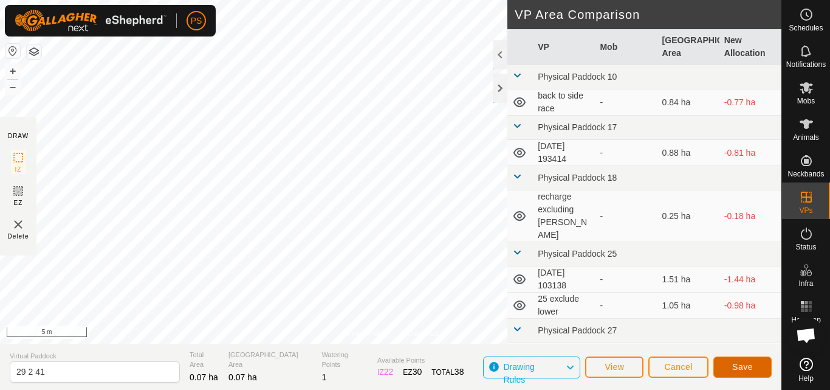
click at [752, 364] on span "Save" at bounding box center [742, 367] width 21 height 10
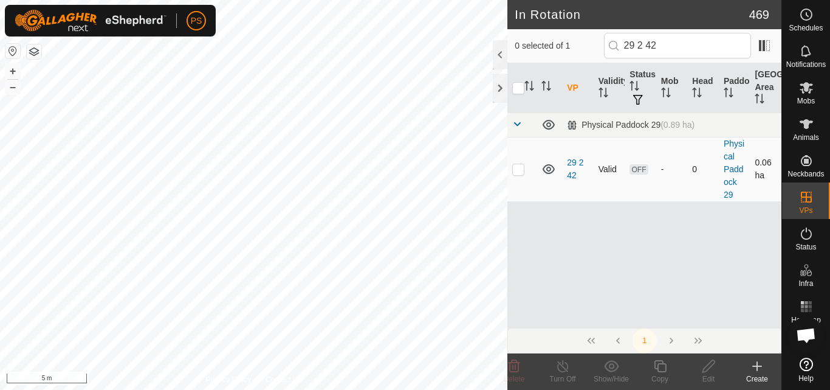
type input "29 2 42"
click at [517, 168] on p-checkbox at bounding box center [518, 169] width 12 height 10
checkbox input "true"
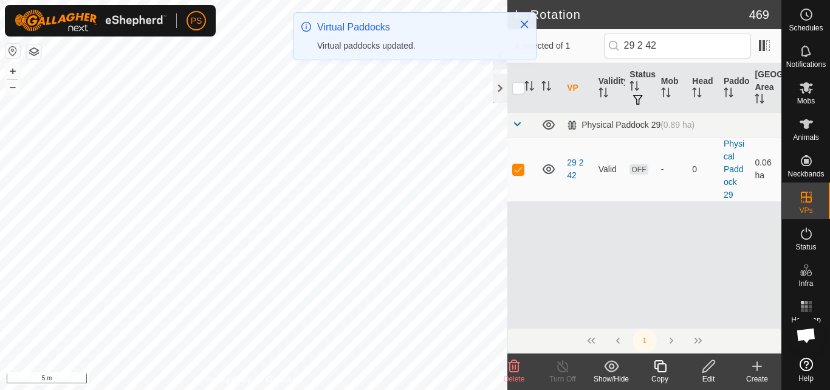
click at [711, 364] on icon at bounding box center [708, 366] width 15 height 15
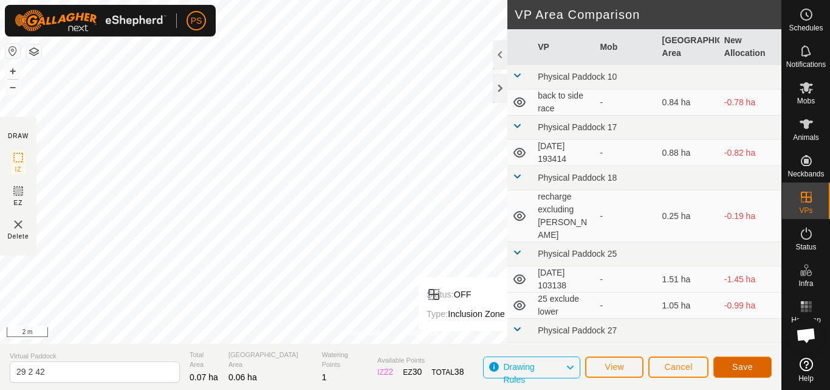
click at [745, 363] on span "Save" at bounding box center [742, 367] width 21 height 10
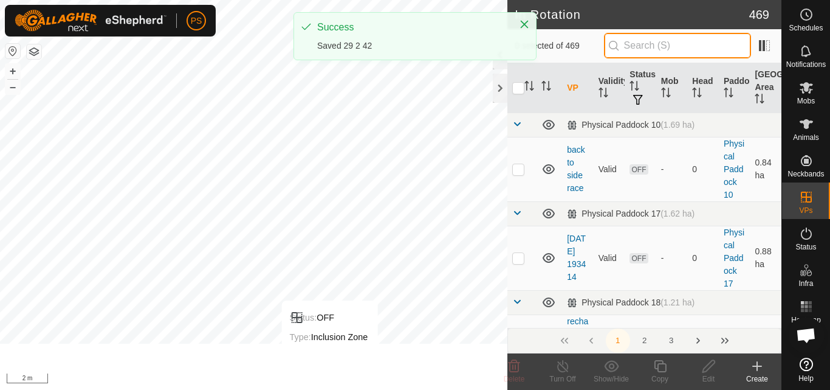
click at [683, 46] on input "text" at bounding box center [677, 46] width 147 height 26
paste input "29 2 41"
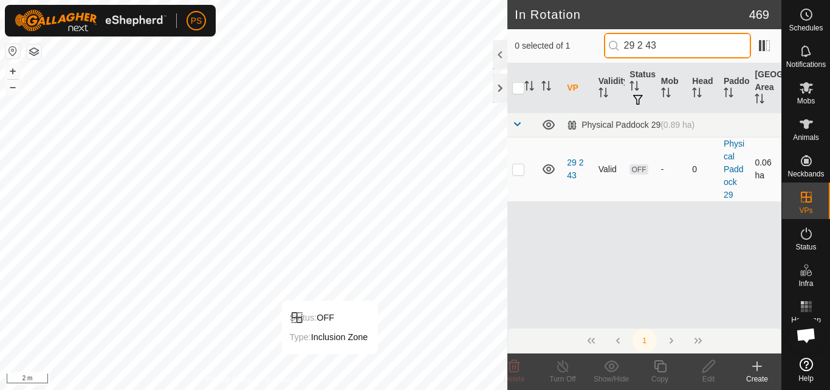
type input "29 2 43"
click at [522, 172] on p-checkbox at bounding box center [518, 169] width 12 height 10
checkbox input "true"
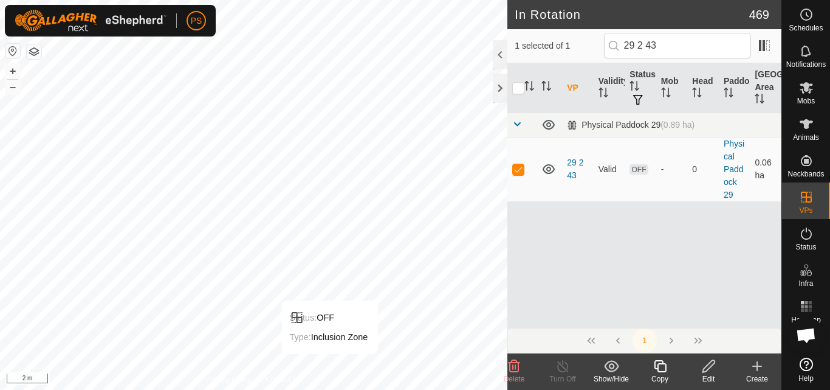
click at [711, 367] on icon at bounding box center [709, 366] width 12 height 12
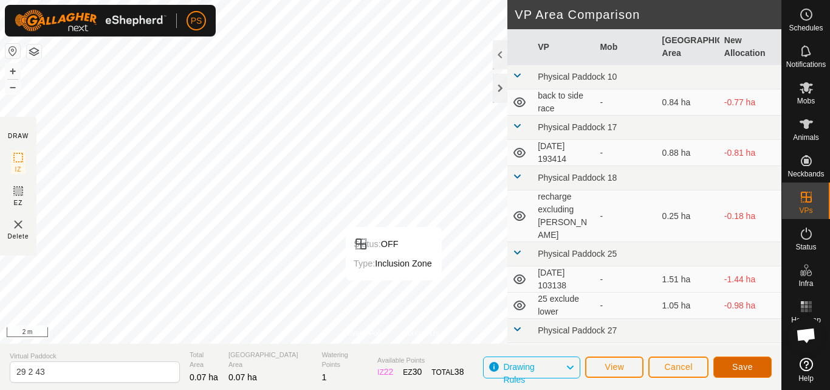
click at [741, 367] on span "Save" at bounding box center [742, 367] width 21 height 10
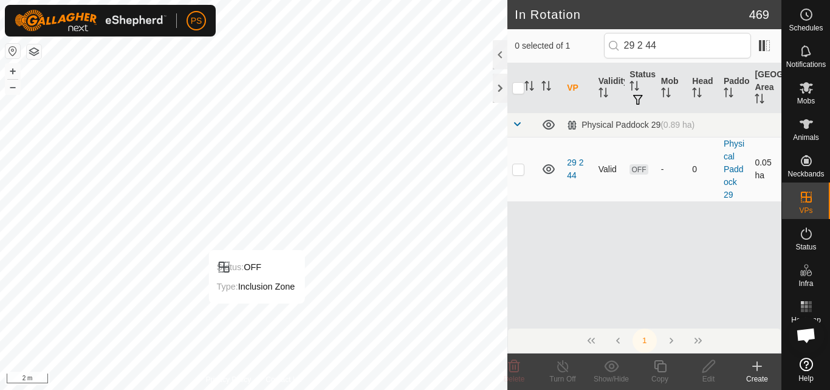
type input "29 2 44"
click at [517, 171] on p-checkbox at bounding box center [518, 169] width 12 height 10
checkbox input "true"
click at [708, 367] on icon at bounding box center [708, 366] width 15 height 15
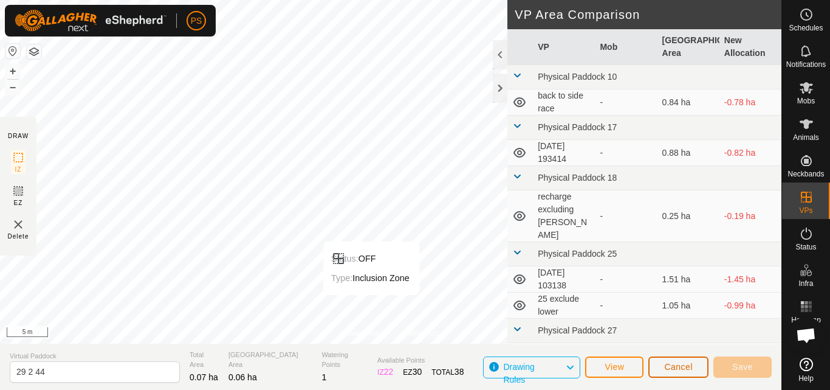
click at [677, 371] on button "Cancel" at bounding box center [679, 366] width 60 height 21
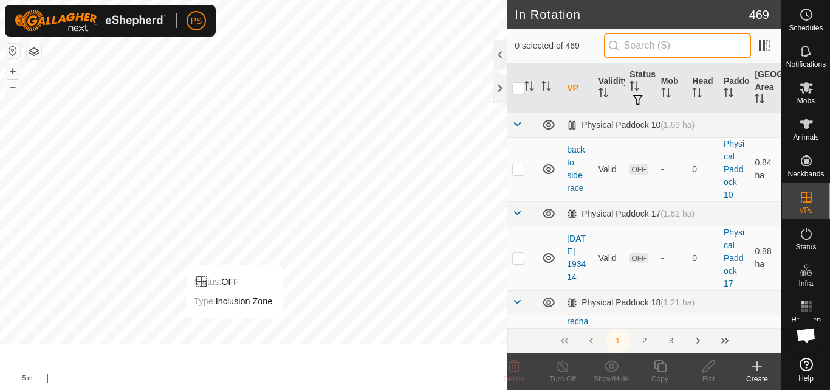
click at [665, 44] on input "text" at bounding box center [677, 46] width 147 height 26
paste input "29 2 41"
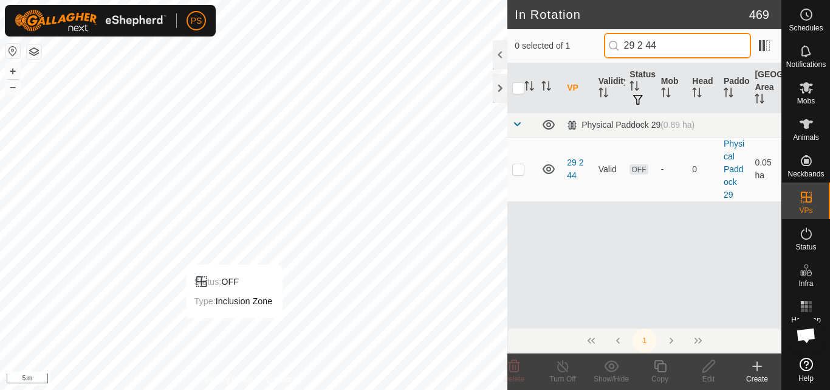
type input "29 2 44"
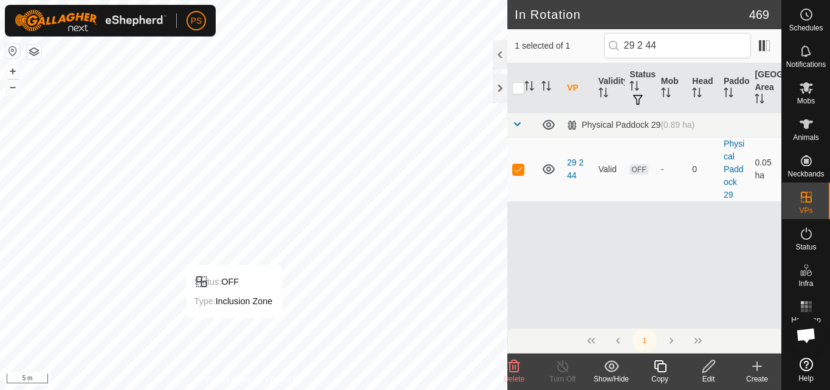
click at [711, 368] on icon at bounding box center [708, 366] width 15 height 15
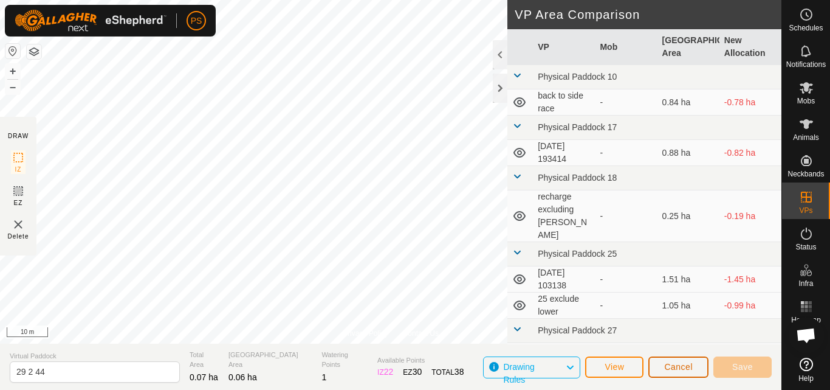
click at [678, 367] on span "Cancel" at bounding box center [678, 367] width 29 height 10
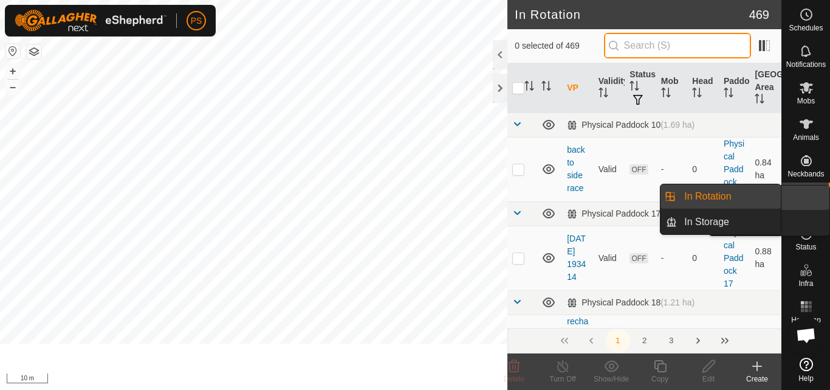
click at [646, 44] on input "text" at bounding box center [677, 46] width 147 height 26
paste input "29 2 41"
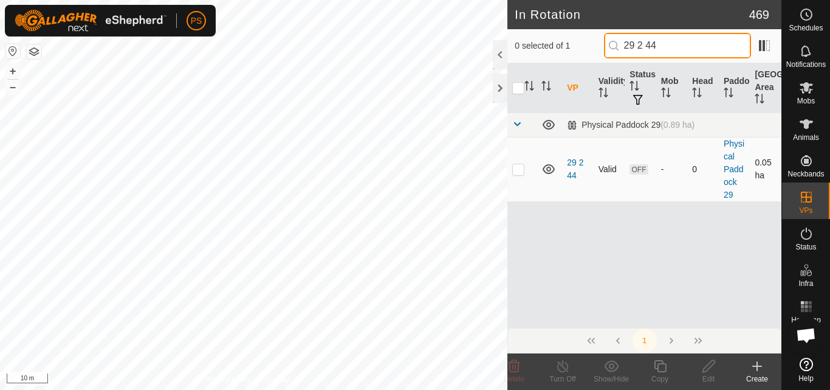
type input "29 2 44"
click at [520, 170] on p-checkbox at bounding box center [518, 169] width 12 height 10
checkbox input "true"
click at [670, 45] on input "29 2 44" at bounding box center [677, 46] width 147 height 26
type input "29 2 43"
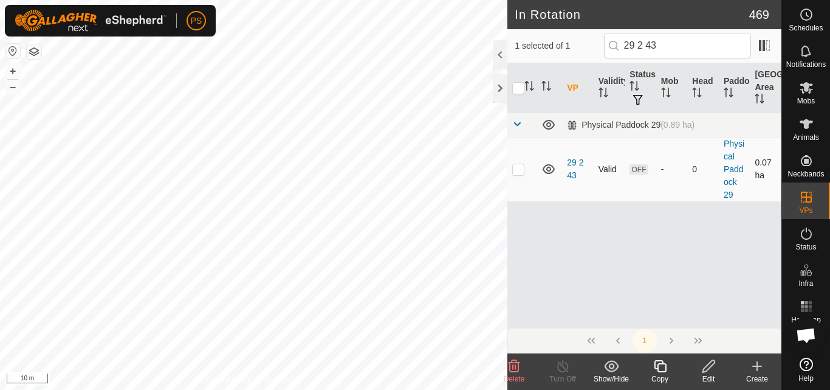
click at [519, 171] on p-checkbox at bounding box center [518, 169] width 12 height 10
checkbox input "false"
click at [688, 43] on input "29 2 43" at bounding box center [677, 46] width 147 height 26
type input "29 2 45"
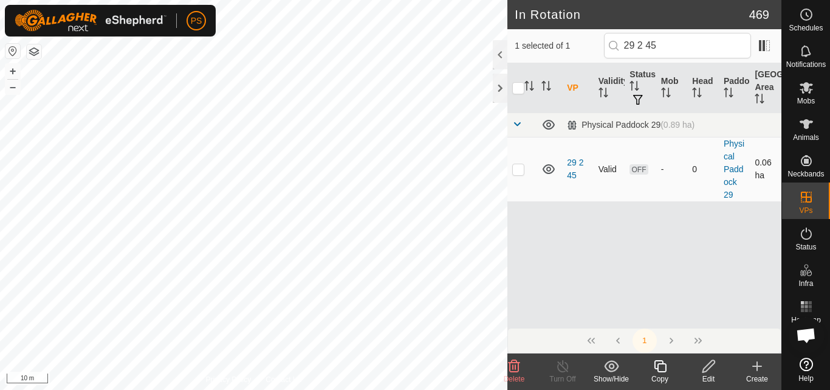
click at [519, 169] on p-checkbox at bounding box center [518, 169] width 12 height 10
checkbox input "false"
click at [675, 46] on input "29 2 45" at bounding box center [677, 46] width 147 height 26
type input "29 2 44"
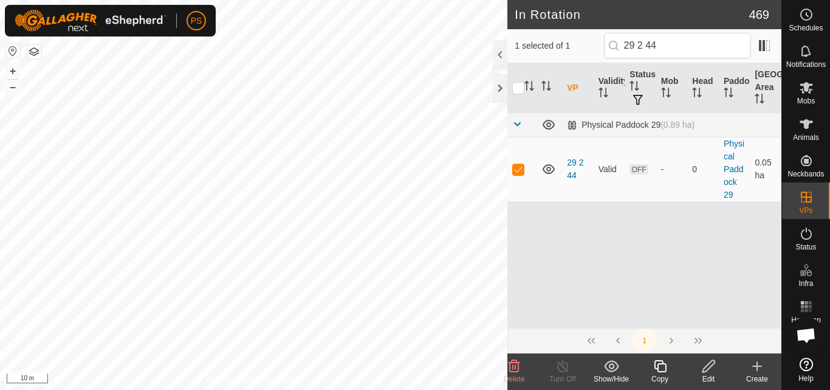
click at [707, 367] on icon at bounding box center [708, 366] width 15 height 15
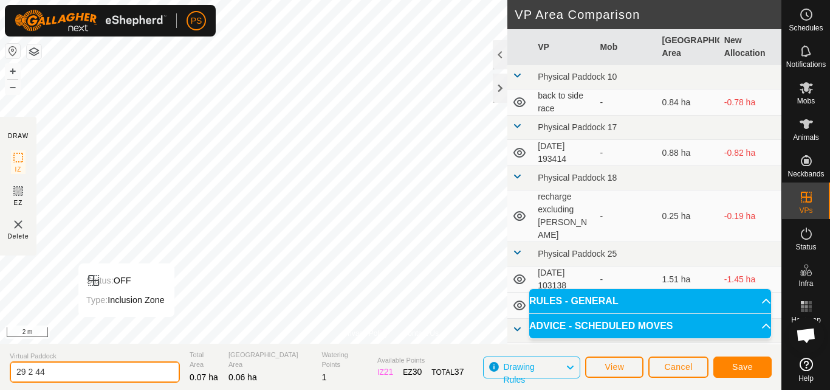
drag, startPoint x: 63, startPoint y: 371, endPoint x: 2, endPoint y: 376, distance: 60.3
click at [2, 376] on section "Virtual Paddock 29 2 44 Total Area 0.07 ha Grazing Area 0.06 ha Watering Points…" at bounding box center [391, 366] width 782 height 46
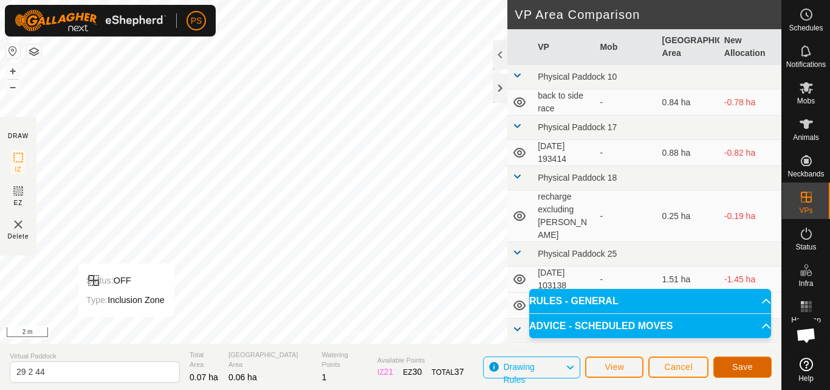
click at [756, 369] on button "Save" at bounding box center [743, 366] width 58 height 21
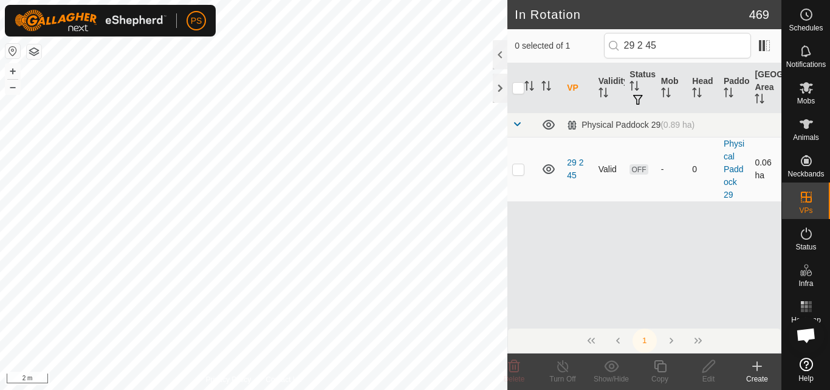
type input "29 2 45"
click at [518, 172] on p-checkbox at bounding box center [518, 169] width 12 height 10
checkbox input "true"
click at [709, 369] on icon at bounding box center [709, 366] width 12 height 12
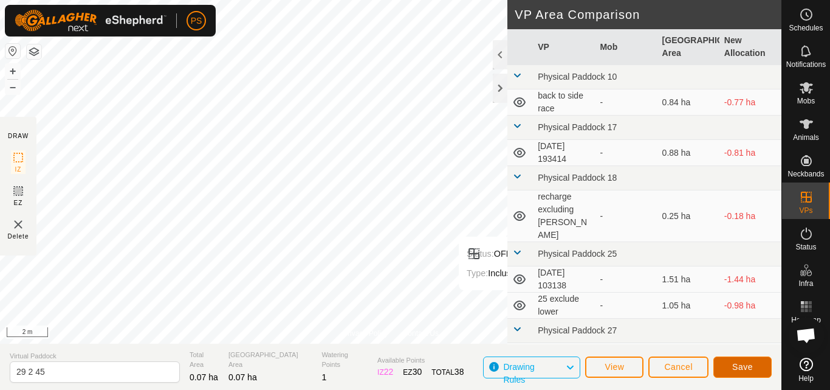
click at [743, 364] on span "Save" at bounding box center [742, 367] width 21 height 10
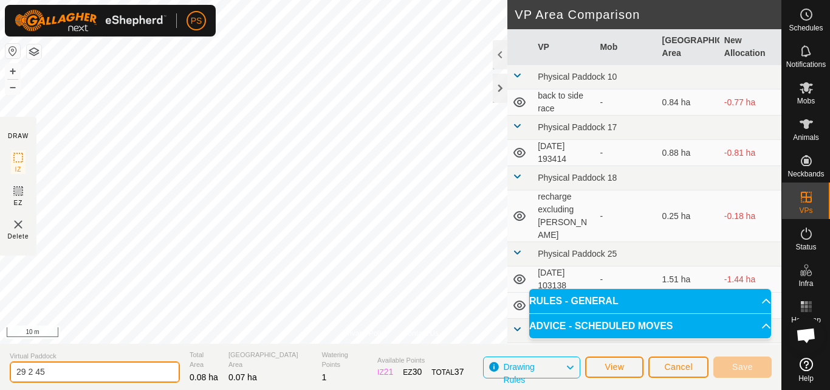
click at [86, 368] on input "29 2 45" at bounding box center [95, 371] width 170 height 21
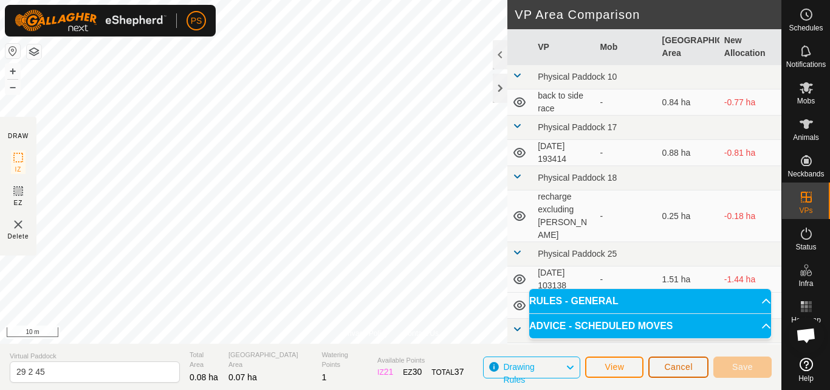
click at [680, 367] on span "Cancel" at bounding box center [678, 367] width 29 height 10
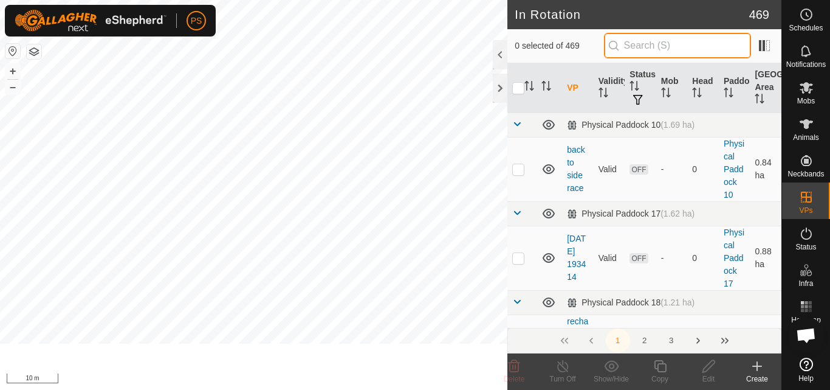
click at [671, 46] on input "text" at bounding box center [677, 46] width 147 height 26
paste input "29 2 44"
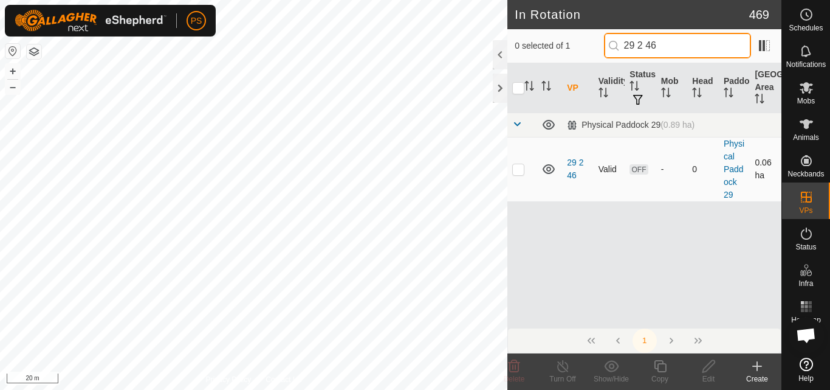
type input "29 2 46"
click at [521, 173] on p-checkbox at bounding box center [518, 169] width 12 height 10
checkbox input "true"
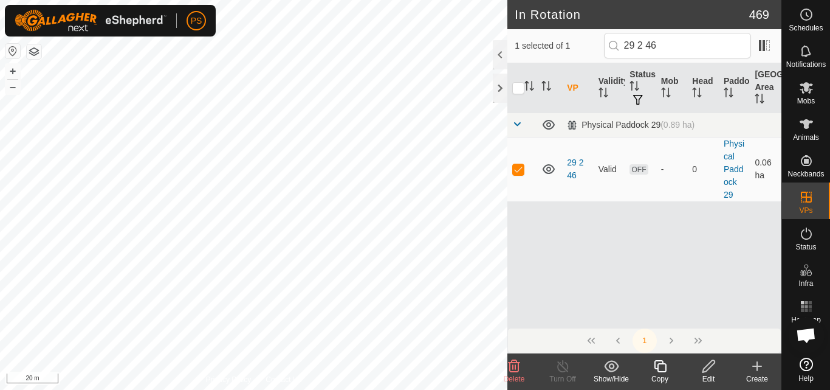
click at [711, 366] on icon at bounding box center [709, 366] width 12 height 12
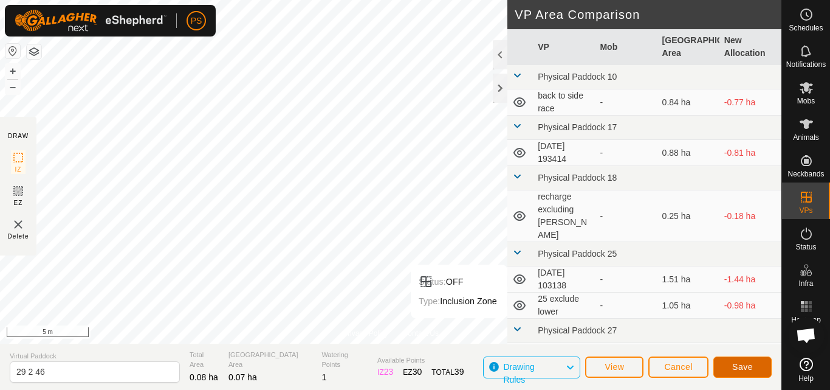
click at [748, 366] on span "Save" at bounding box center [742, 367] width 21 height 10
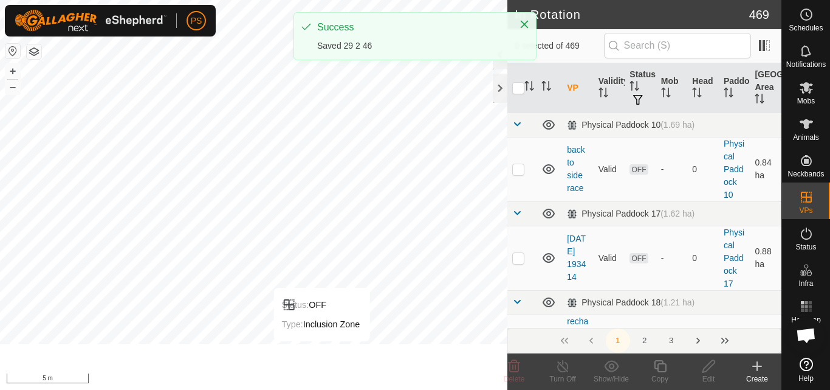
click at [669, 46] on input "text" at bounding box center [677, 46] width 147 height 26
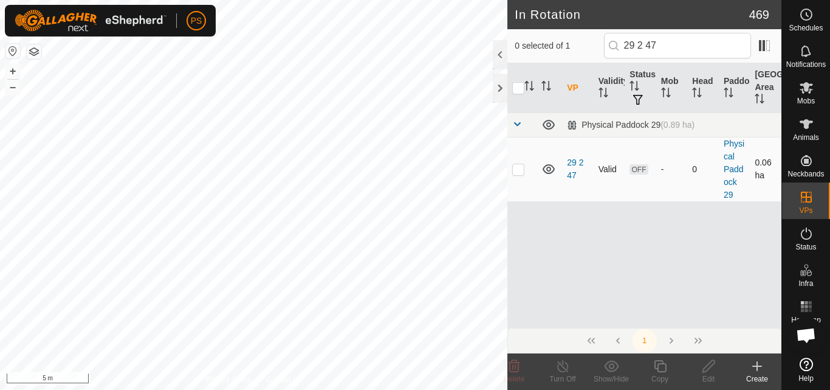
type input "29 2 47"
click at [520, 170] on p-checkbox at bounding box center [518, 169] width 12 height 10
checkbox input "true"
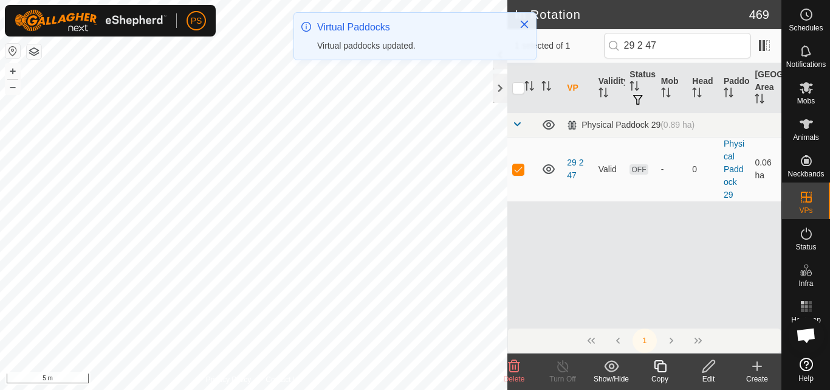
click at [708, 367] on icon at bounding box center [708, 366] width 15 height 15
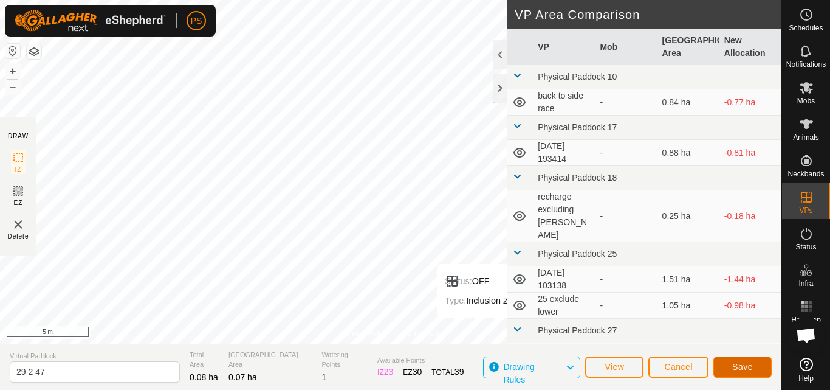
click at [746, 367] on span "Save" at bounding box center [742, 367] width 21 height 10
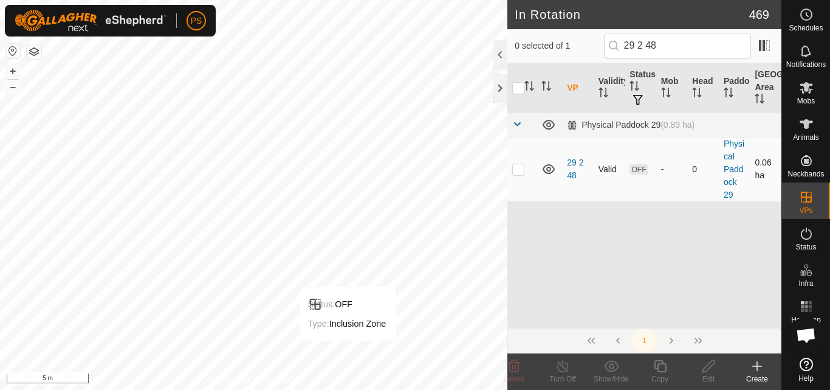
type input "29 2 48"
click at [521, 171] on p-checkbox at bounding box center [518, 169] width 12 height 10
checkbox input "true"
click at [709, 367] on icon at bounding box center [708, 366] width 15 height 15
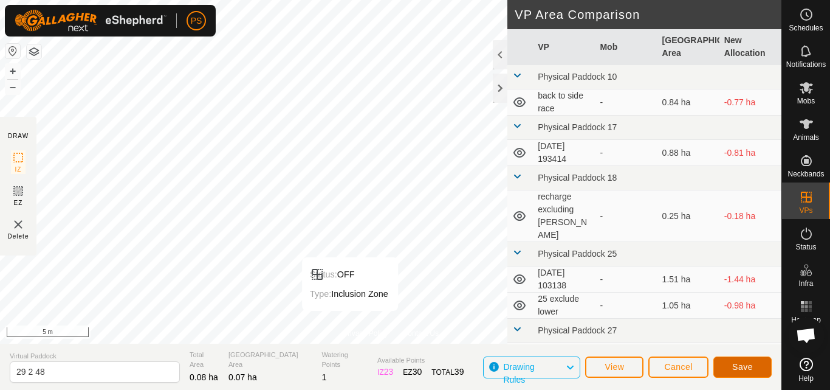
click at [745, 367] on span "Save" at bounding box center [742, 367] width 21 height 10
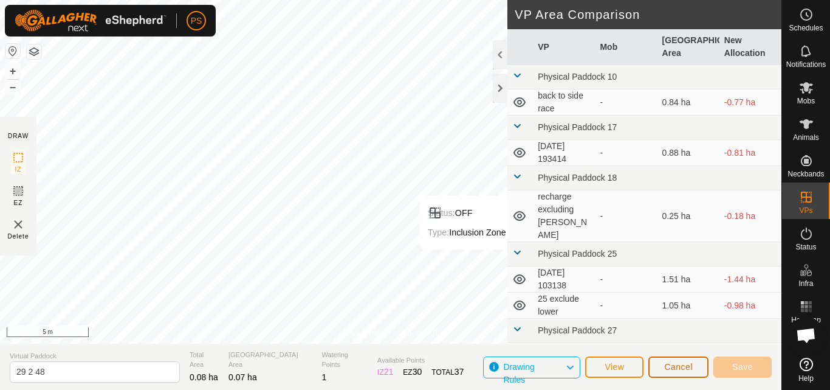
click at [687, 372] on button "Cancel" at bounding box center [679, 366] width 60 height 21
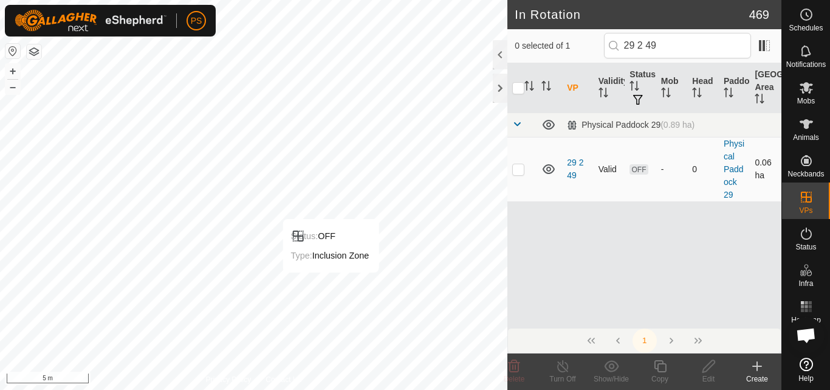
type input "29 2 49"
click at [522, 171] on p-checkbox at bounding box center [518, 169] width 12 height 10
checkbox input "true"
click at [708, 368] on icon at bounding box center [708, 366] width 15 height 15
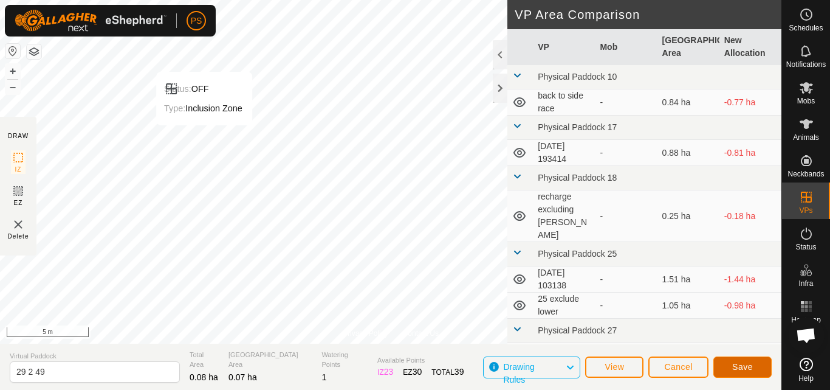
click at [748, 368] on span "Save" at bounding box center [742, 367] width 21 height 10
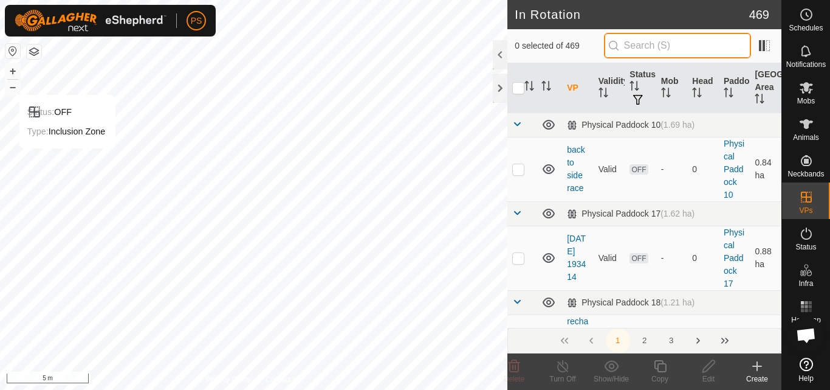
click at [682, 42] on input "text" at bounding box center [677, 46] width 147 height 26
paste input "29 2 44"
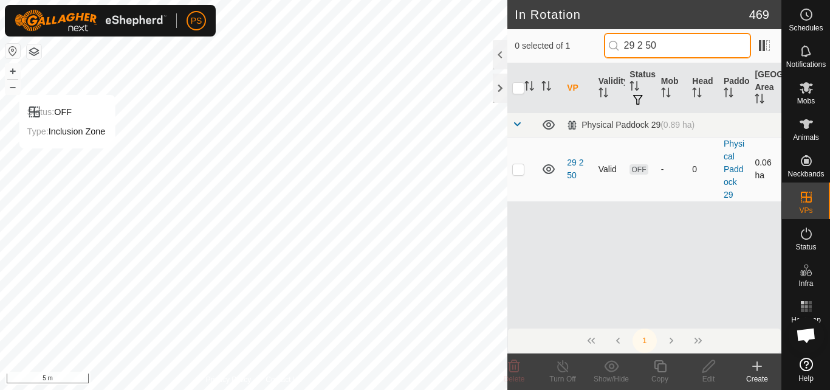
type input "29 2 50"
click at [518, 170] on p-checkbox at bounding box center [518, 169] width 12 height 10
checkbox input "true"
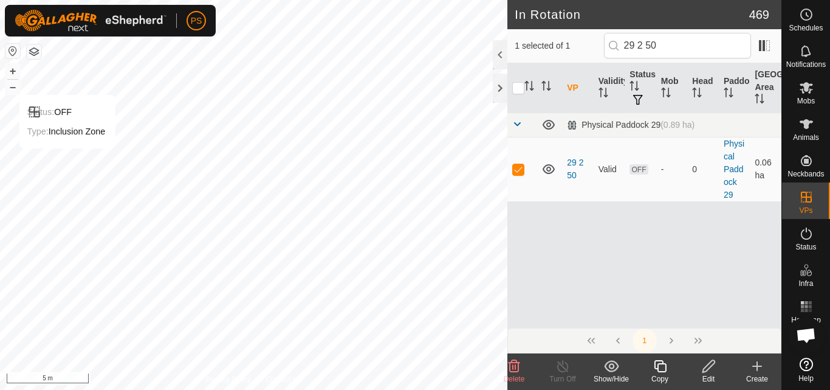
click at [709, 366] on icon at bounding box center [708, 366] width 15 height 15
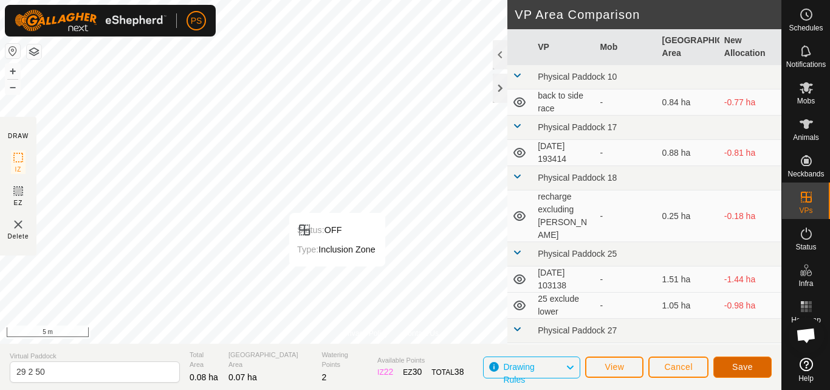
click at [743, 366] on span "Save" at bounding box center [742, 367] width 21 height 10
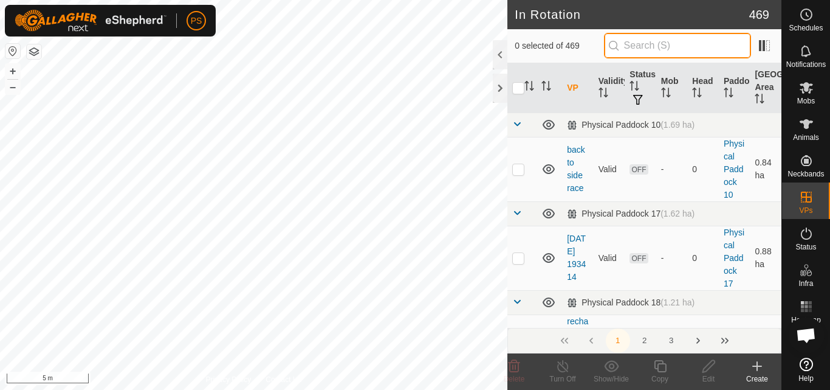
click at [683, 43] on input "text" at bounding box center [677, 46] width 147 height 26
click at [670, 45] on input "text" at bounding box center [677, 46] width 147 height 26
paste input "29 2 44"
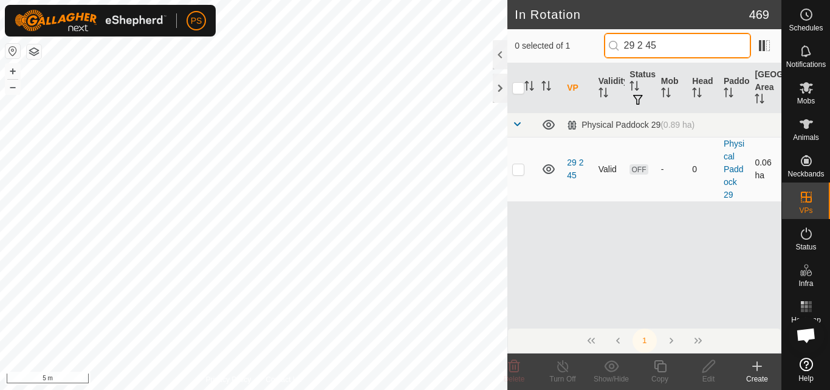
type input "29 2 45"
click at [521, 170] on p-checkbox at bounding box center [518, 169] width 12 height 10
checkbox input "true"
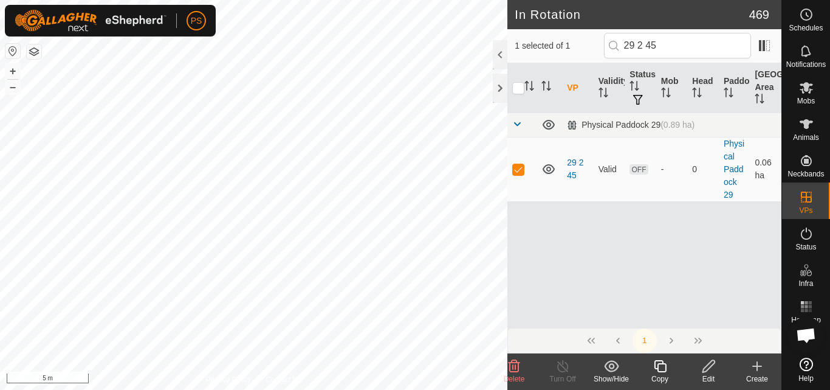
click at [709, 369] on icon at bounding box center [709, 366] width 12 height 12
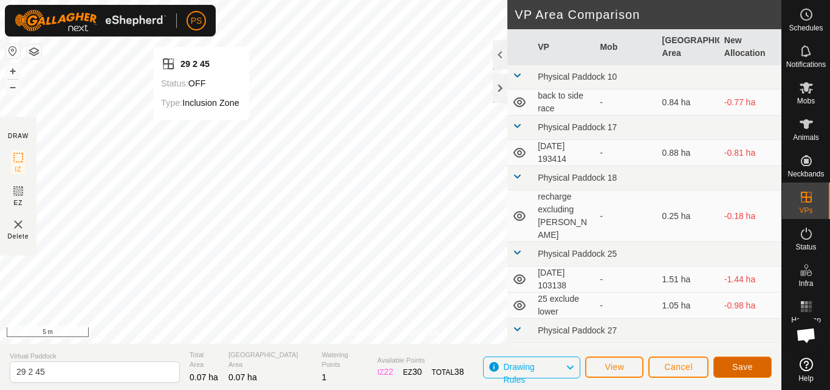
click at [746, 367] on span "Save" at bounding box center [742, 367] width 21 height 10
click at [681, 368] on span "Cancel" at bounding box center [678, 367] width 29 height 10
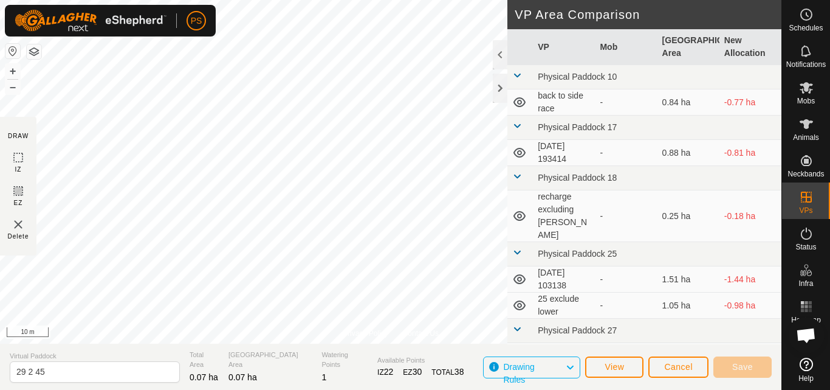
click at [805, 16] on icon at bounding box center [806, 14] width 15 height 15
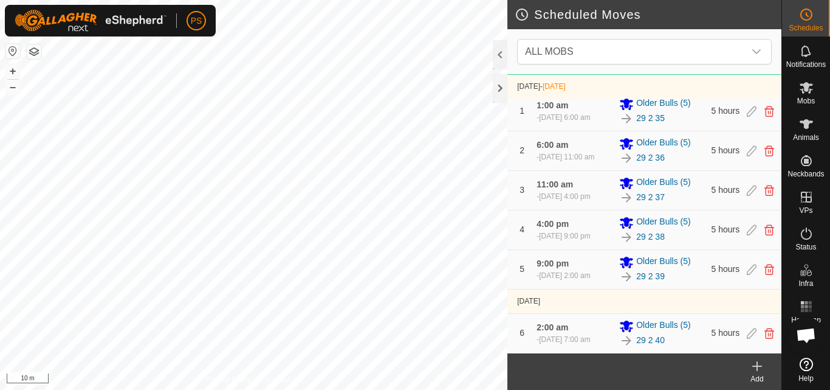
scroll to position [119, 0]
click at [756, 365] on icon at bounding box center [757, 366] width 15 height 15
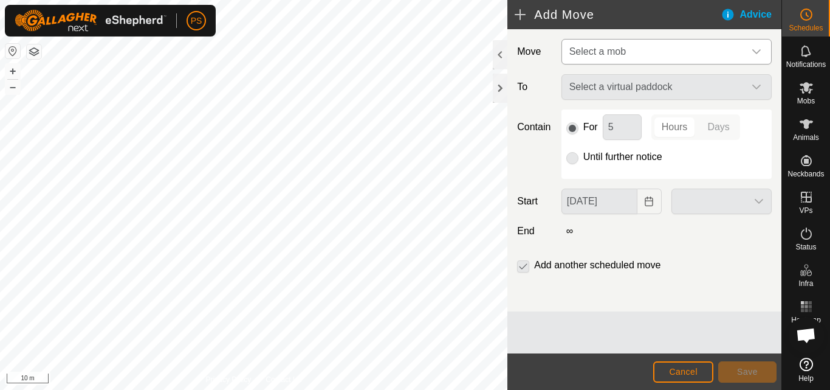
click at [756, 46] on div "dropdown trigger" at bounding box center [757, 52] width 24 height 24
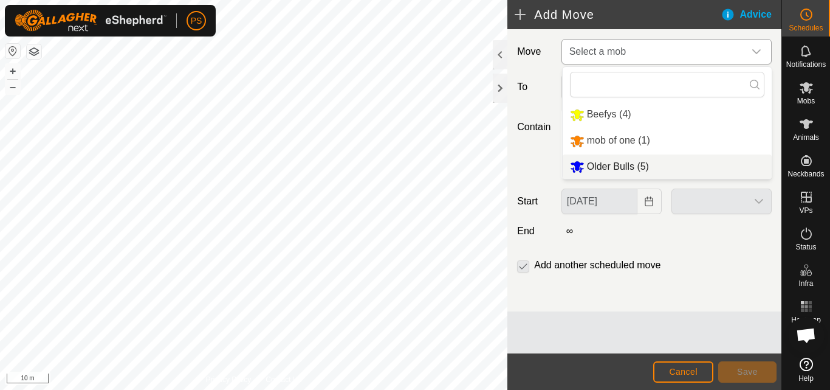
click at [639, 164] on li "Older Bulls (5)" at bounding box center [667, 166] width 209 height 25
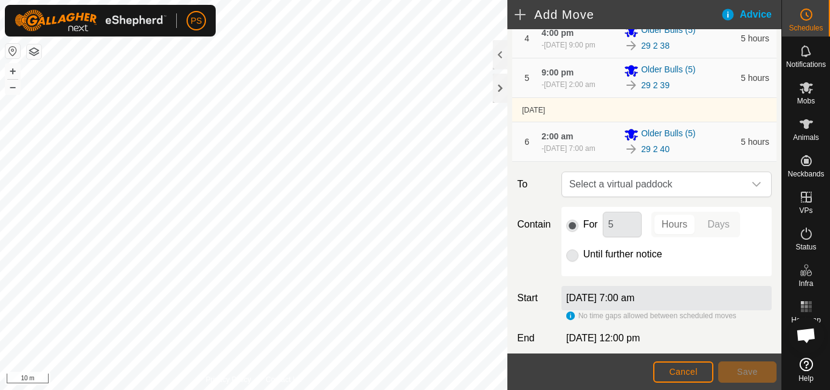
scroll to position [304, 0]
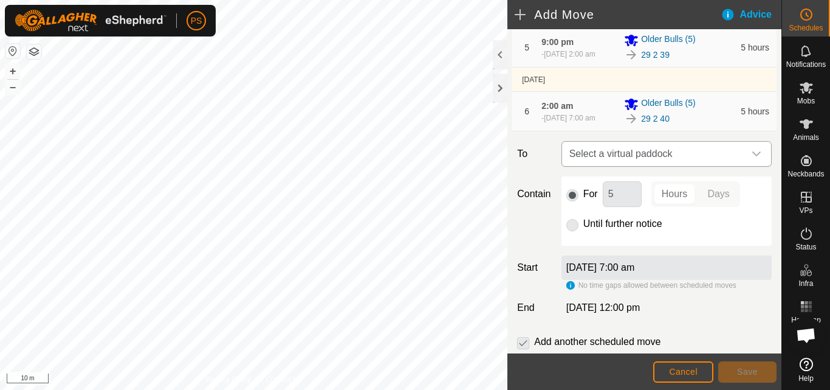
click at [752, 159] on icon "dropdown trigger" at bounding box center [757, 154] width 10 height 10
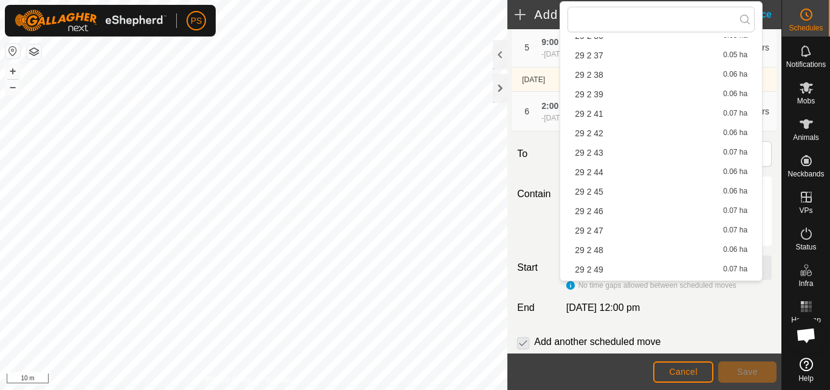
scroll to position [729, 0]
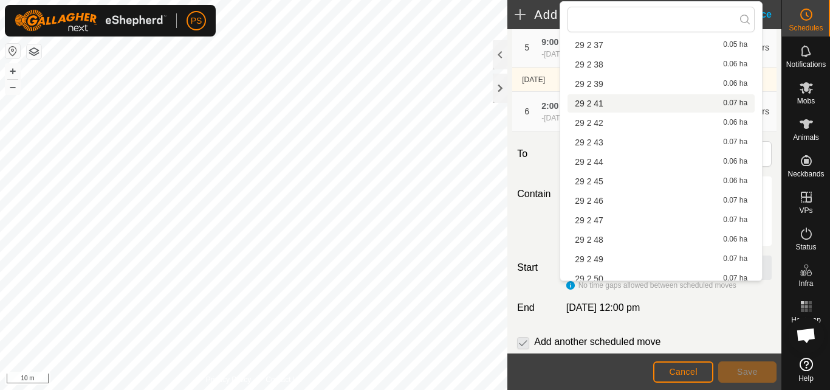
click at [599, 102] on li "29 2 41 0.07 ha" at bounding box center [661, 103] width 187 height 18
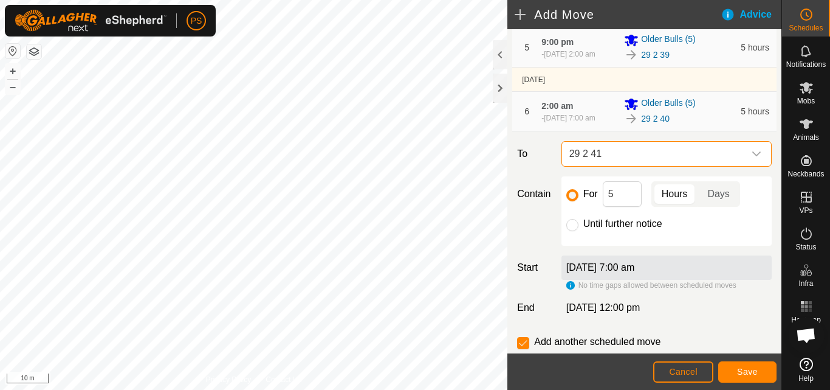
scroll to position [375, 0]
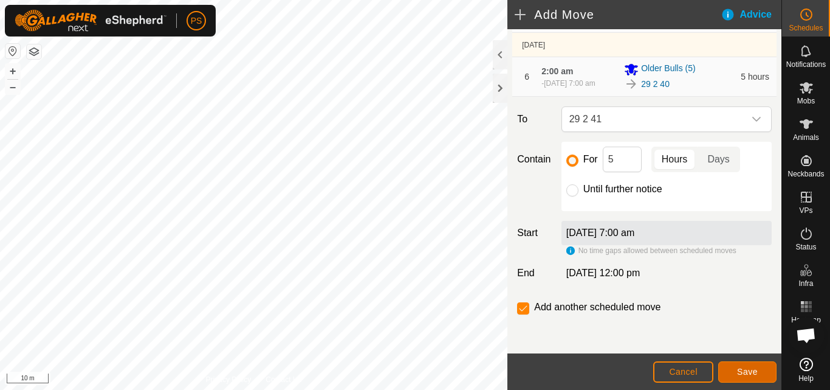
click at [754, 373] on span "Save" at bounding box center [747, 372] width 21 height 10
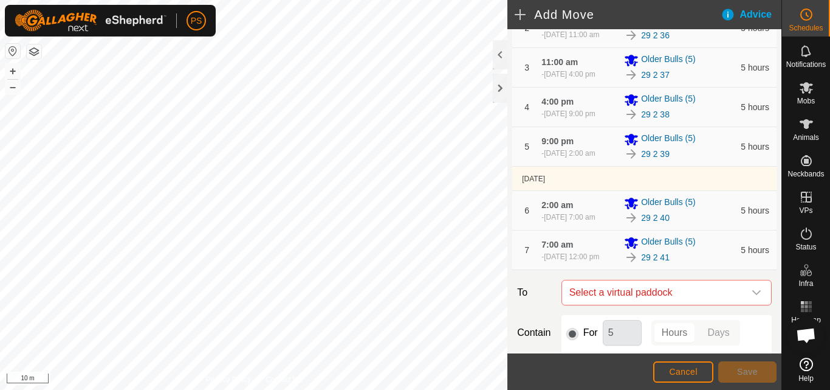
scroll to position [304, 0]
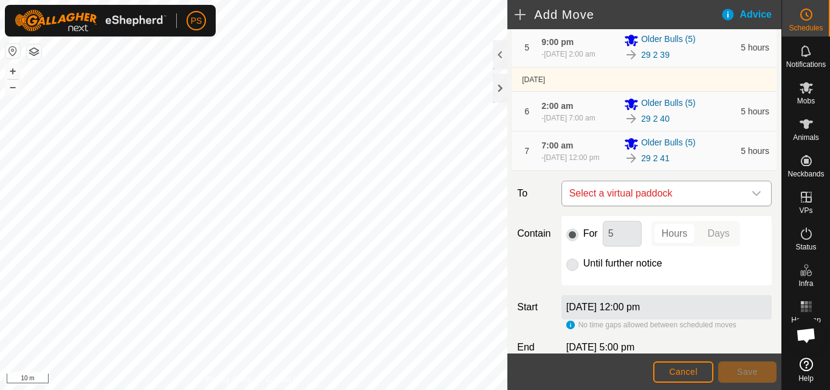
click at [753, 196] on icon "dropdown trigger" at bounding box center [757, 193] width 9 height 5
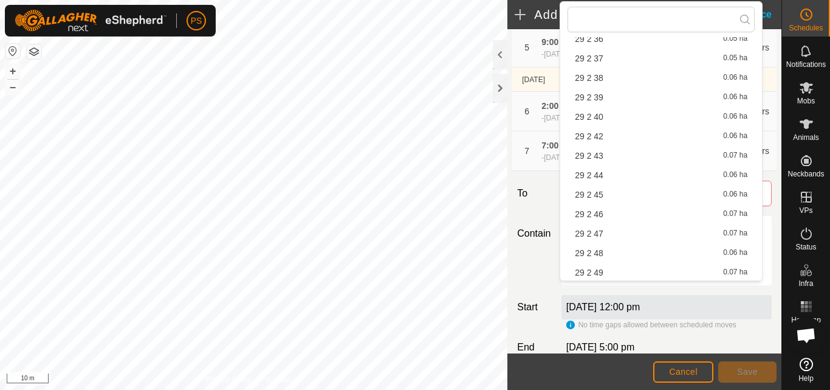
scroll to position [729, 0]
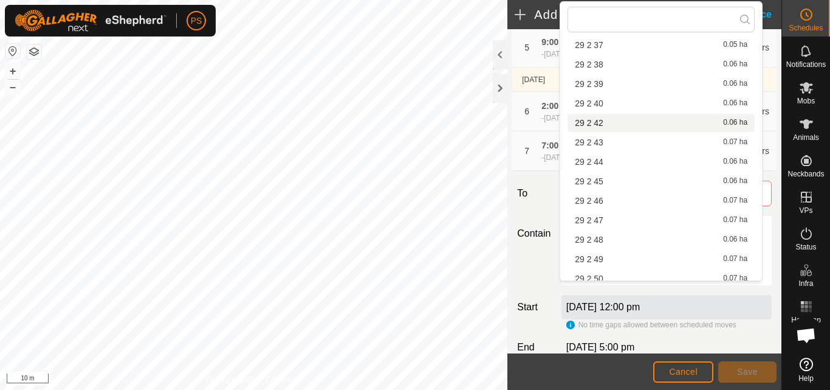
click at [601, 125] on span "29 2 42" at bounding box center [589, 123] width 29 height 9
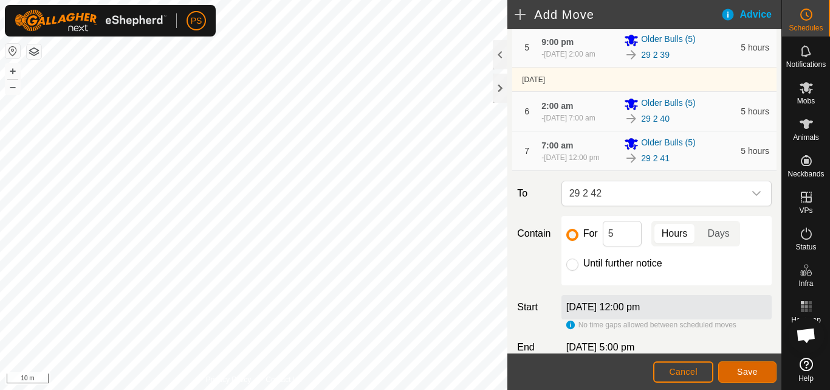
click at [755, 370] on span "Save" at bounding box center [747, 372] width 21 height 10
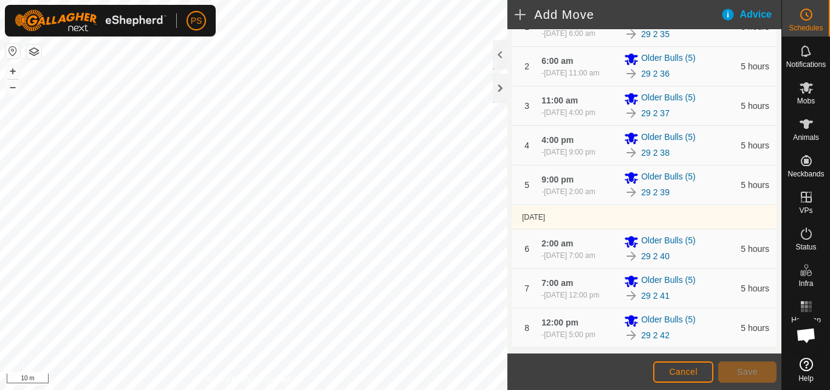
scroll to position [365, 0]
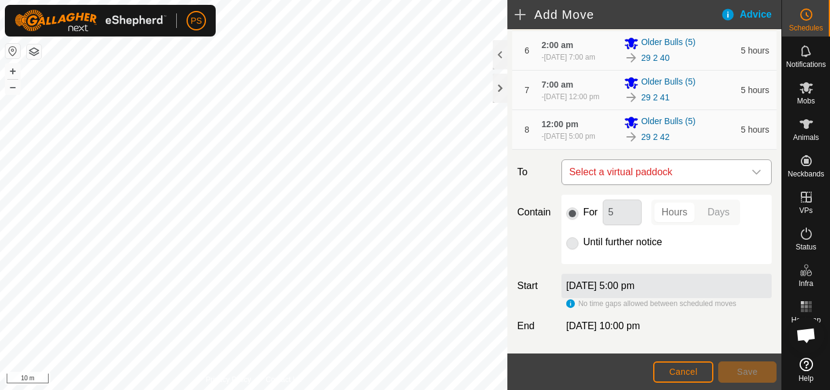
click at [752, 177] on icon "dropdown trigger" at bounding box center [757, 172] width 10 height 10
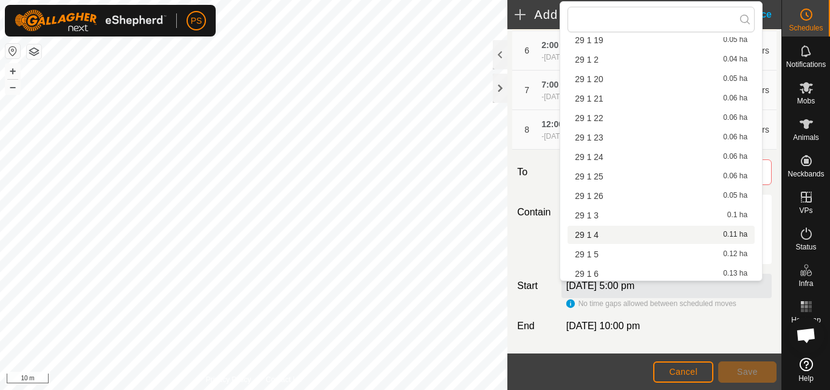
scroll to position [729, 0]
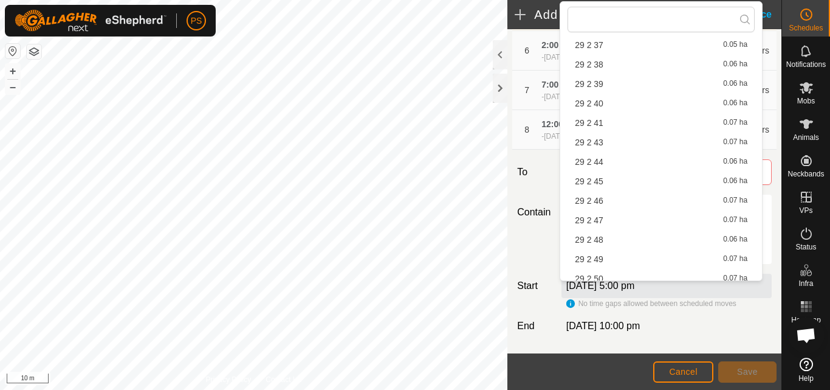
click at [606, 142] on li "29 2 43 0.07 ha" at bounding box center [661, 142] width 187 height 18
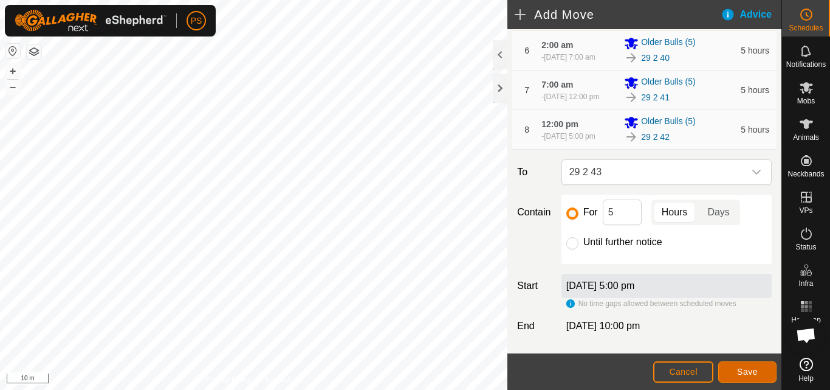
click at [751, 374] on span "Save" at bounding box center [747, 372] width 21 height 10
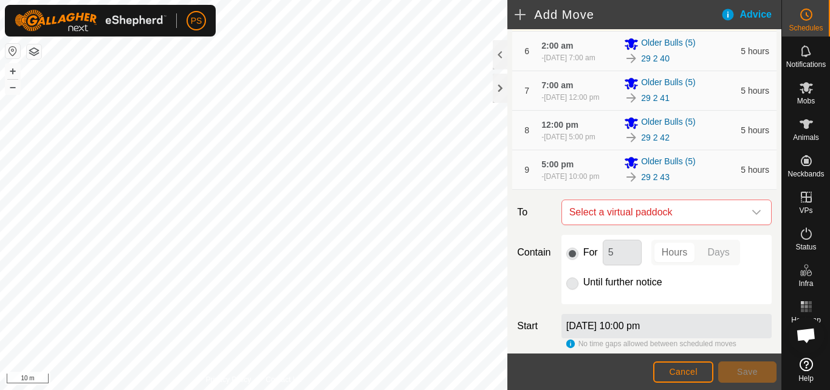
scroll to position [365, 0]
click at [752, 216] on icon "dropdown trigger" at bounding box center [757, 212] width 10 height 10
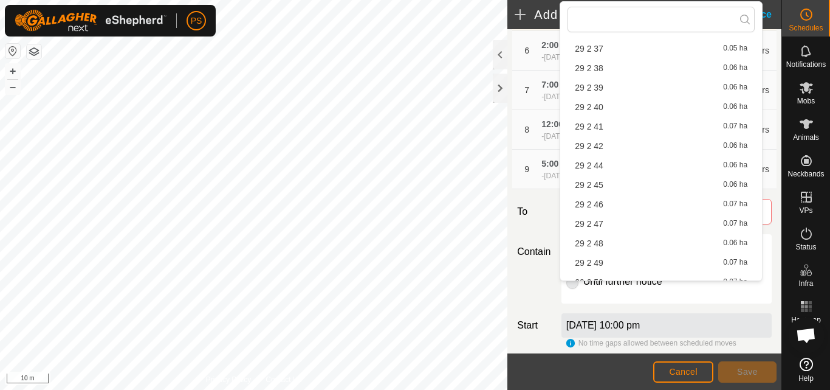
scroll to position [756, 0]
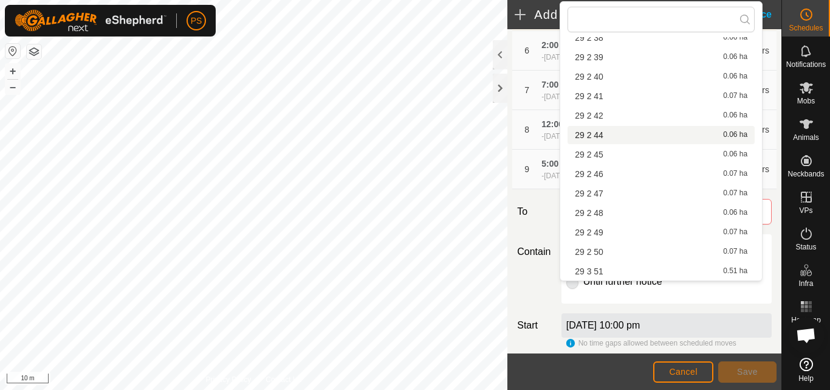
click at [602, 135] on li "29 2 44 0.06 ha" at bounding box center [661, 135] width 187 height 18
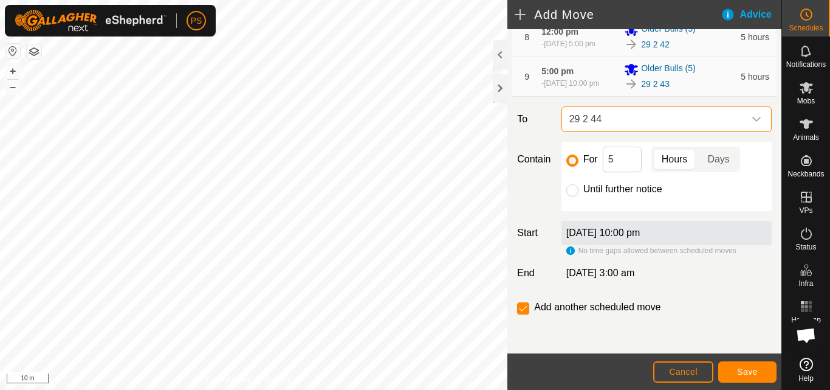
scroll to position [510, 0]
click at [750, 369] on span "Save" at bounding box center [747, 372] width 21 height 10
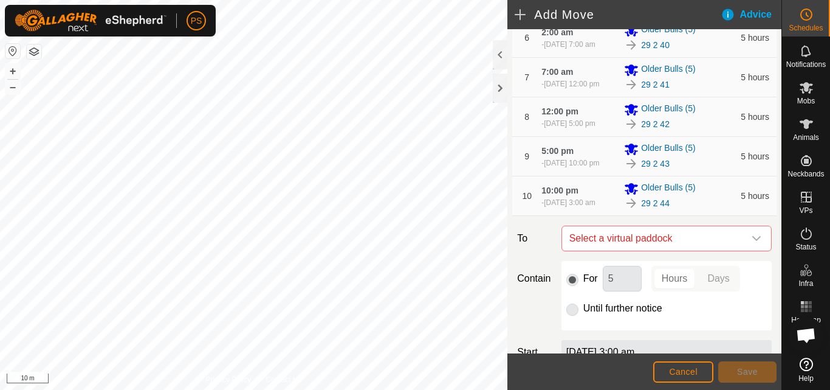
scroll to position [426, 0]
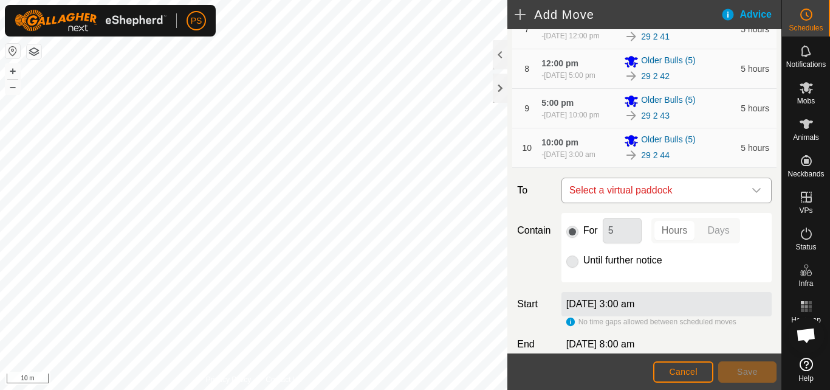
click at [753, 193] on icon "dropdown trigger" at bounding box center [757, 190] width 9 height 5
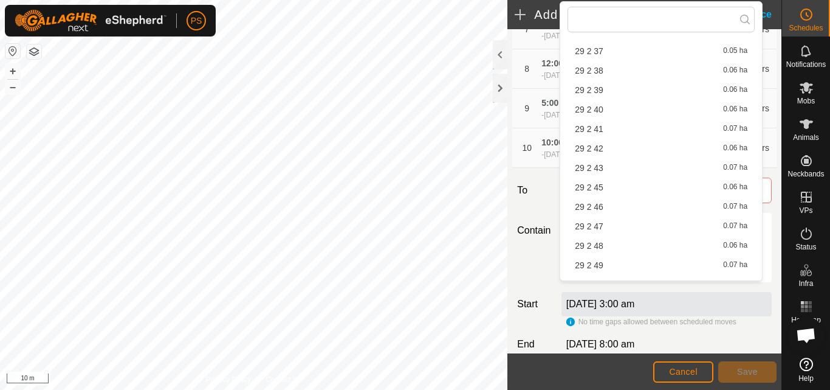
scroll to position [729, 0]
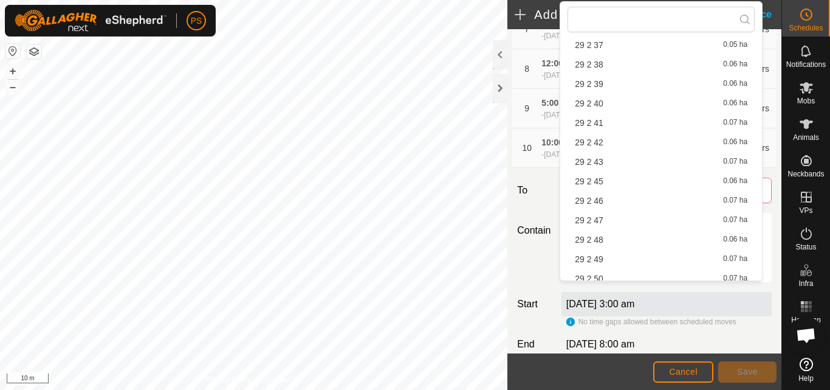
click at [605, 180] on li "29 2 45 0.06 ha" at bounding box center [661, 181] width 187 height 18
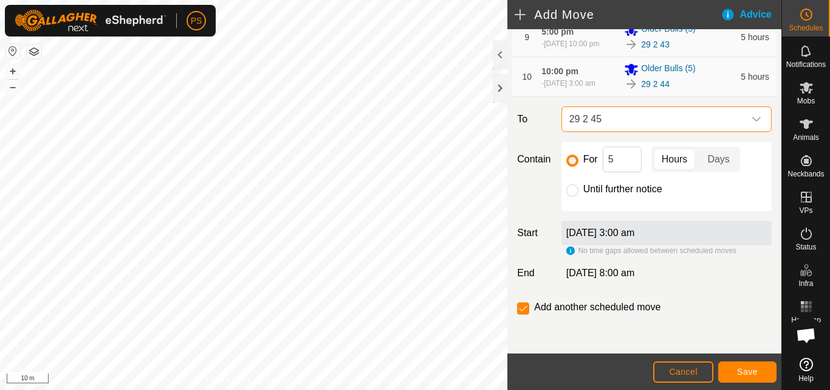
scroll to position [555, 0]
click at [752, 370] on span "Save" at bounding box center [747, 372] width 21 height 10
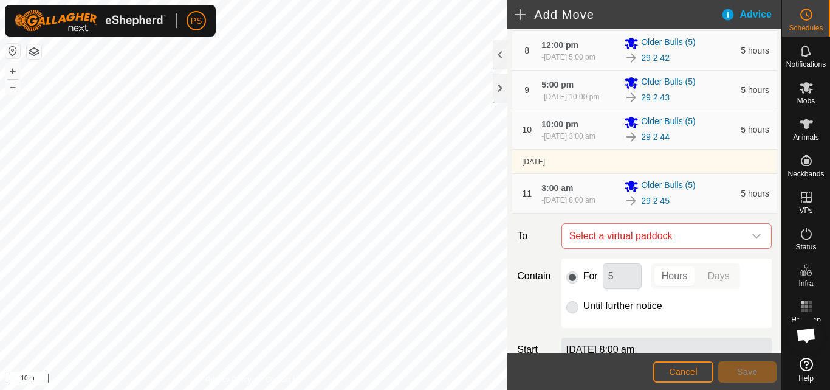
scroll to position [547, 0]
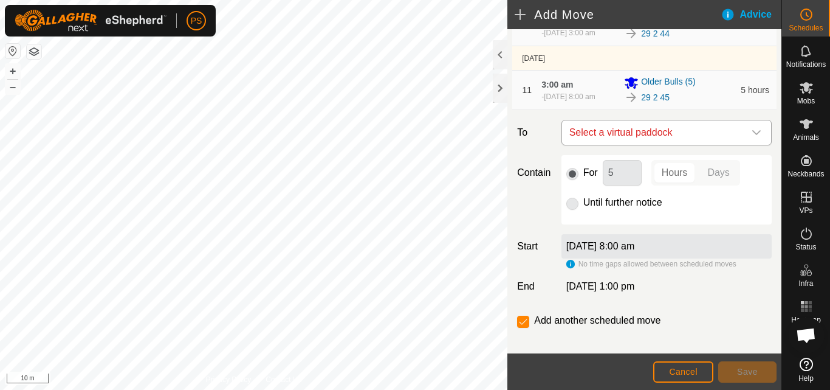
click at [752, 137] on icon "dropdown trigger" at bounding box center [757, 133] width 10 height 10
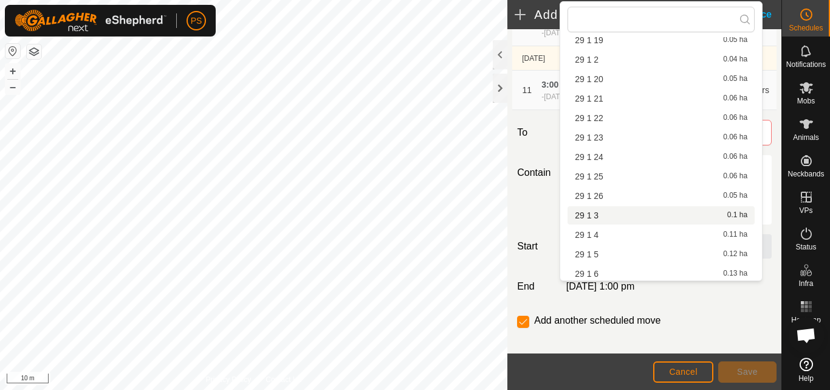
scroll to position [729, 0]
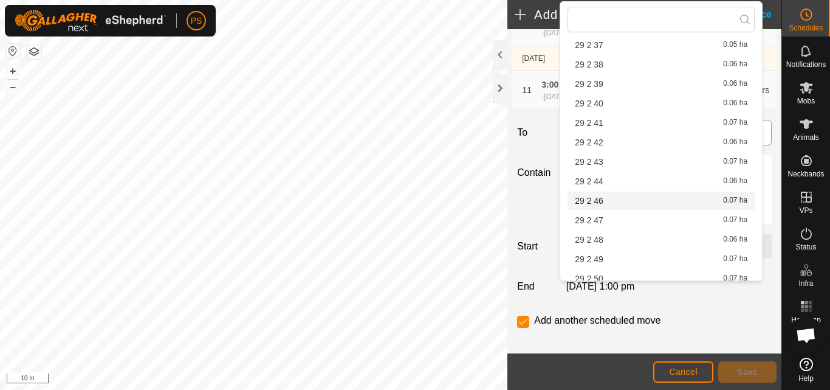
click at [604, 199] on li "29 2 46 0.07 ha" at bounding box center [661, 200] width 187 height 18
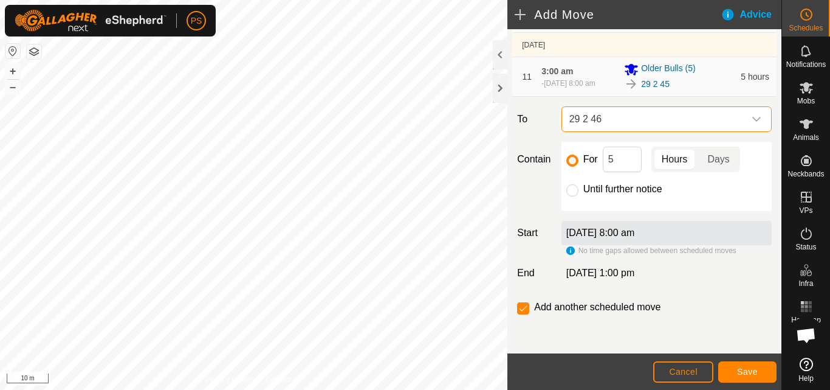
scroll to position [624, 0]
click at [748, 371] on span "Save" at bounding box center [747, 372] width 21 height 10
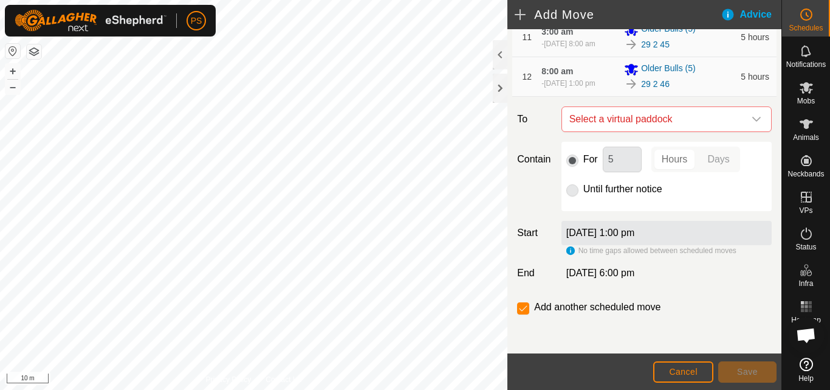
scroll to position [608, 0]
click at [752, 124] on icon "dropdown trigger" at bounding box center [757, 119] width 10 height 10
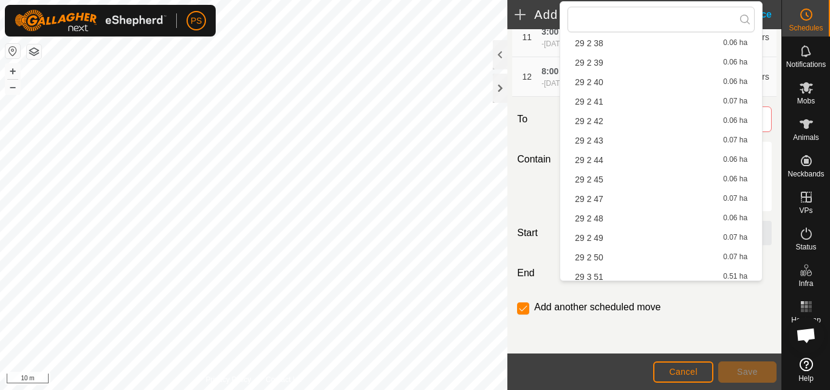
scroll to position [756, 0]
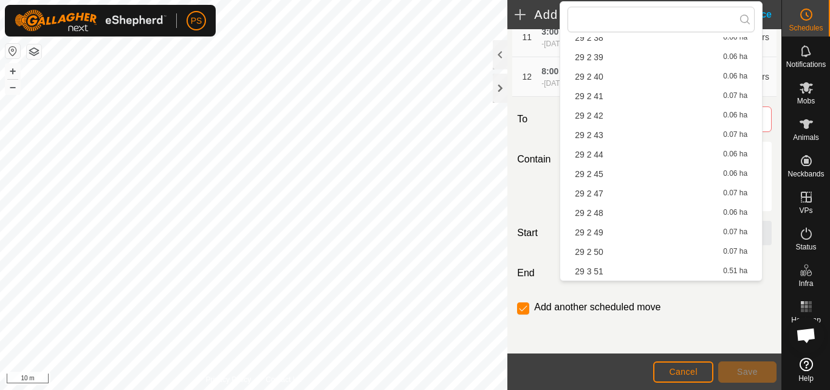
click at [602, 191] on li "29 2 47 0.07 ha" at bounding box center [661, 193] width 187 height 18
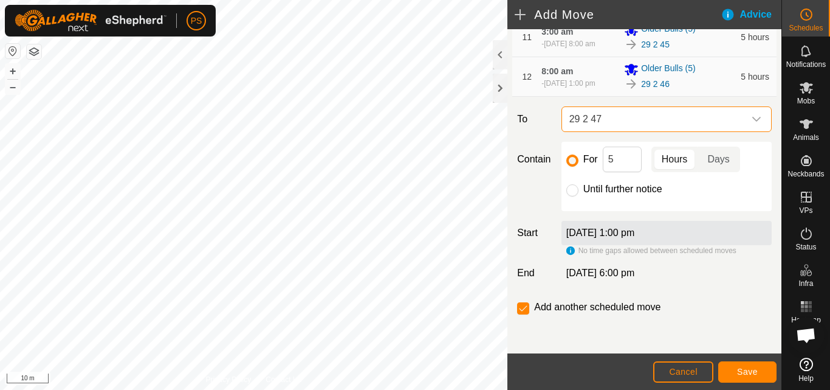
scroll to position [669, 0]
click at [753, 370] on span "Save" at bounding box center [747, 372] width 21 height 10
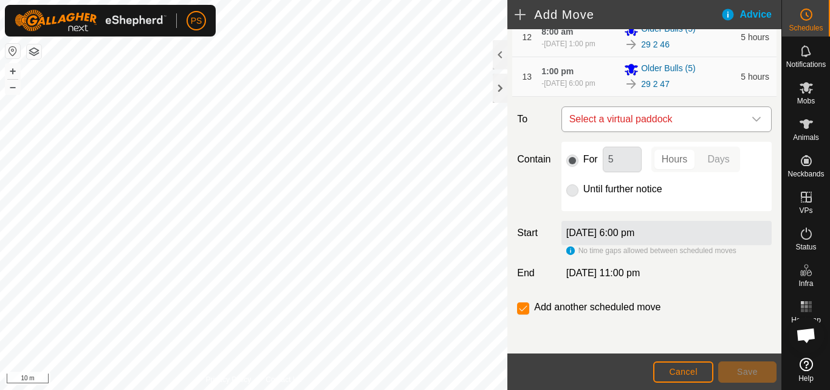
click at [752, 124] on icon "dropdown trigger" at bounding box center [757, 119] width 10 height 10
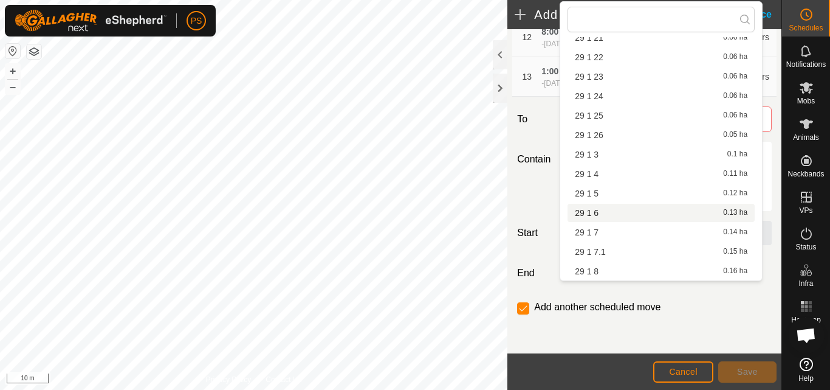
scroll to position [756, 0]
click at [605, 212] on li "29 2 48 0.06 ha" at bounding box center [661, 213] width 187 height 18
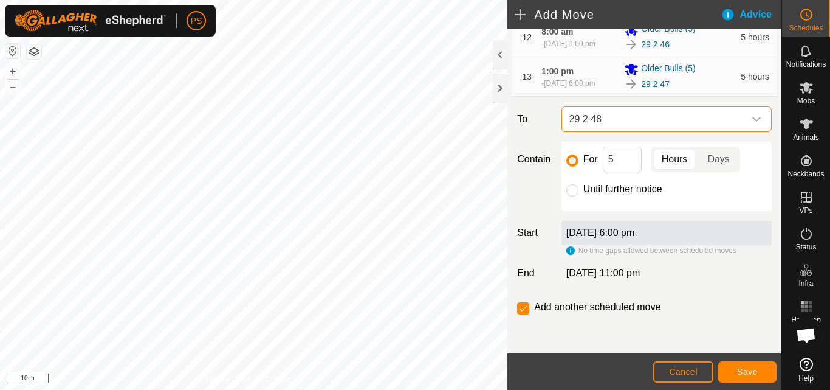
scroll to position [714, 0]
click at [761, 370] on button "Save" at bounding box center [748, 371] width 58 height 21
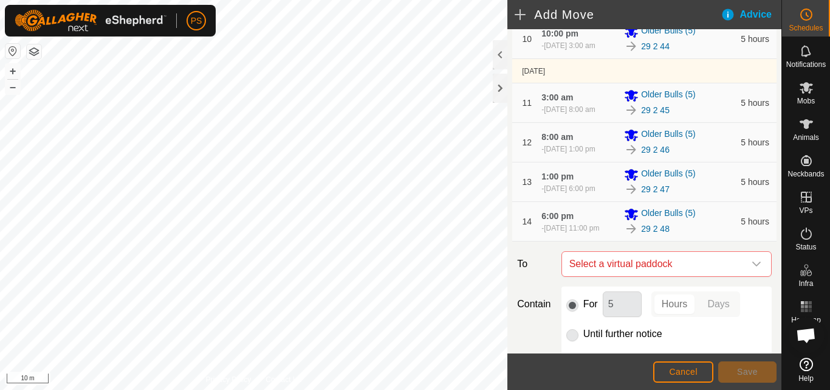
scroll to position [608, 0]
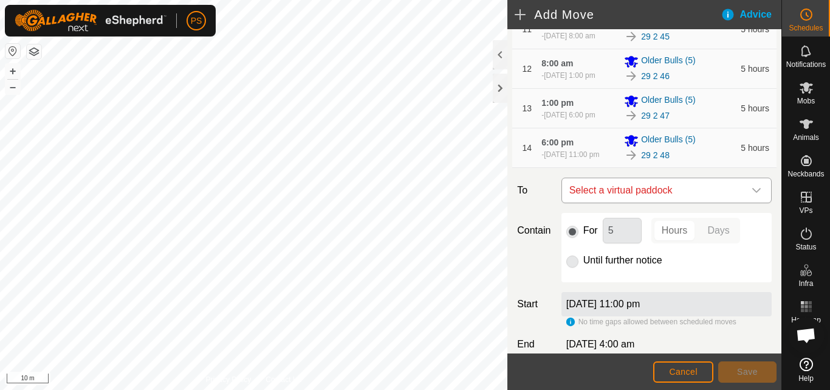
click at [752, 195] on icon "dropdown trigger" at bounding box center [757, 190] width 10 height 10
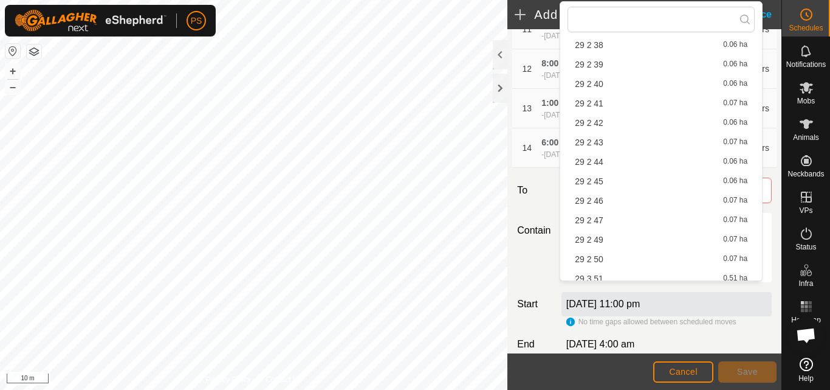
scroll to position [756, 0]
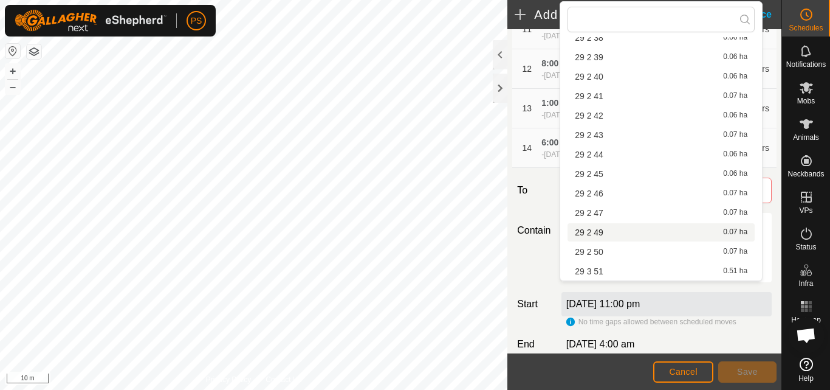
click at [598, 231] on li "29 2 49 0.07 ha" at bounding box center [661, 232] width 187 height 18
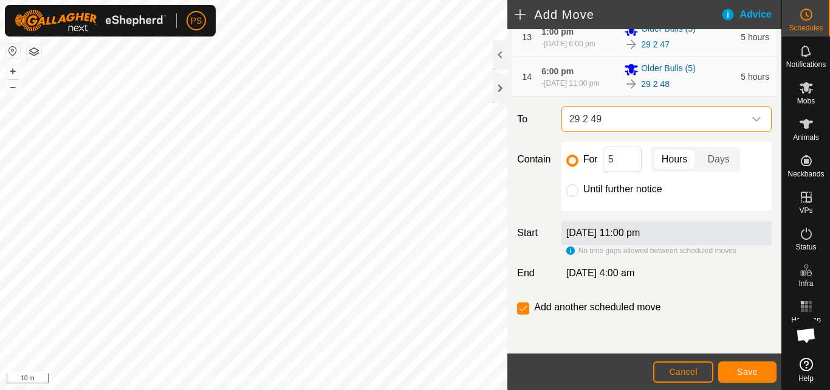
scroll to position [759, 0]
click at [751, 368] on span "Save" at bounding box center [747, 372] width 21 height 10
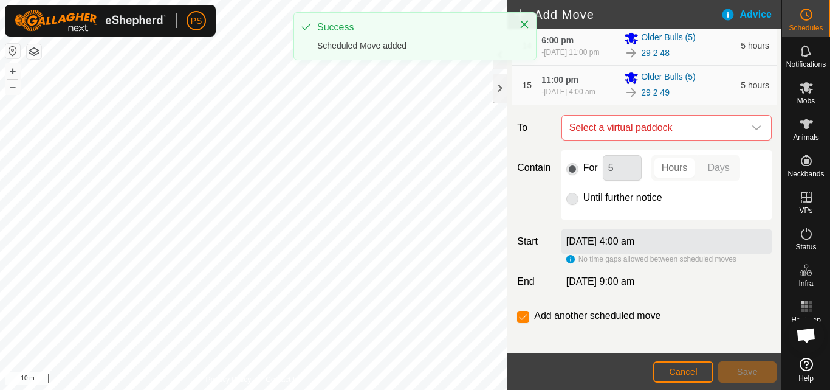
scroll to position [799, 0]
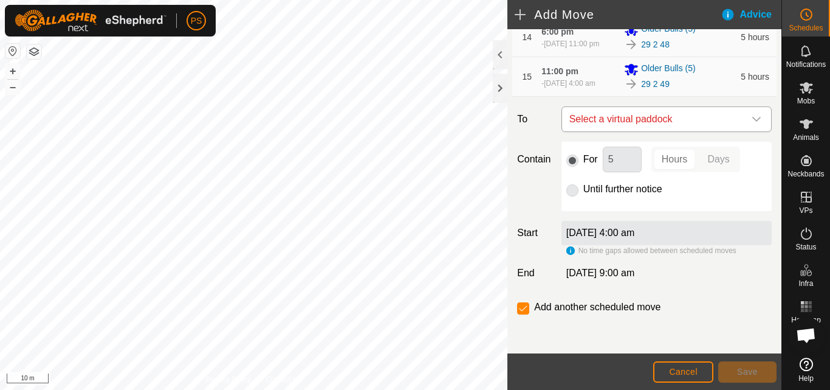
click at [752, 119] on icon "dropdown trigger" at bounding box center [757, 119] width 10 height 10
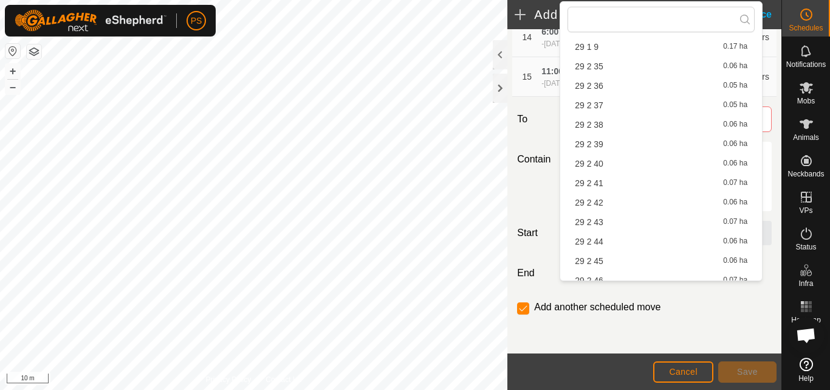
scroll to position [756, 0]
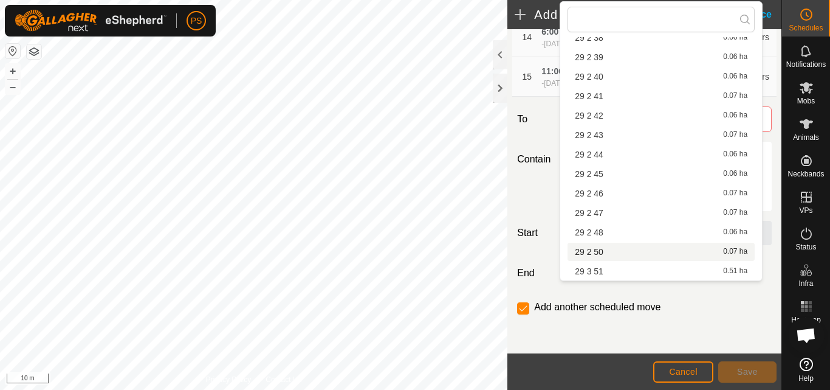
click at [605, 251] on li "29 2 50 0.07 ha" at bounding box center [661, 252] width 187 height 18
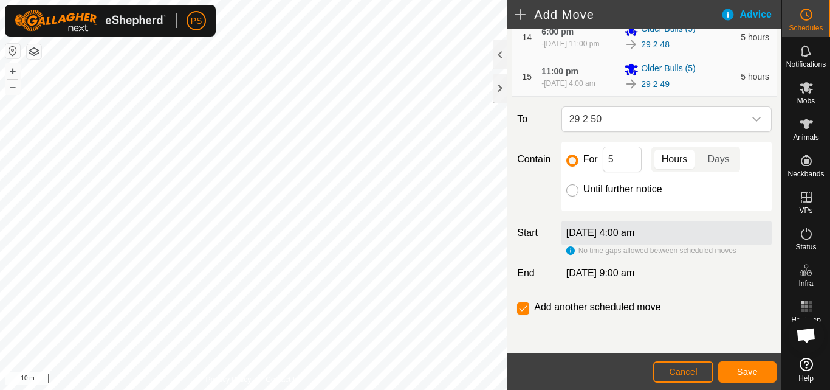
click at [571, 188] on input "Until further notice" at bounding box center [573, 190] width 12 height 12
radio input "true"
checkbox input "false"
click at [753, 369] on span "Save" at bounding box center [747, 372] width 21 height 10
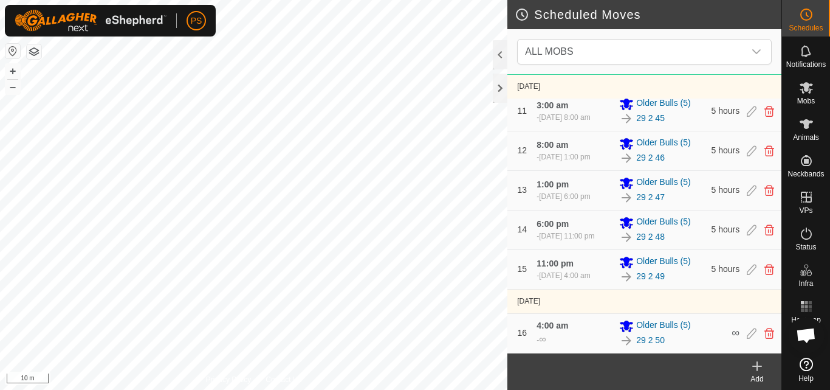
scroll to position [606, 0]
click at [807, 88] on icon at bounding box center [806, 88] width 13 height 12
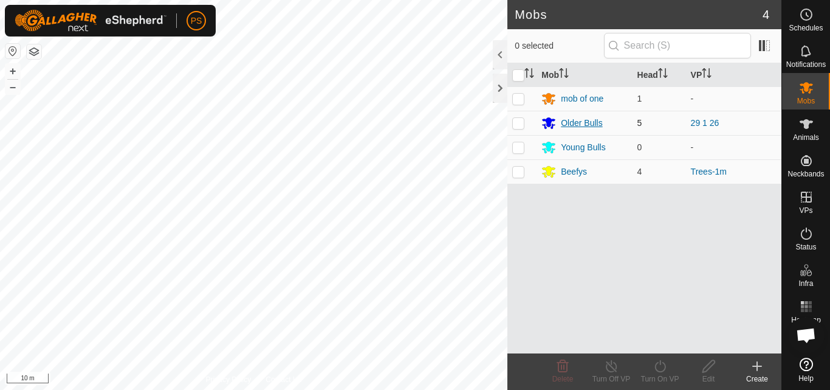
click at [586, 121] on div "Older Bulls" at bounding box center [581, 123] width 41 height 13
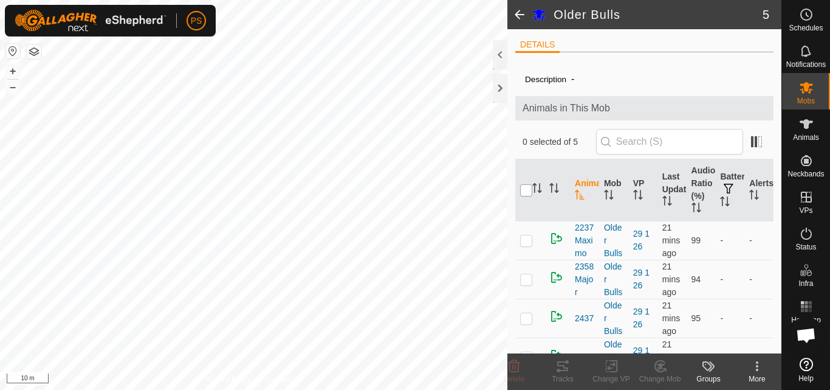
click at [528, 191] on input "checkbox" at bounding box center [526, 190] width 12 height 12
checkbox input "true"
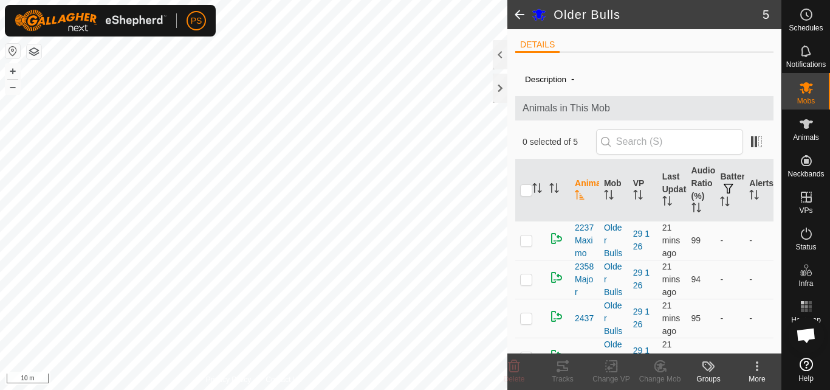
checkbox input "true"
click at [563, 364] on icon at bounding box center [563, 366] width 15 height 15
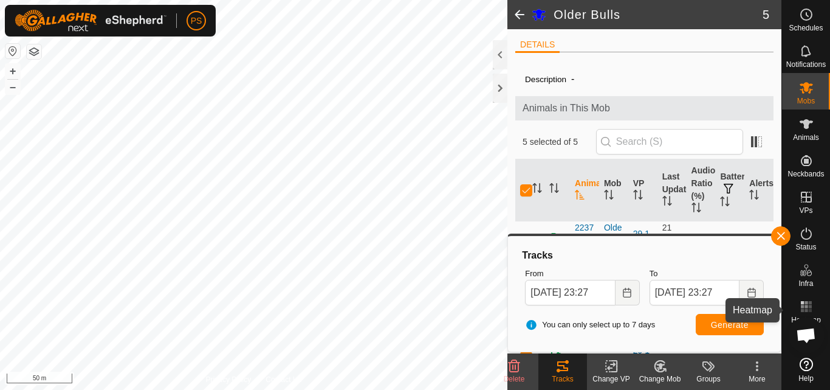
click at [805, 305] on icon at bounding box center [806, 306] width 15 height 15
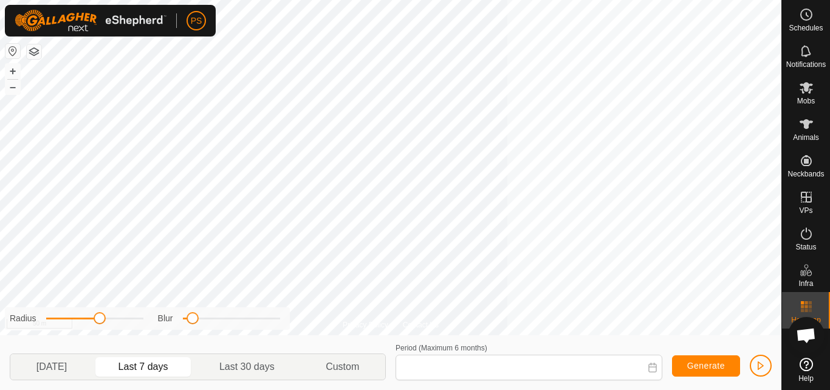
type input "21 Aug, 2025 - 27 Aug, 2025"
